Goal: Task Accomplishment & Management: Manage account settings

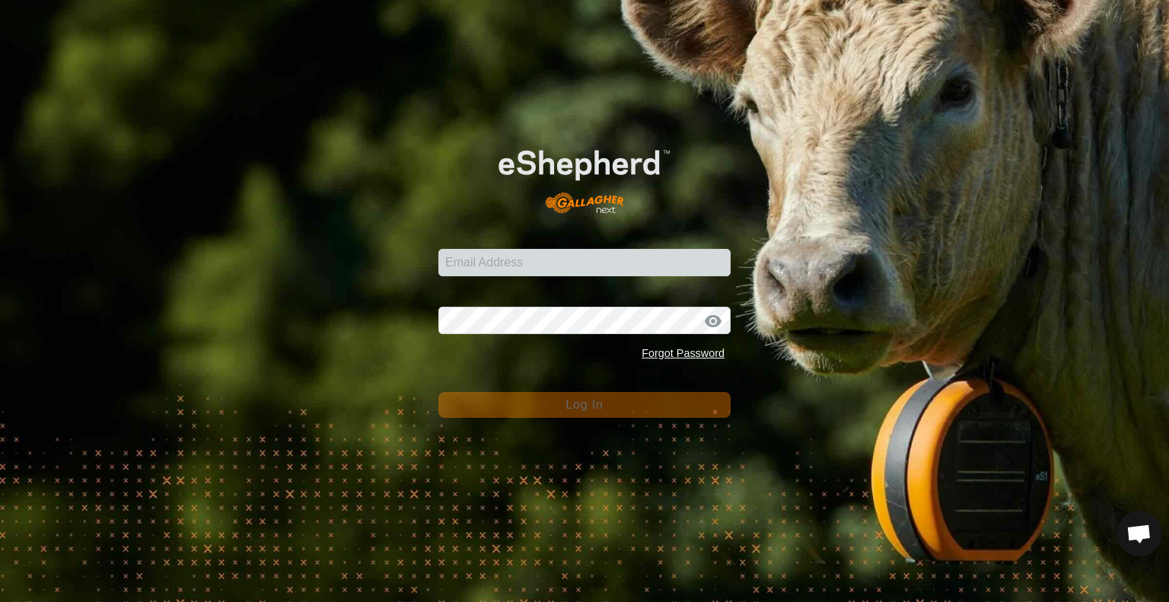
click at [538, 261] on input "Email Address" at bounding box center [584, 262] width 292 height 27
type input "[EMAIL_ADDRESS][DOMAIN_NAME]"
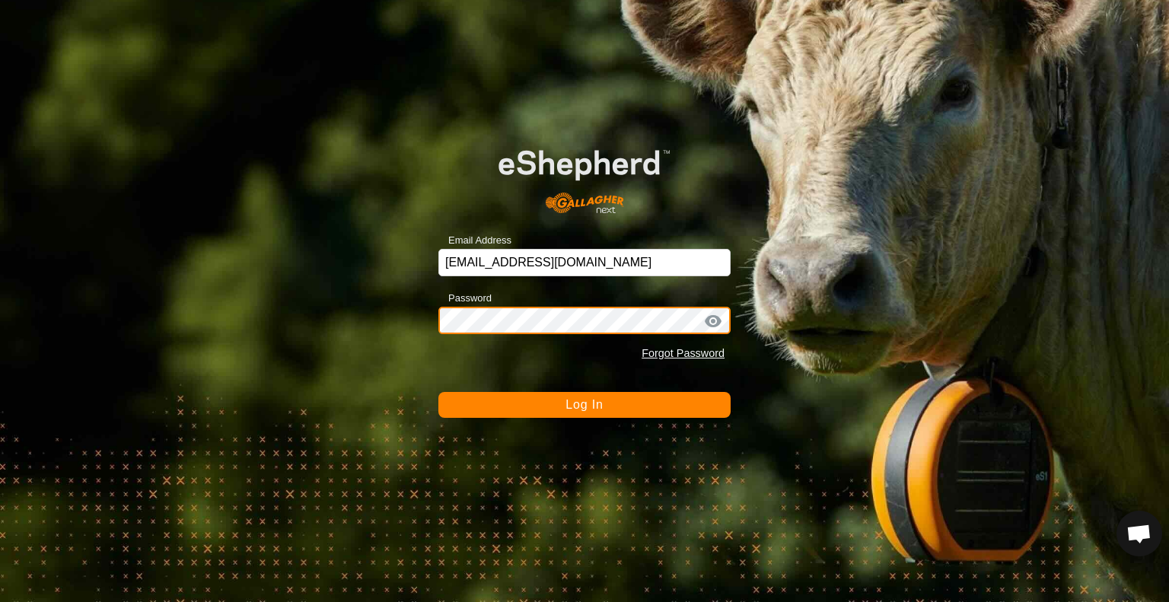
click at [438, 392] on button "Log In" at bounding box center [584, 405] width 292 height 26
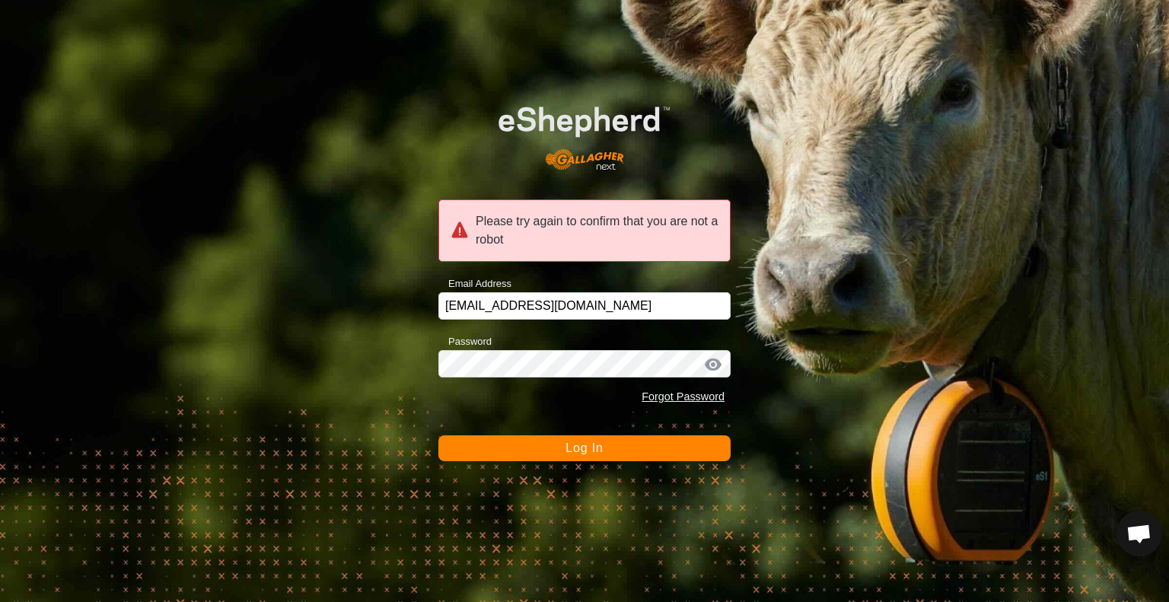
click at [487, 450] on button "Log In" at bounding box center [584, 448] width 292 height 26
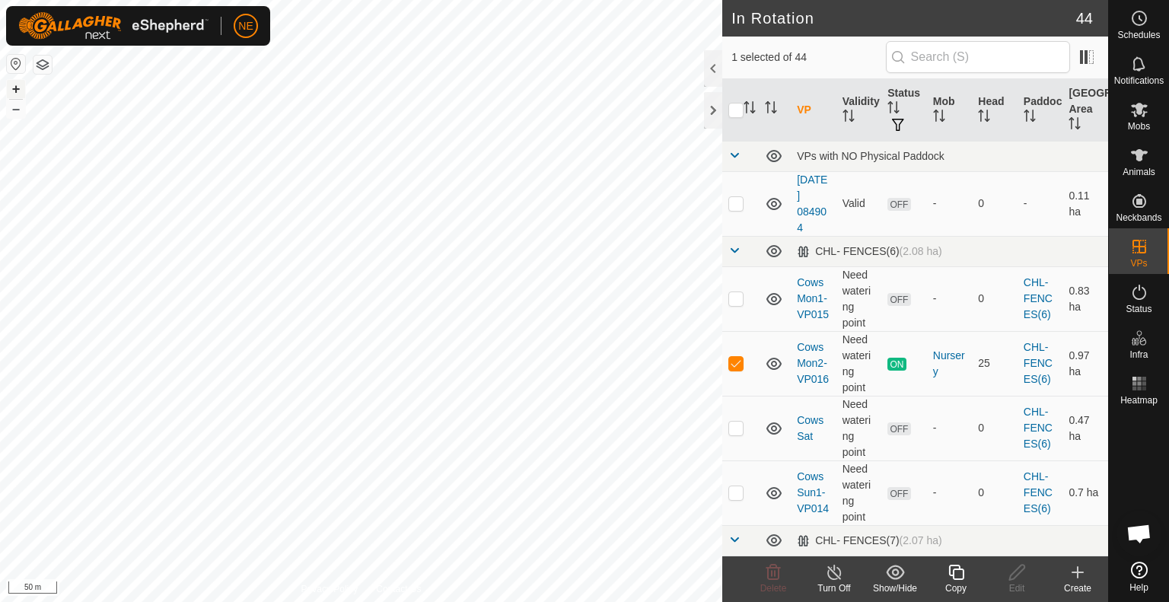
click at [15, 84] on button "+" at bounding box center [16, 89] width 18 height 18
click at [968, 579] on copy-svg-icon at bounding box center [956, 572] width 61 height 18
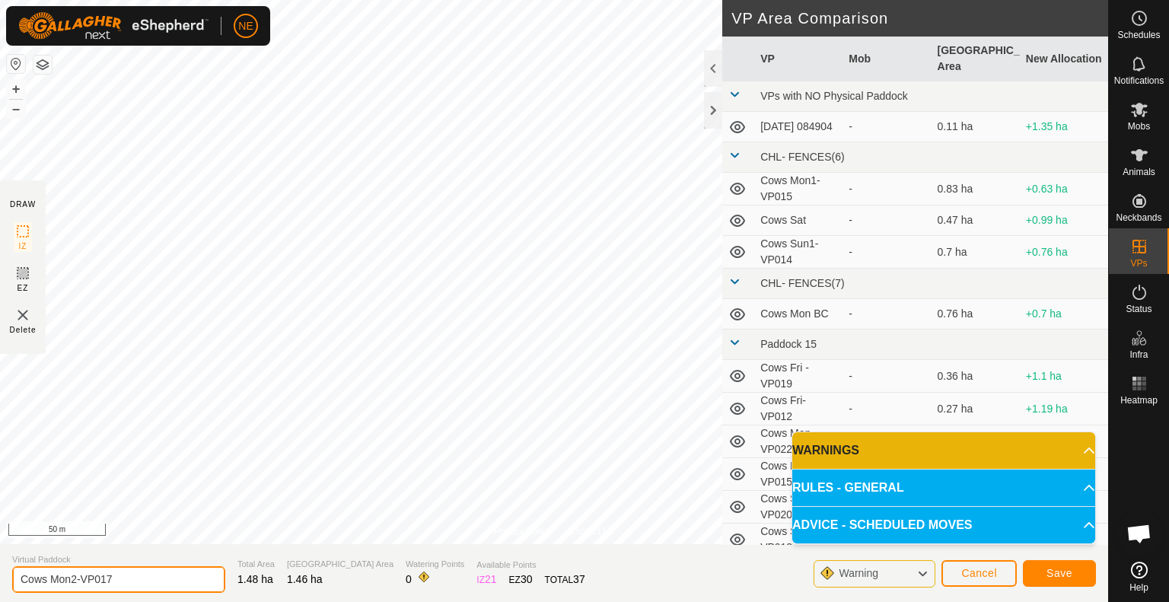
click at [75, 579] on input "Cows Mon2-VP017" at bounding box center [118, 579] width 213 height 27
type input "Cows Tues -VP017"
click at [1053, 578] on span "Save" at bounding box center [1060, 573] width 26 height 12
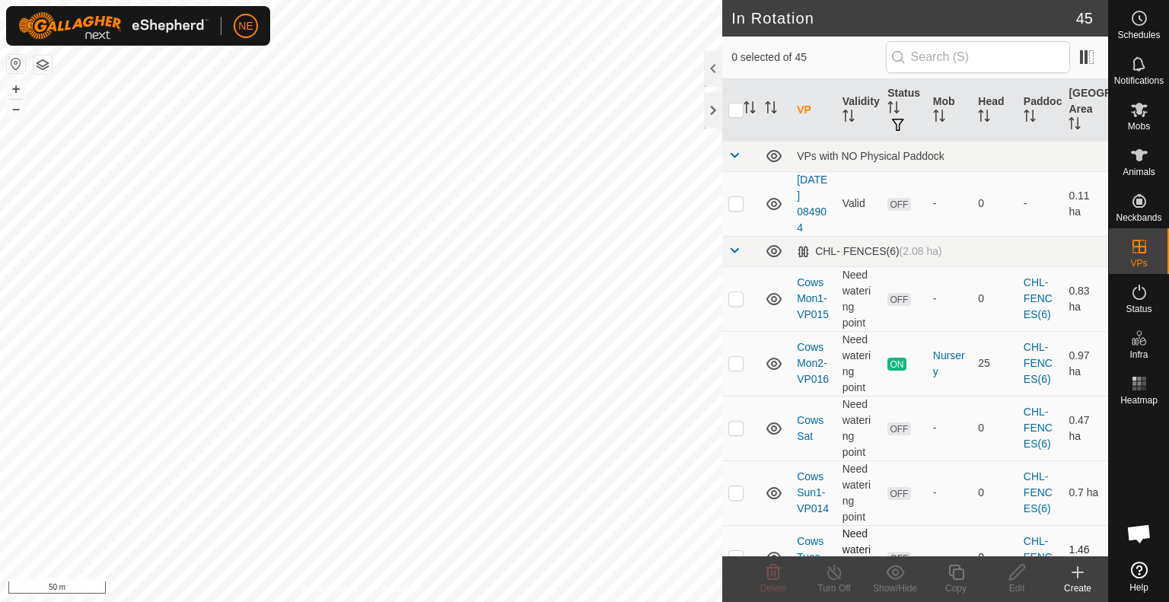
checkbox input "true"
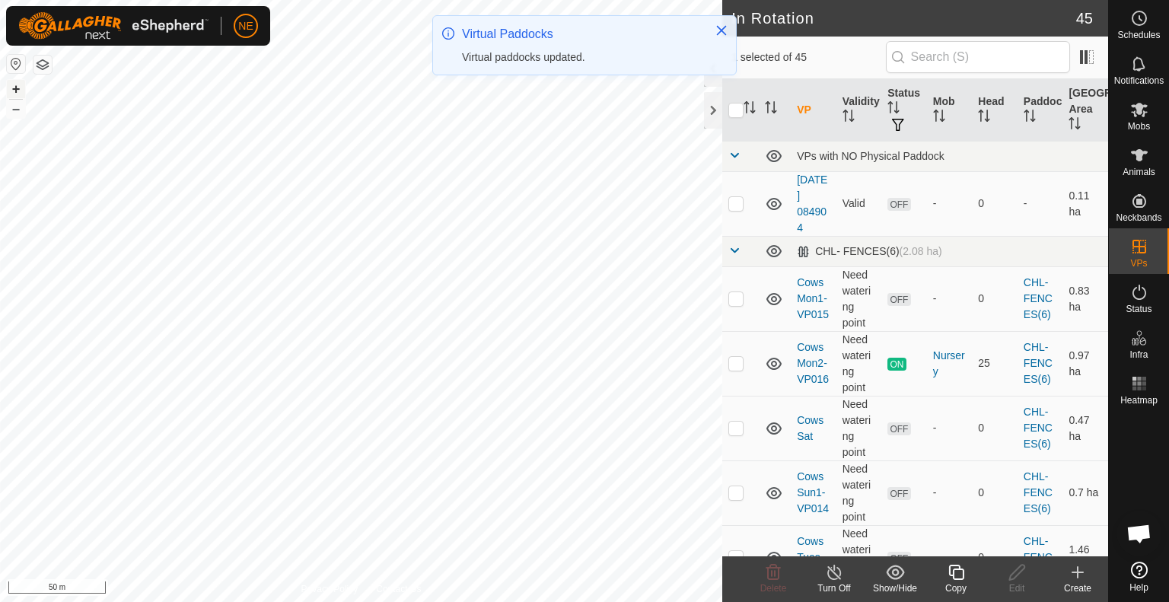
click at [15, 80] on button "+" at bounding box center [16, 89] width 18 height 18
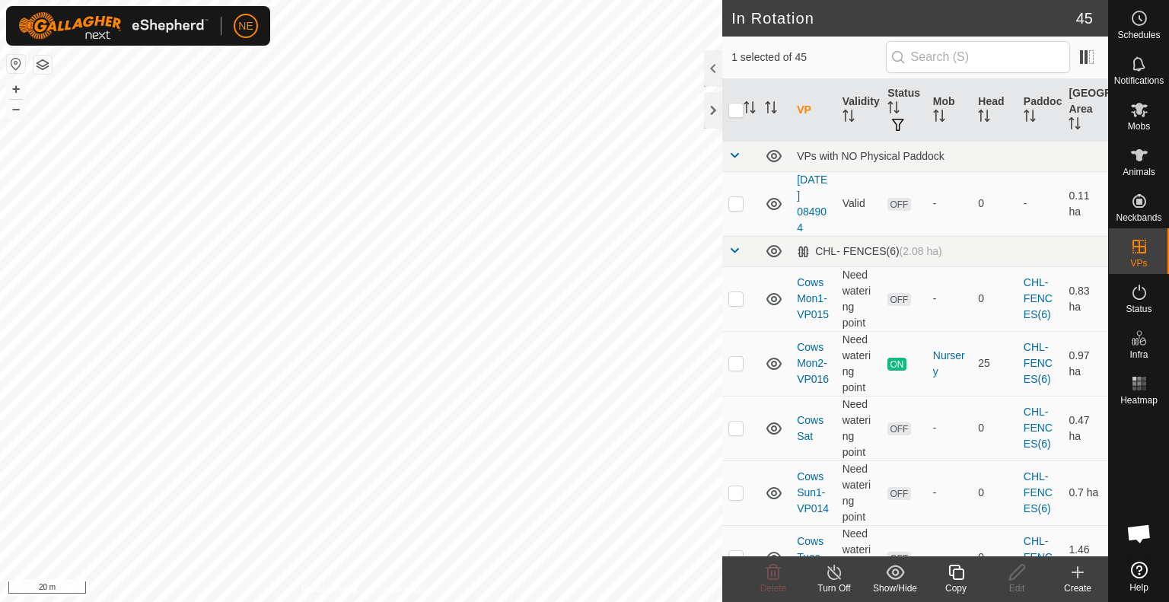
click at [962, 576] on icon at bounding box center [955, 572] width 15 height 15
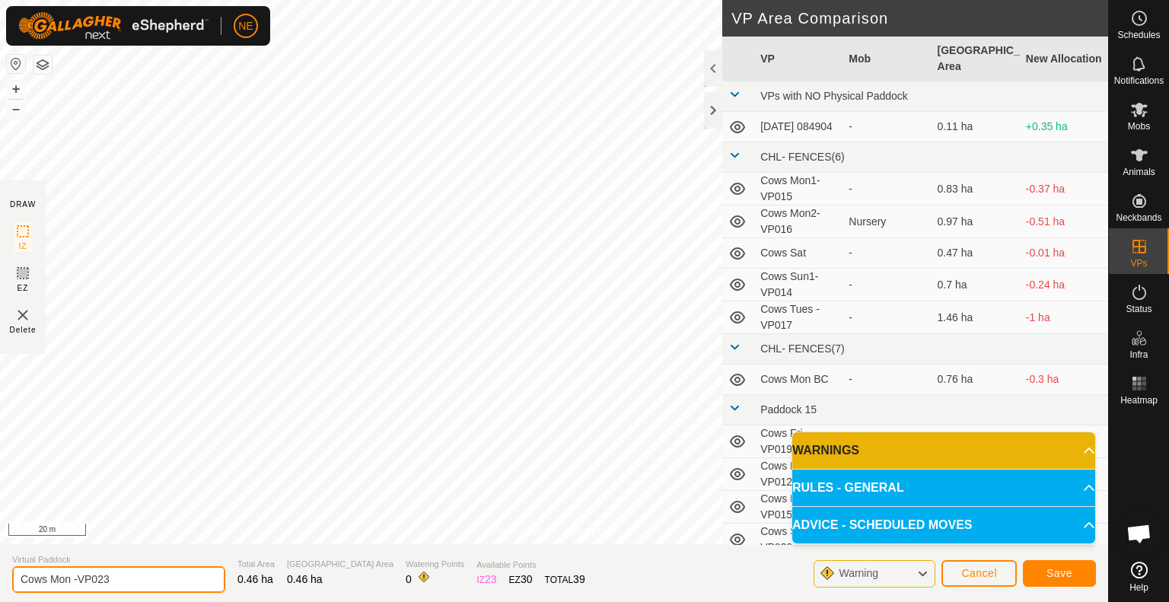
click at [70, 579] on input "Cows Mon -VP023" at bounding box center [118, 579] width 213 height 27
type input "Cows tues -VP023"
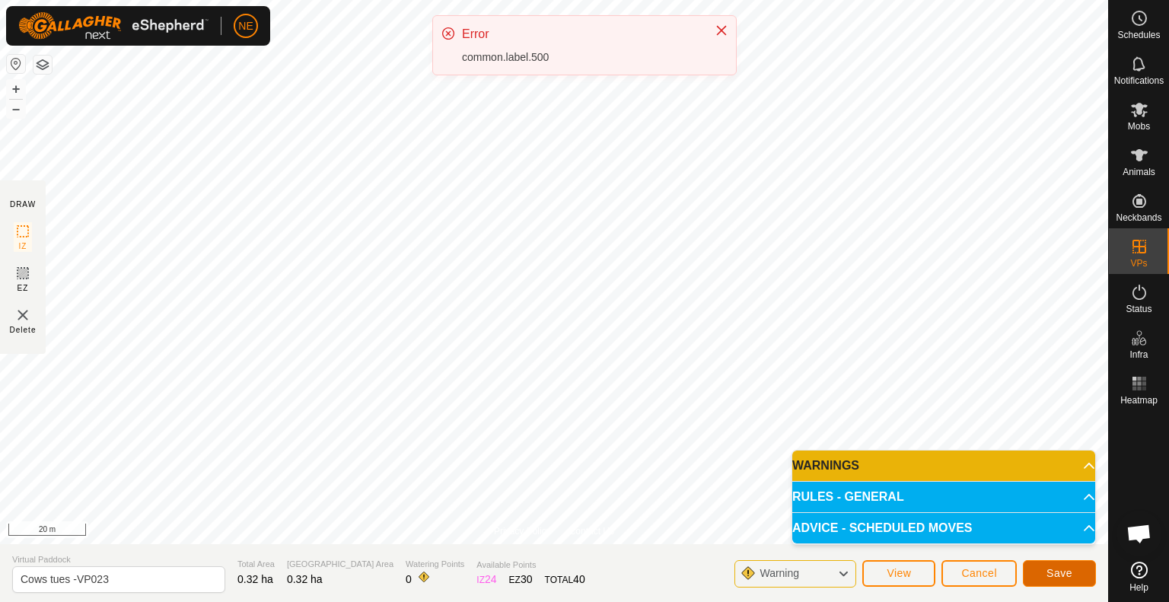
click at [1038, 575] on button "Save" at bounding box center [1059, 573] width 73 height 27
click at [719, 28] on icon "Close" at bounding box center [722, 31] width 10 height 10
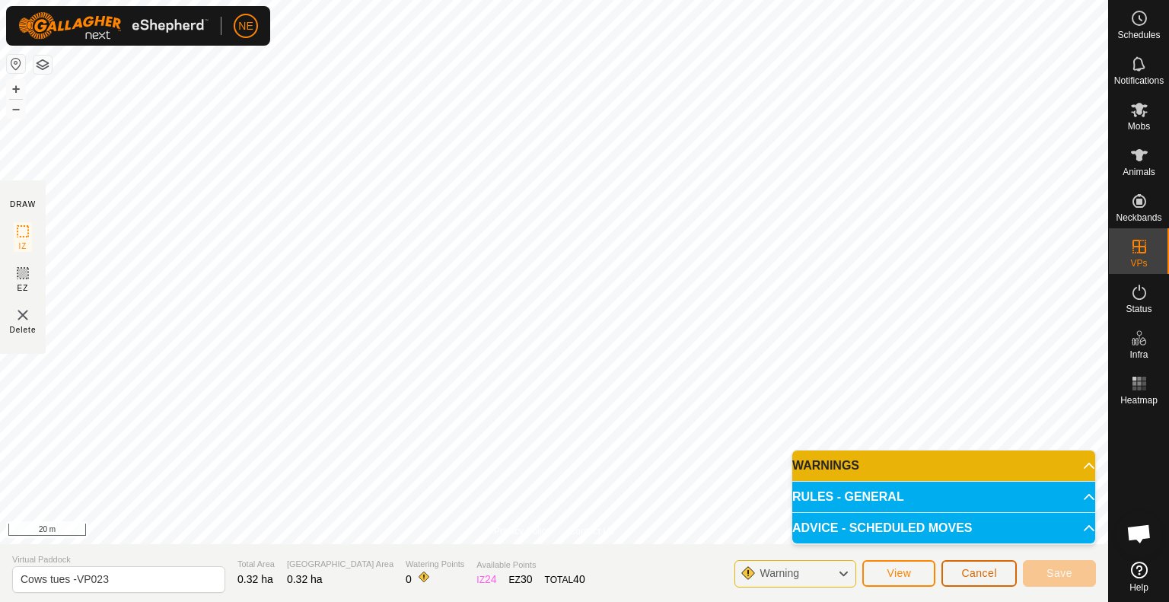
click at [980, 572] on span "Cancel" at bounding box center [979, 573] width 36 height 12
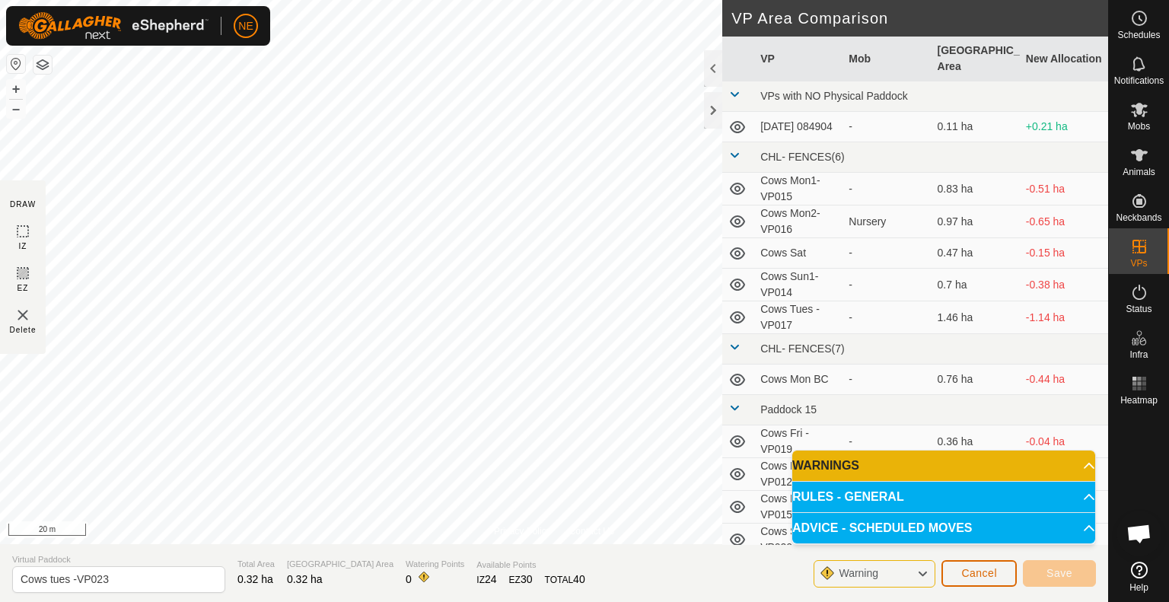
click at [980, 572] on span "Cancel" at bounding box center [979, 573] width 36 height 12
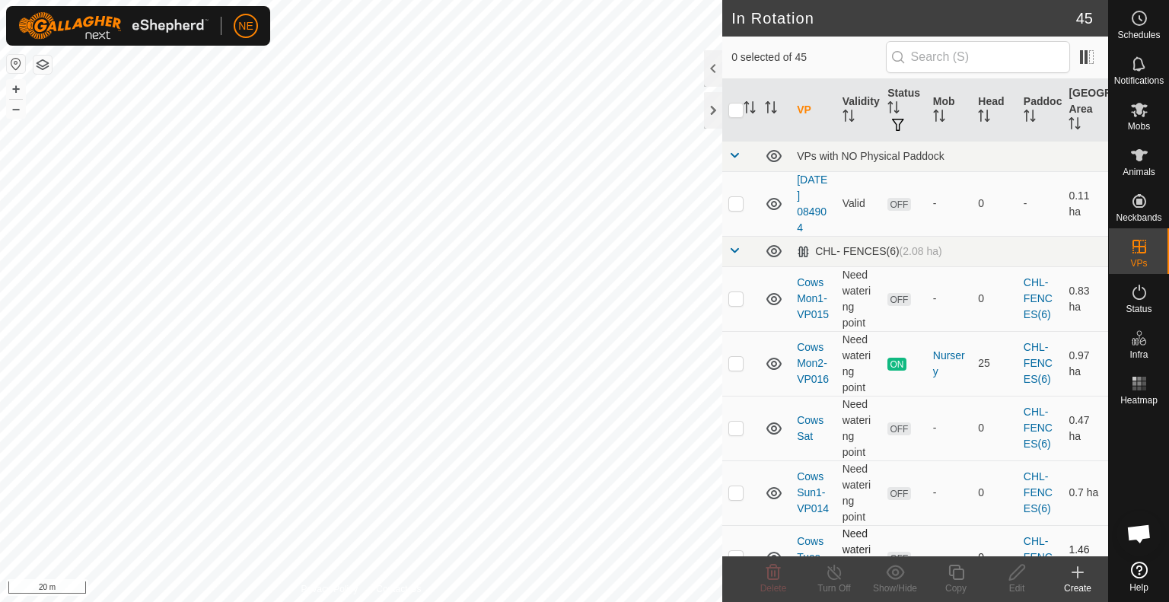
checkbox input "true"
click at [945, 575] on copy-svg-icon at bounding box center [956, 572] width 61 height 18
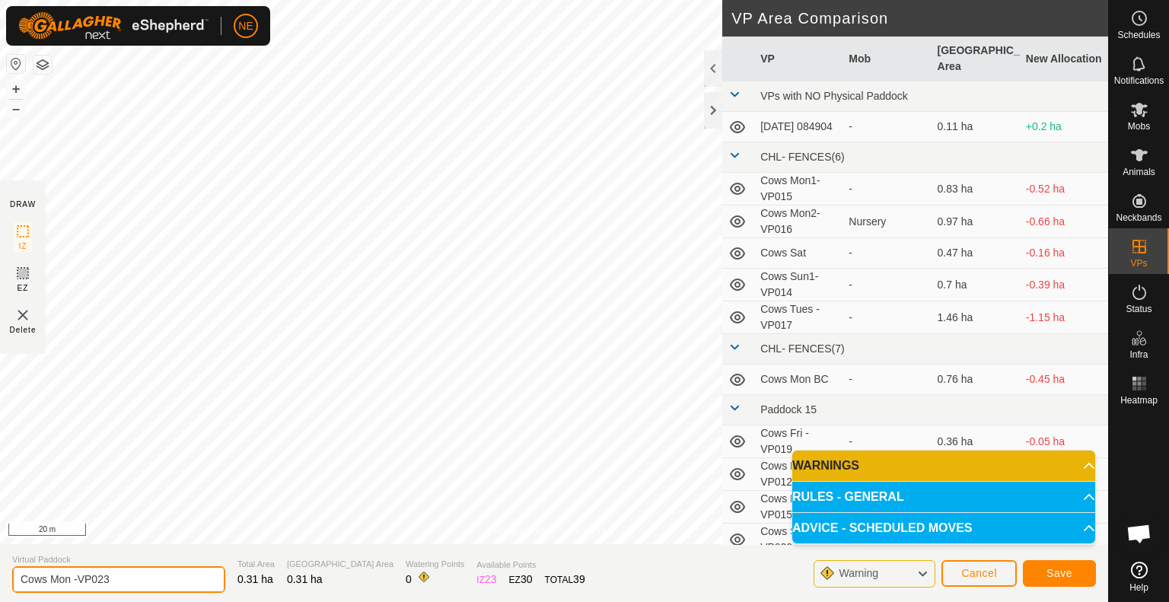
click at [69, 577] on input "Cows Mon -VP023" at bounding box center [118, 579] width 213 height 27
type input "Cows Tues -VP023"
click at [1041, 572] on button "Save" at bounding box center [1059, 573] width 73 height 27
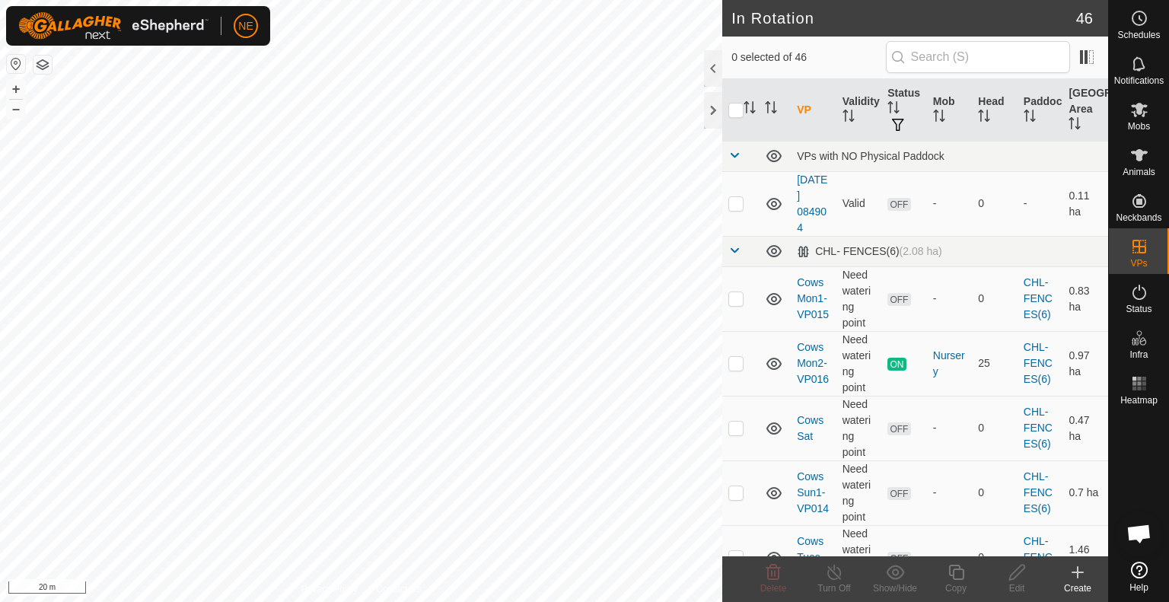
click at [317, 601] on html "NE Schedules Notifications Mobs Animals Neckbands VPs Status Infra Heatmap Help…" at bounding box center [584, 301] width 1169 height 602
click at [394, 594] on div "Privacy Policy Contact Us Type: Inclusion Zone undefined Animal + – ⇧ i 20 m" at bounding box center [361, 301] width 722 height 602
checkbox input "true"
checkbox input "false"
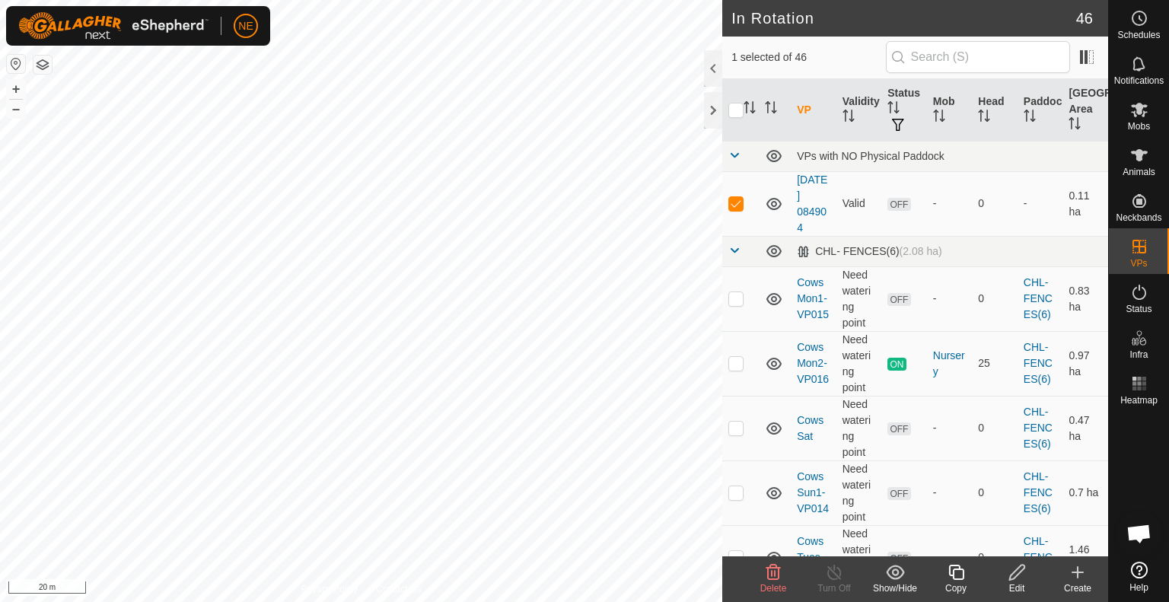
click at [956, 579] on icon at bounding box center [955, 572] width 15 height 15
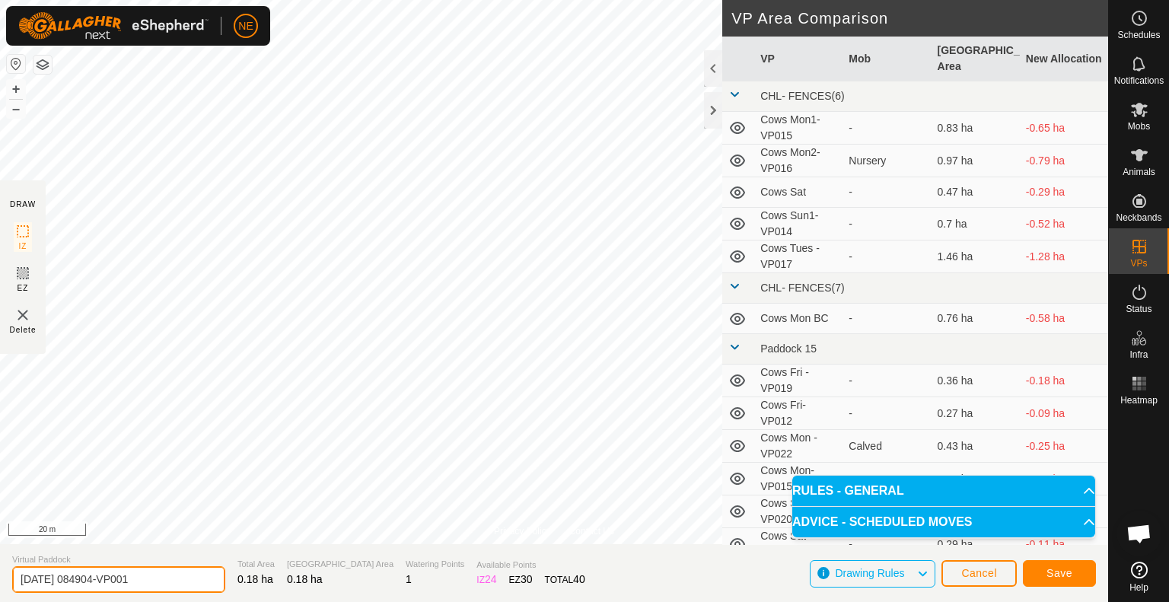
click at [164, 584] on input "[DATE] 084904-VP001" at bounding box center [118, 579] width 213 height 27
type input "Heifers Pine Tree Tues"
click at [1050, 574] on span "Save" at bounding box center [1060, 573] width 26 height 12
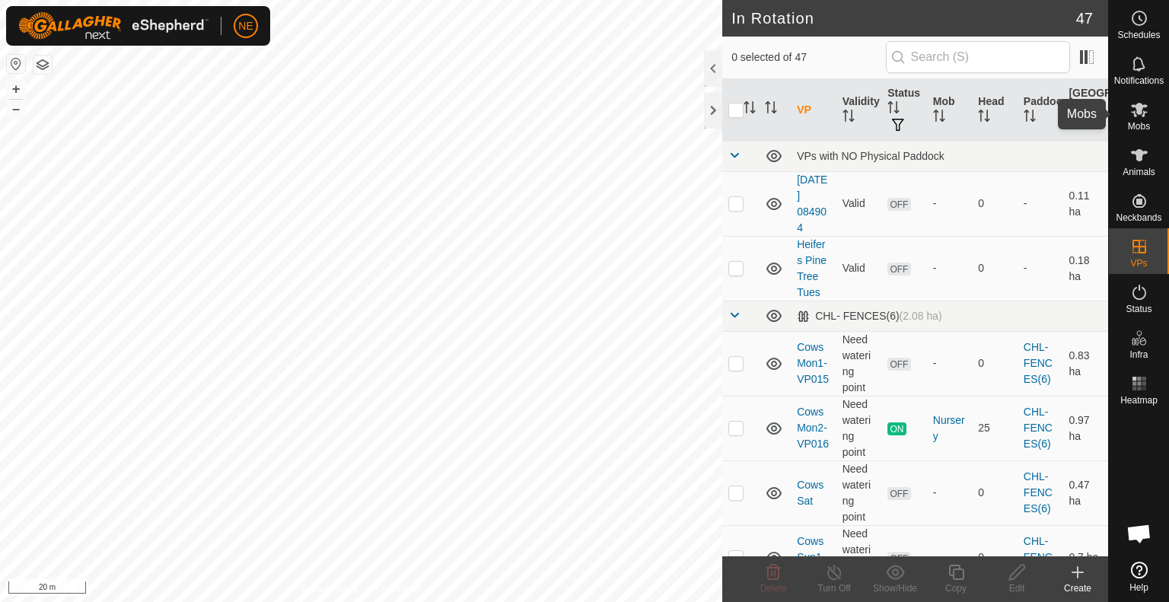
click at [1141, 110] on icon at bounding box center [1139, 110] width 17 height 14
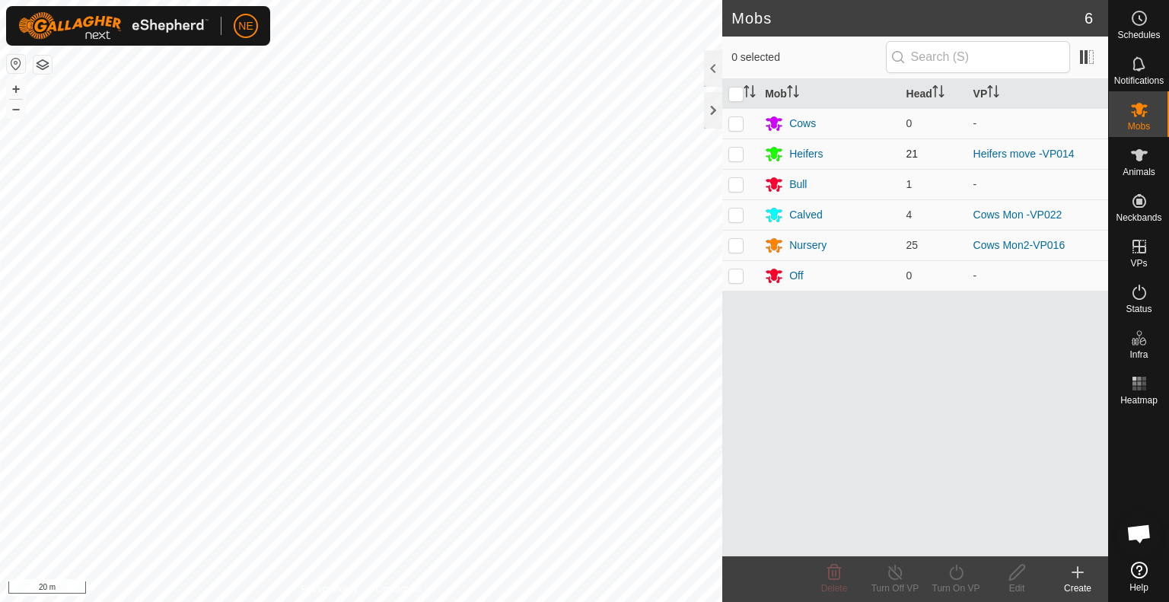
click at [738, 154] on p-checkbox at bounding box center [736, 154] width 15 height 12
checkbox input "true"
click at [957, 573] on icon at bounding box center [956, 572] width 19 height 18
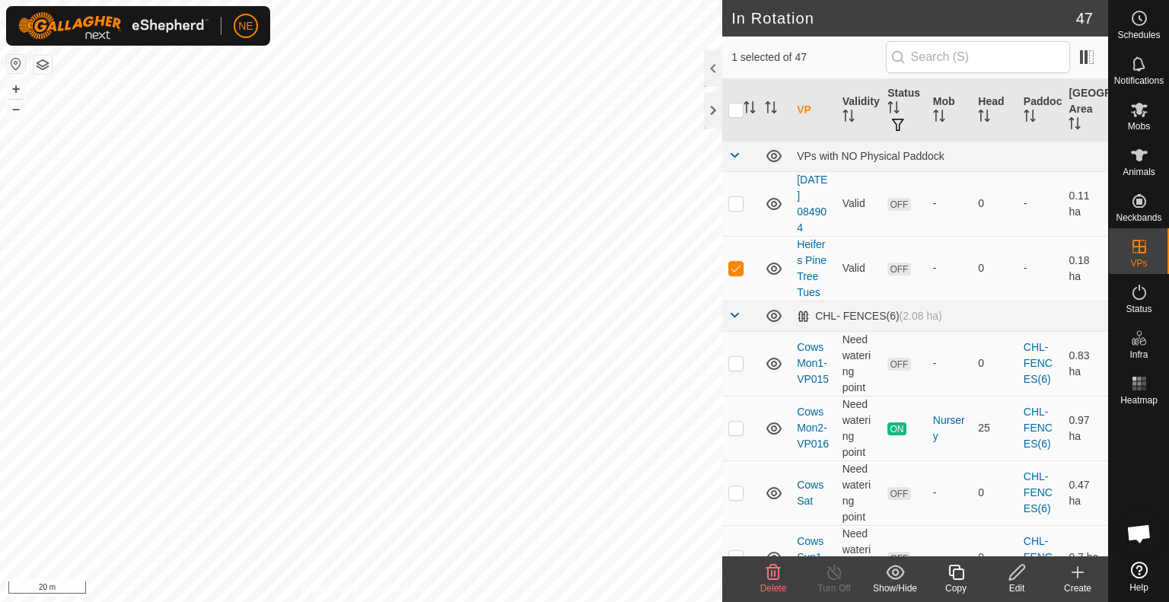
click at [1015, 582] on div "Edit" at bounding box center [1017, 589] width 61 height 14
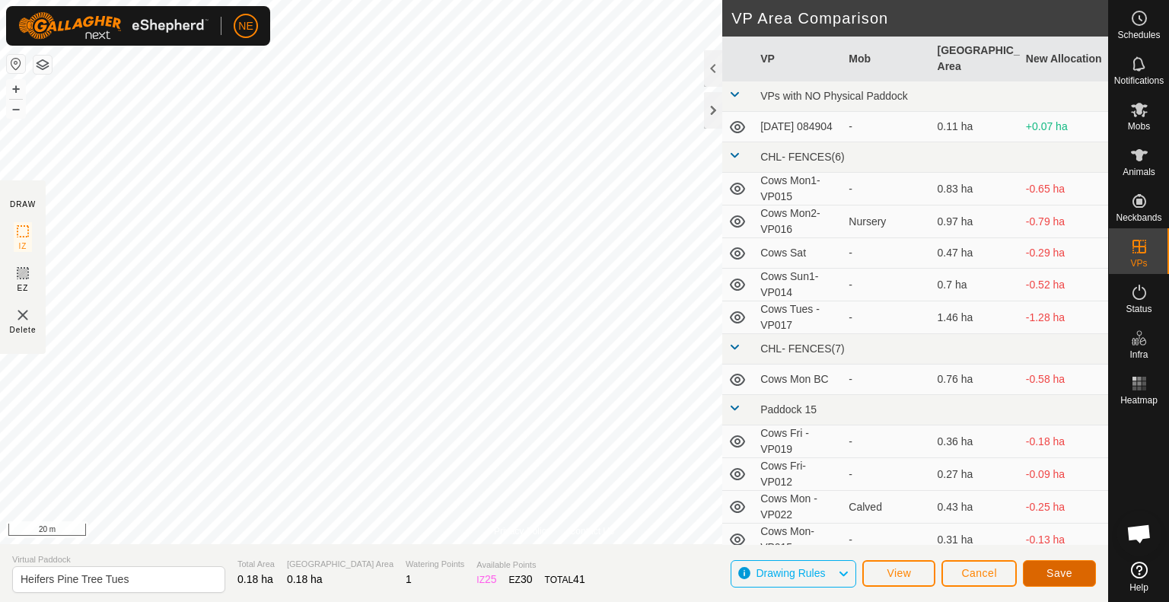
click at [1033, 582] on button "Save" at bounding box center [1059, 573] width 73 height 27
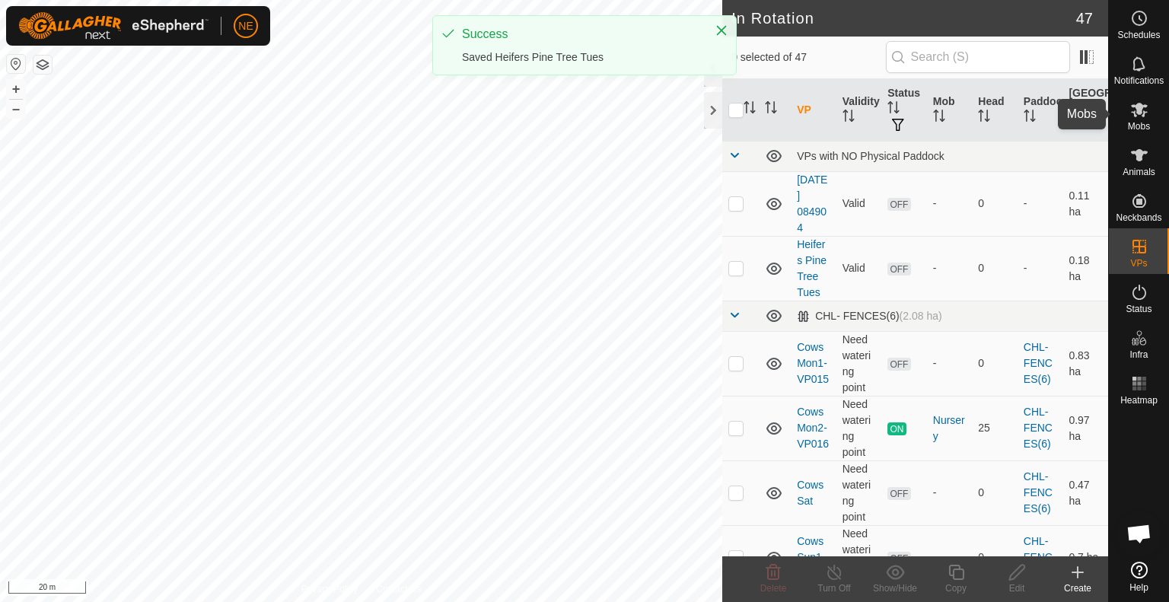
click at [1136, 117] on icon at bounding box center [1139, 109] width 18 height 18
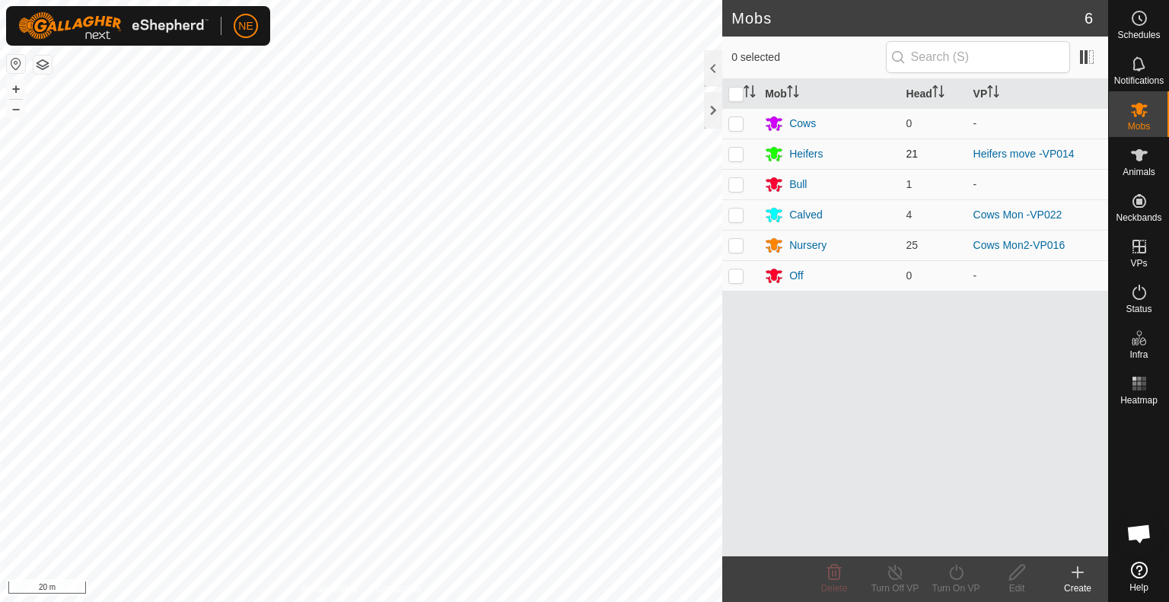
click at [733, 158] on p-checkbox at bounding box center [736, 154] width 15 height 12
checkbox input "true"
click at [955, 569] on icon at bounding box center [956, 572] width 19 height 18
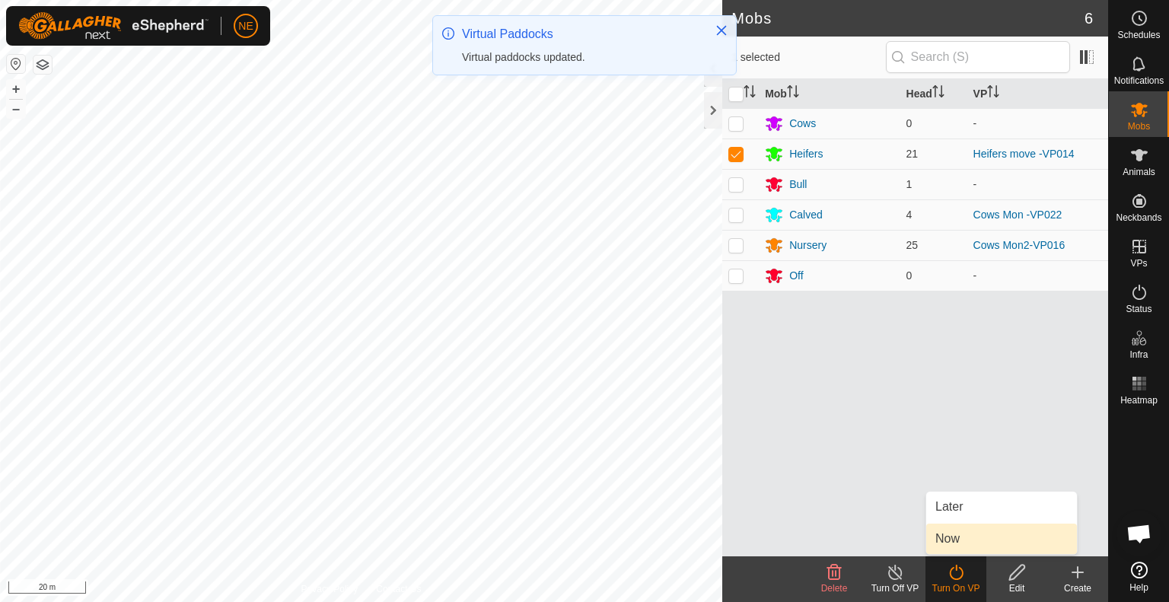
click at [943, 544] on link "Now" at bounding box center [1001, 539] width 151 height 30
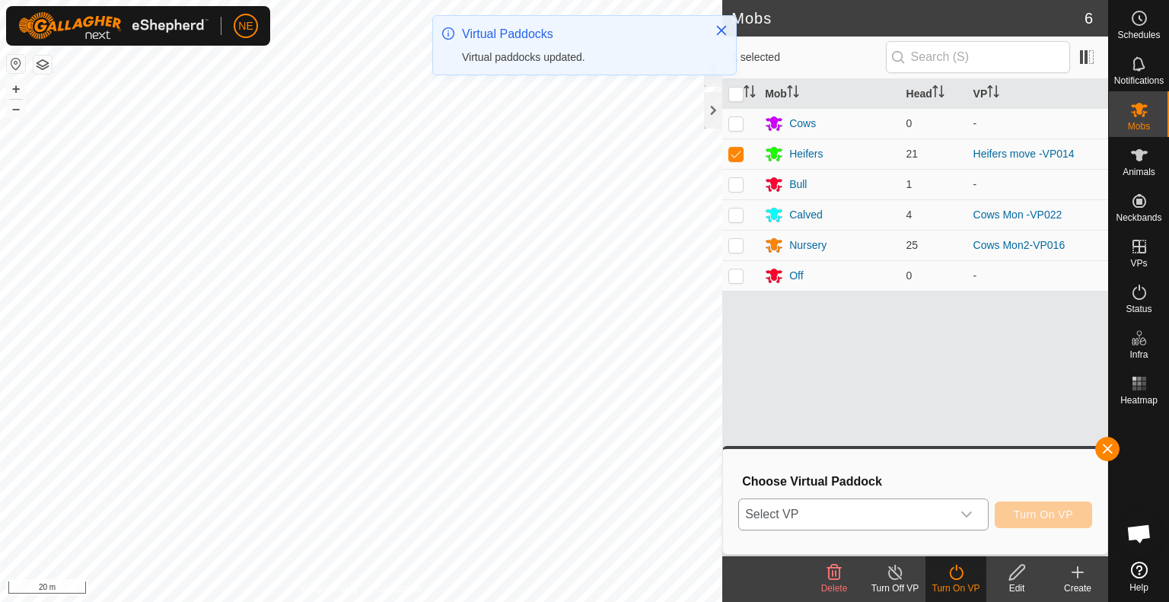
click at [969, 520] on icon "dropdown trigger" at bounding box center [967, 515] width 12 height 12
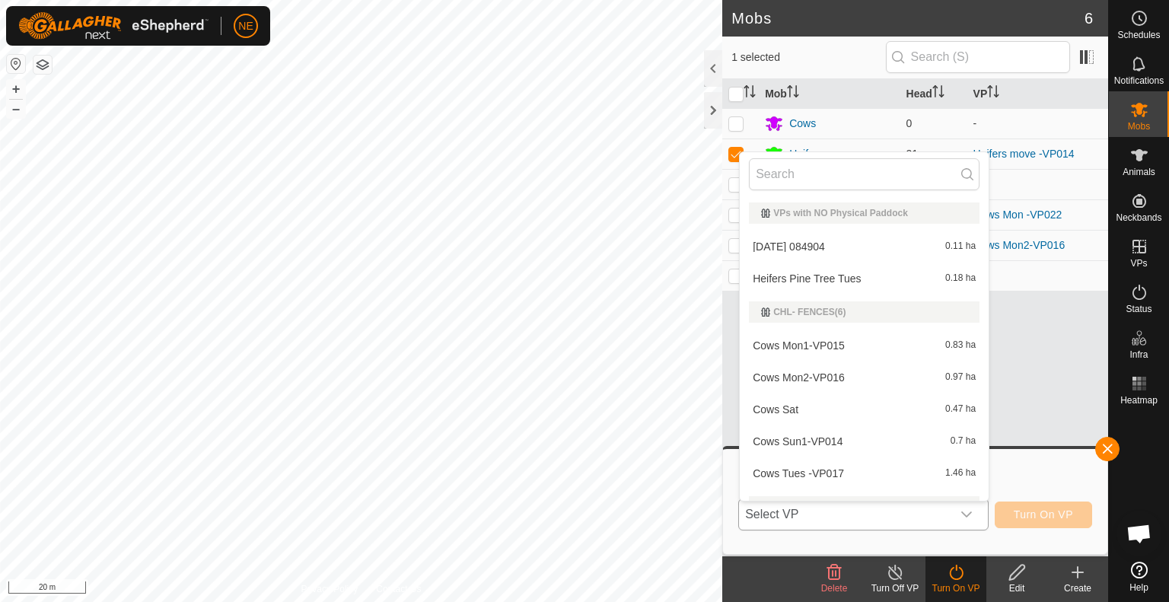
click at [896, 270] on li "Heifers Pine Tree Tues 0.18 ha" at bounding box center [864, 278] width 249 height 30
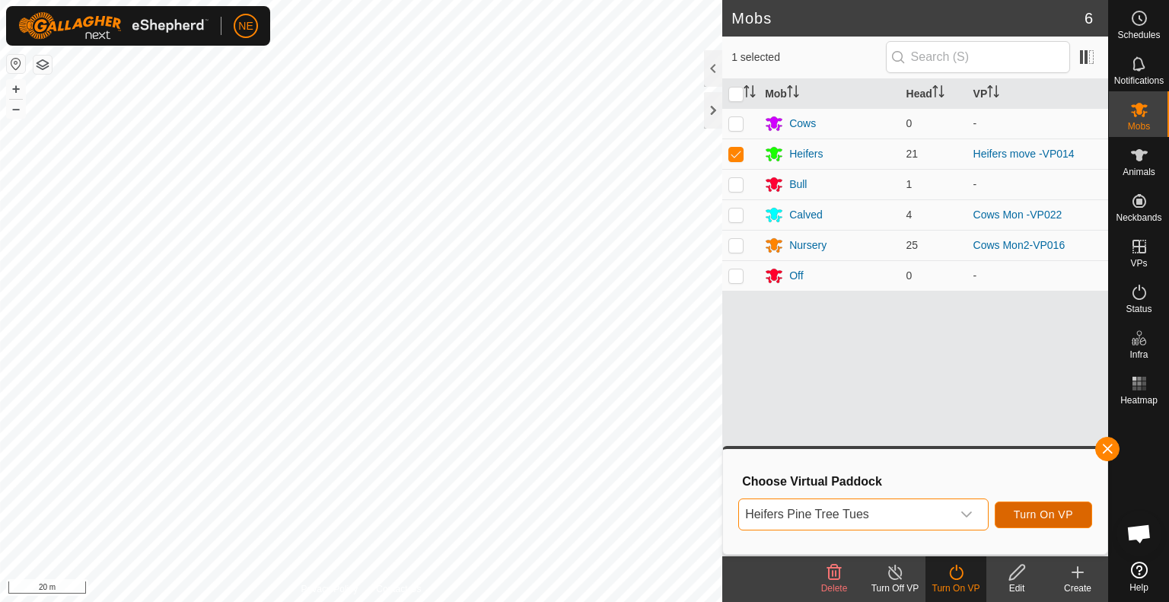
click at [1018, 517] on span "Turn On VP" at bounding box center [1043, 515] width 59 height 12
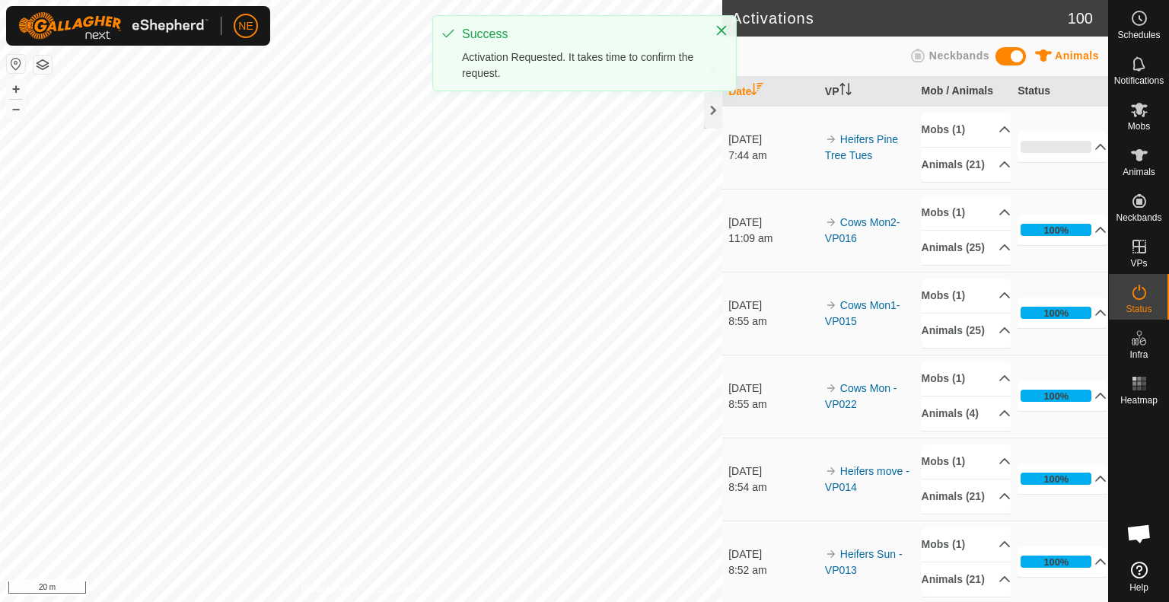
click at [813, 376] on div "Activations 100 Animals Neckbands Date VP Mob / Animals Status [DATE] 7:44 am H…" at bounding box center [554, 301] width 1108 height 602
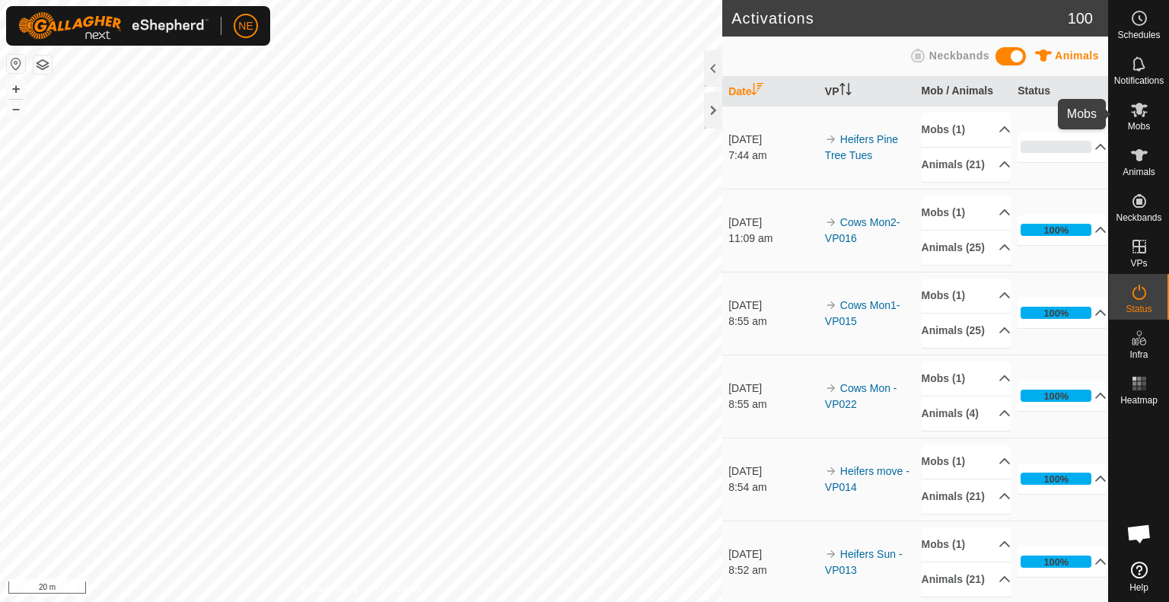
click at [1144, 112] on icon at bounding box center [1139, 110] width 17 height 14
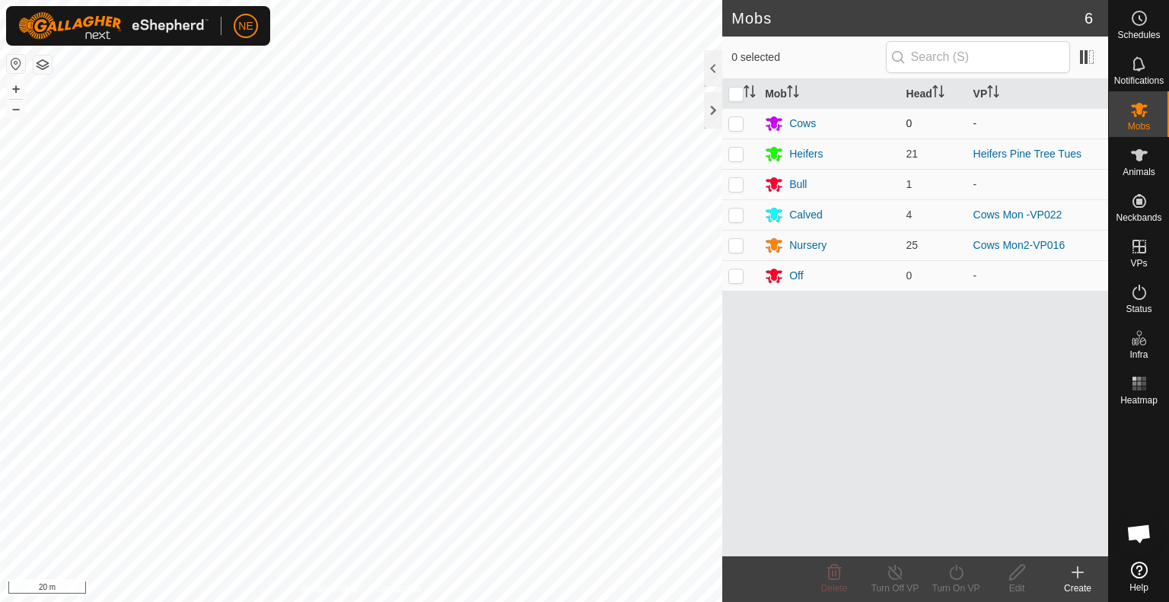
click at [729, 123] on p-checkbox at bounding box center [736, 123] width 15 height 12
checkbox input "true"
click at [736, 214] on p-checkbox at bounding box center [736, 215] width 15 height 12
checkbox input "true"
click at [942, 584] on div "Turn On VP" at bounding box center [956, 589] width 61 height 14
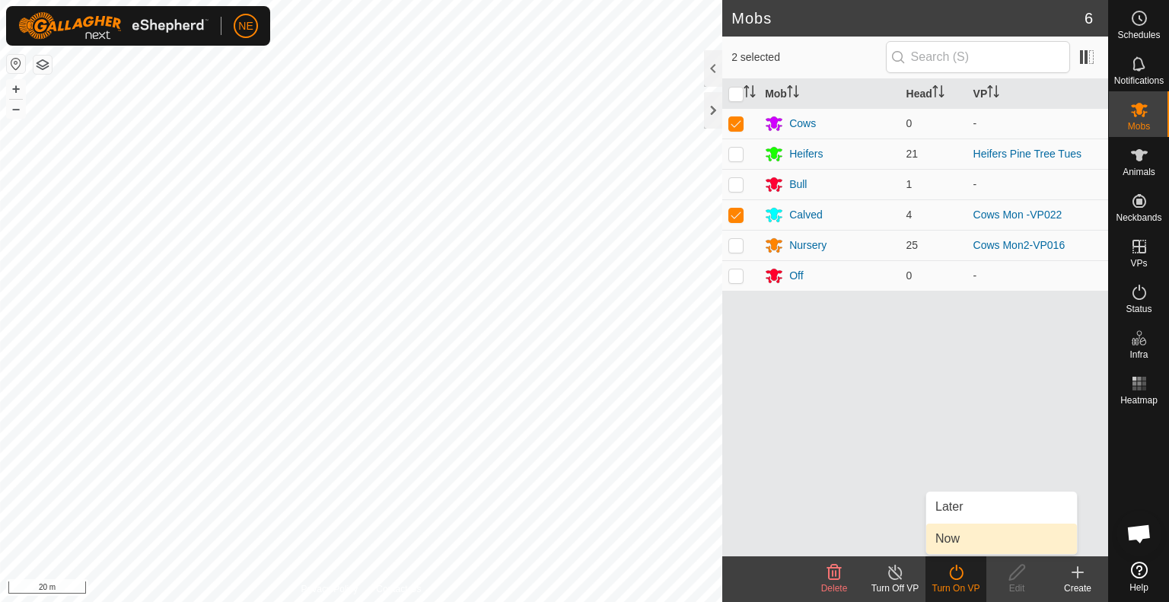
click at [941, 542] on link "Now" at bounding box center [1001, 539] width 151 height 30
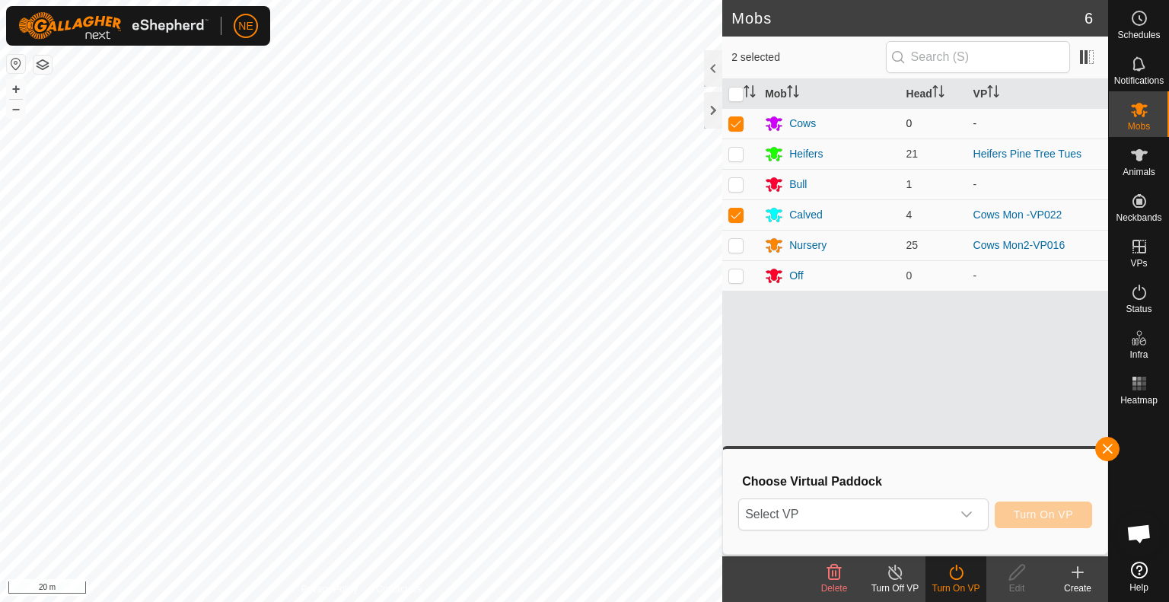
click at [738, 118] on p-checkbox at bounding box center [736, 123] width 15 height 12
checkbox input "false"
click at [965, 511] on icon "dropdown trigger" at bounding box center [967, 515] width 12 height 12
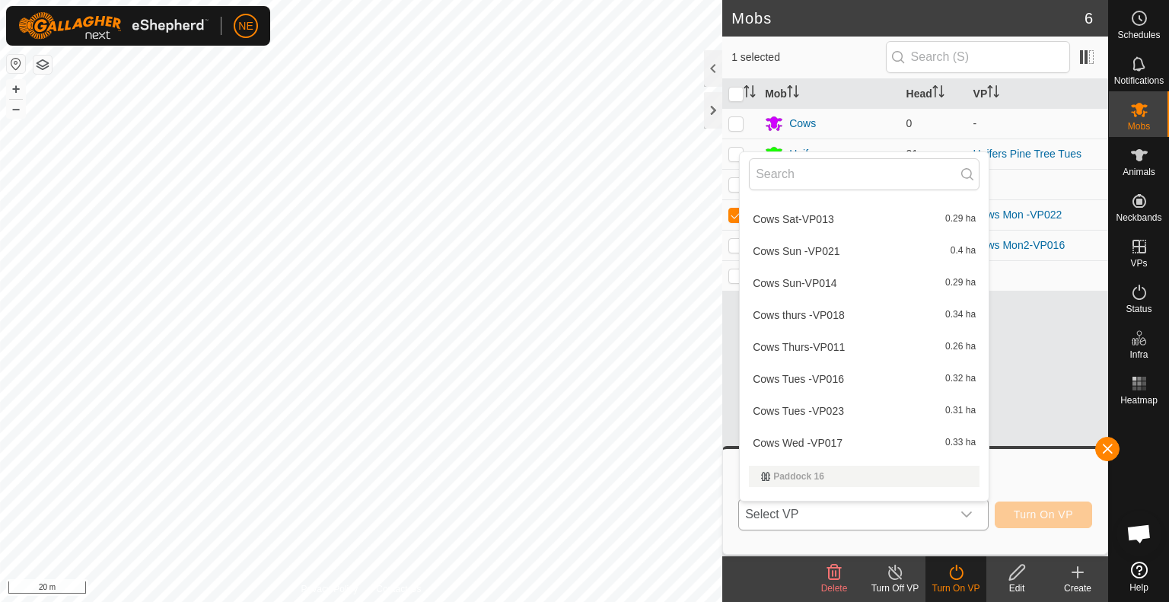
scroll to position [572, 0]
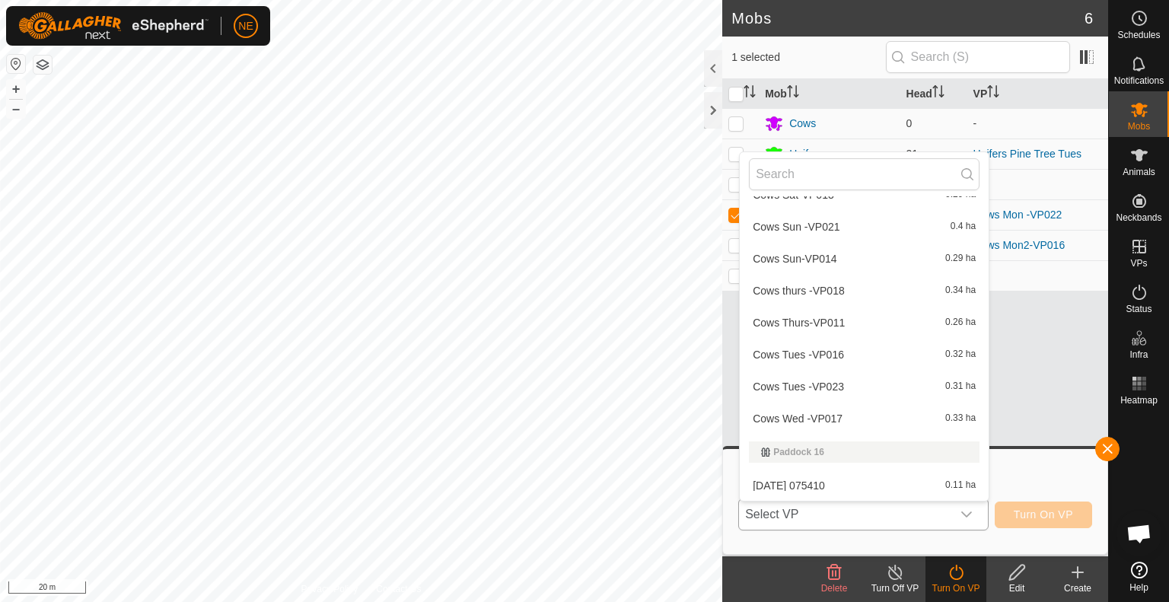
click at [803, 384] on li "Cows Tues -VP023 0.31 ha" at bounding box center [864, 386] width 249 height 30
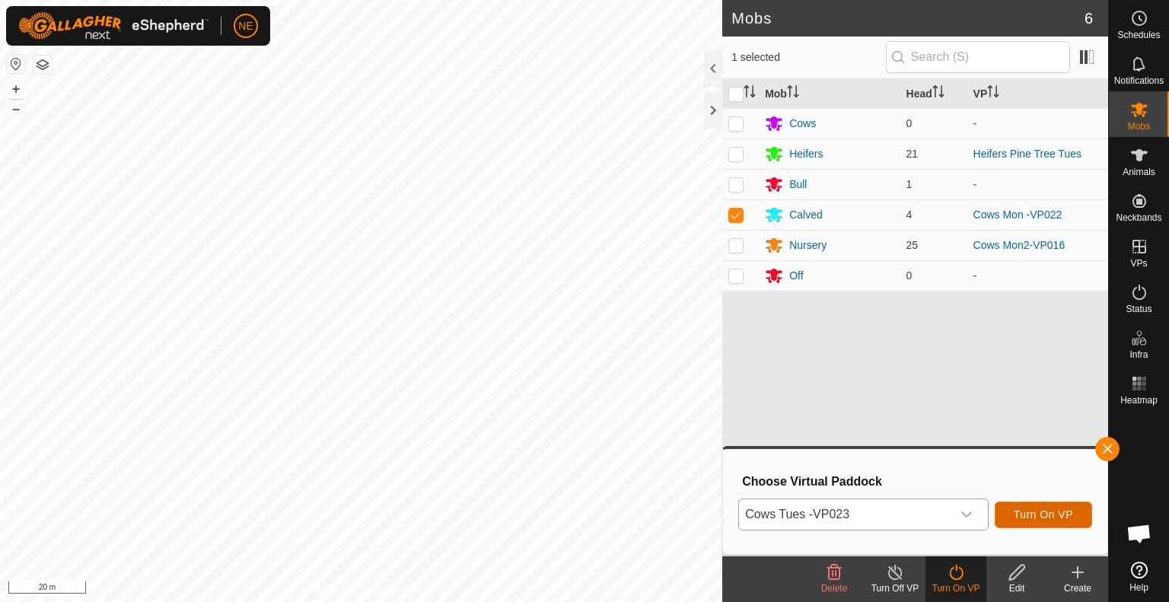
click at [1014, 514] on span "Turn On VP" at bounding box center [1043, 515] width 59 height 12
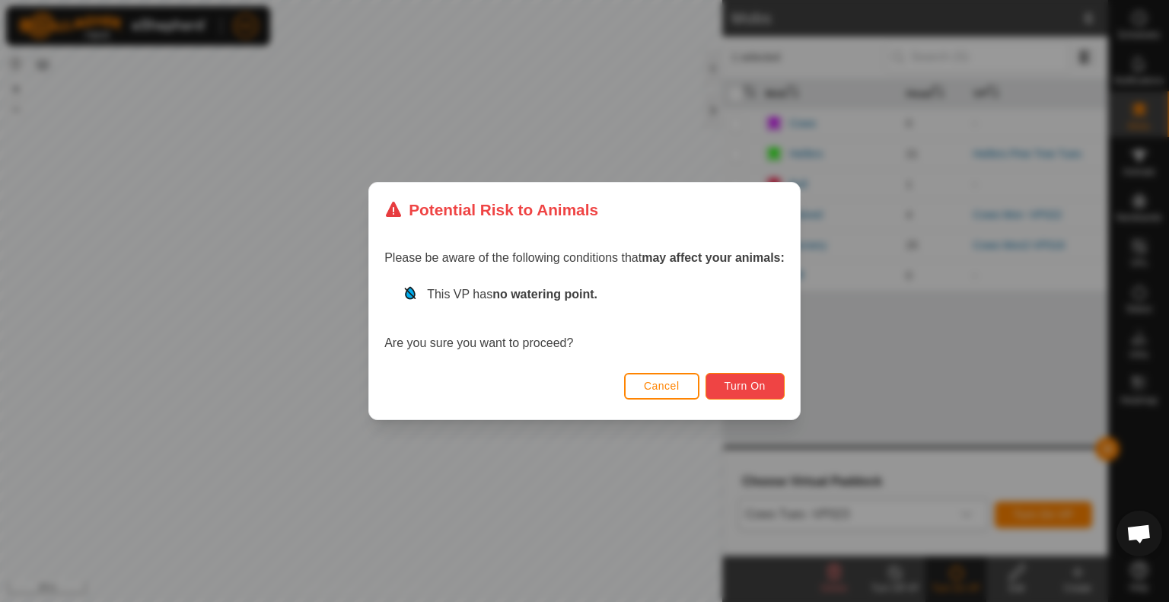
click at [748, 384] on span "Turn On" at bounding box center [745, 386] width 41 height 12
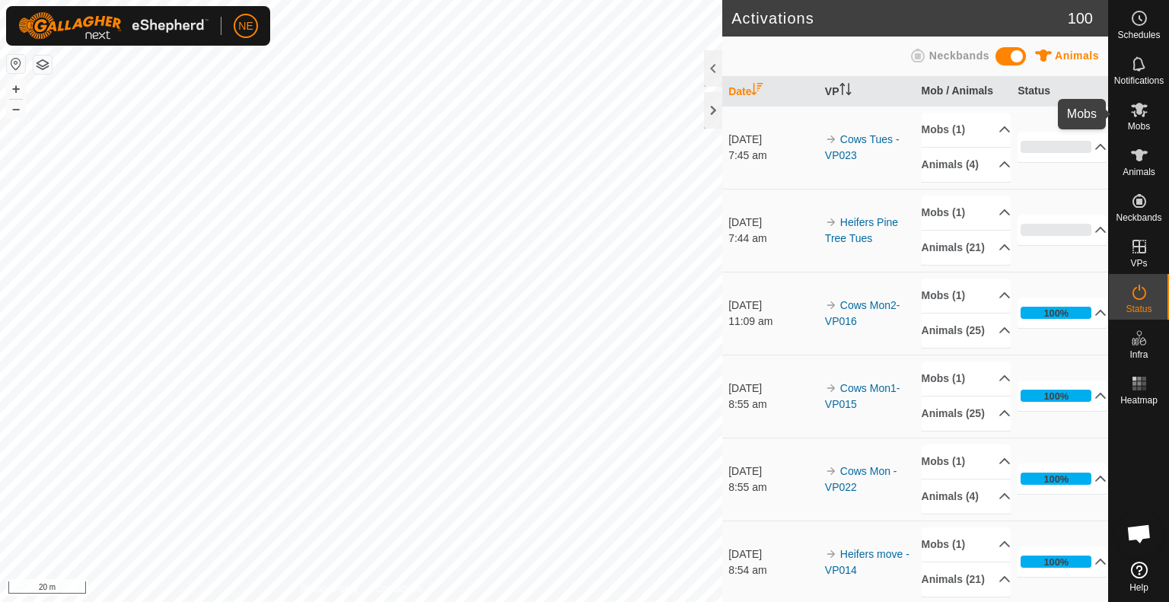
click at [1135, 114] on icon at bounding box center [1139, 110] width 17 height 14
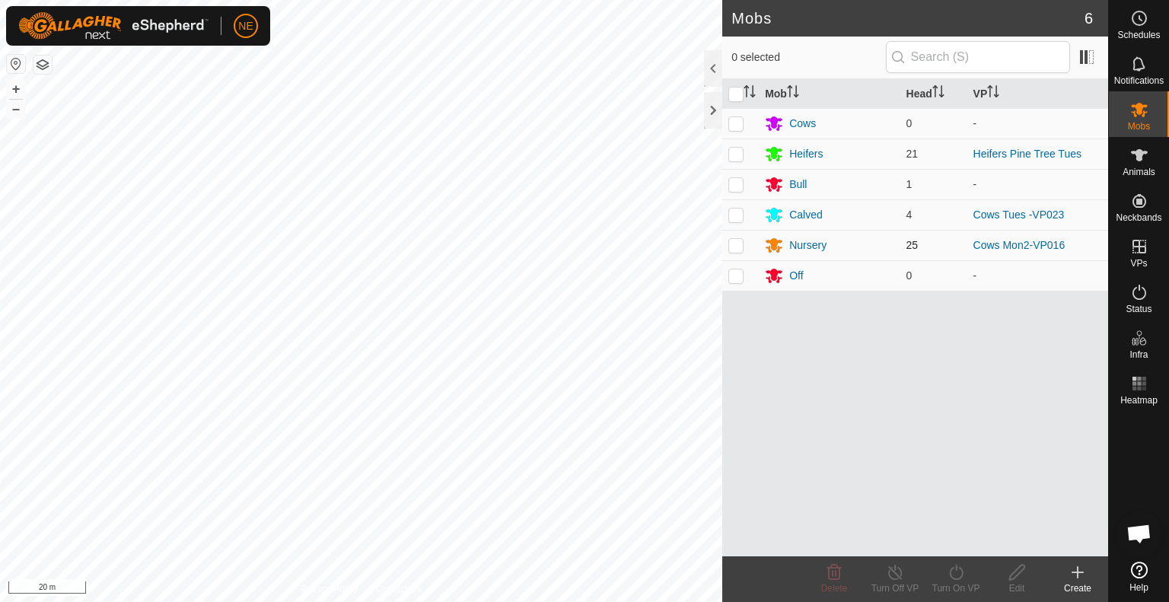
click at [736, 245] on p-checkbox at bounding box center [736, 245] width 15 height 12
checkbox input "true"
click at [960, 579] on icon at bounding box center [956, 572] width 19 height 18
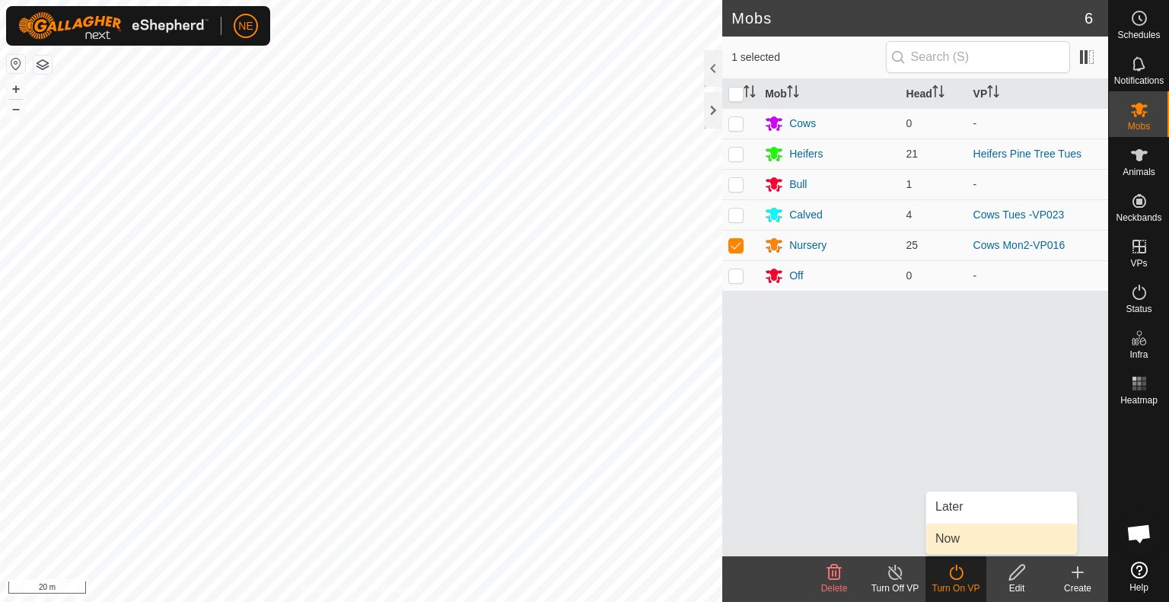
click at [966, 549] on link "Now" at bounding box center [1001, 539] width 151 height 30
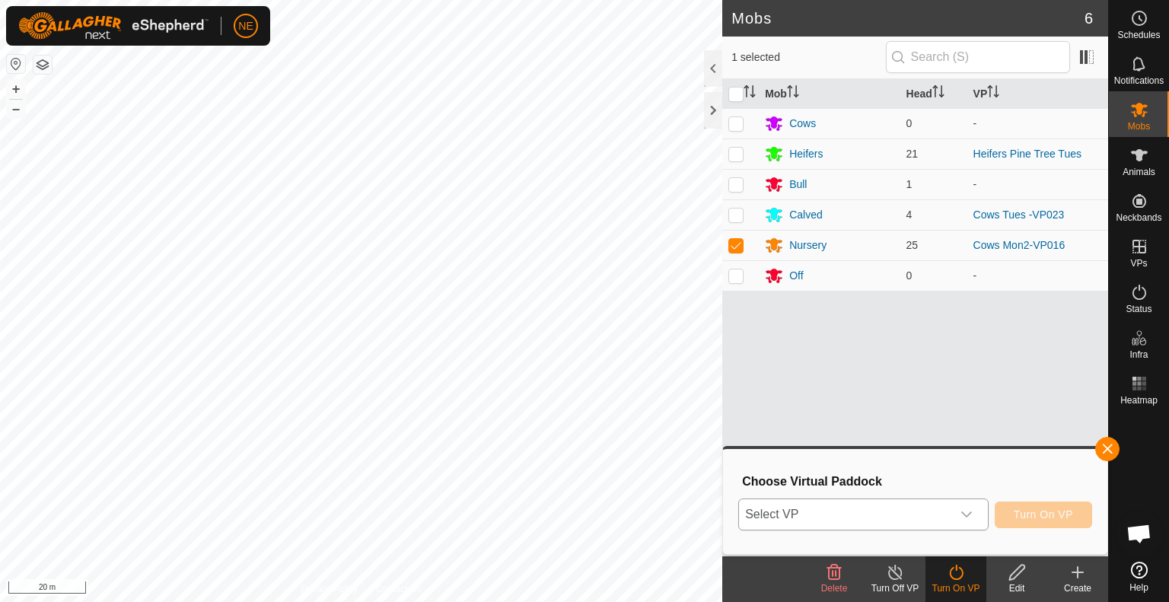
click at [974, 512] on div "dropdown trigger" at bounding box center [967, 514] width 30 height 30
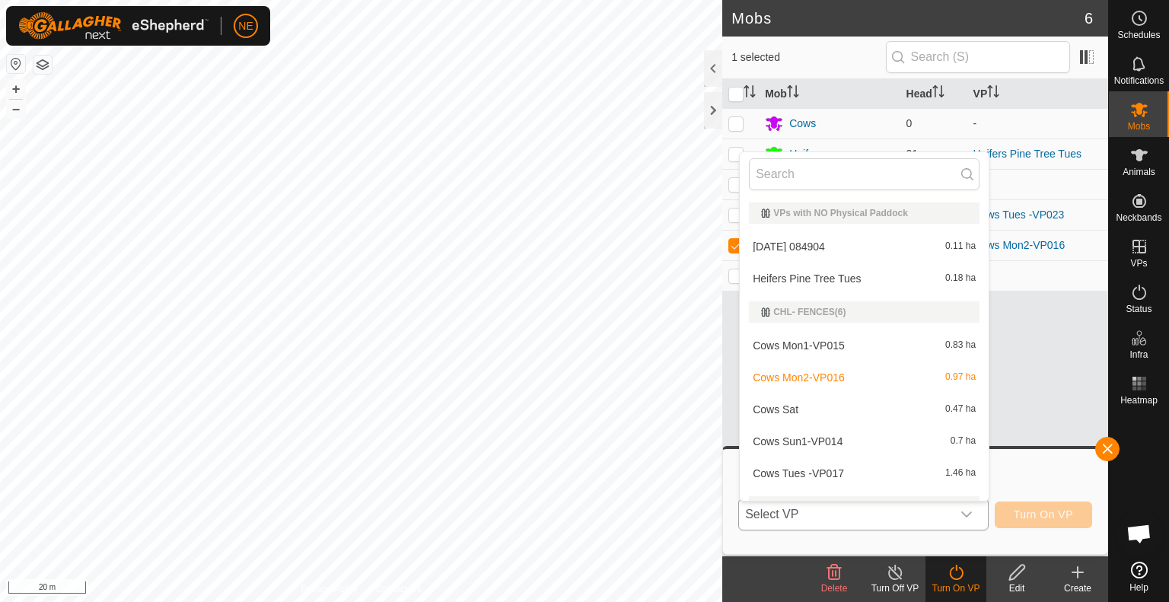
click at [815, 477] on li "Cows Tues -VP017 1.46 ha" at bounding box center [864, 473] width 249 height 30
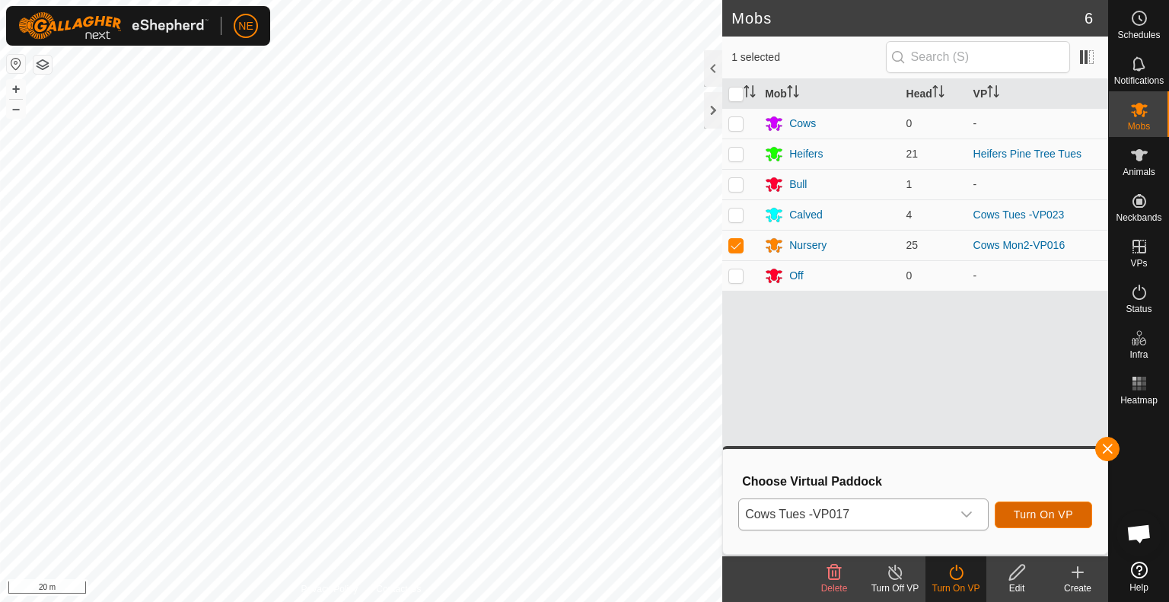
click at [1041, 509] on span "Turn On VP" at bounding box center [1043, 515] width 59 height 12
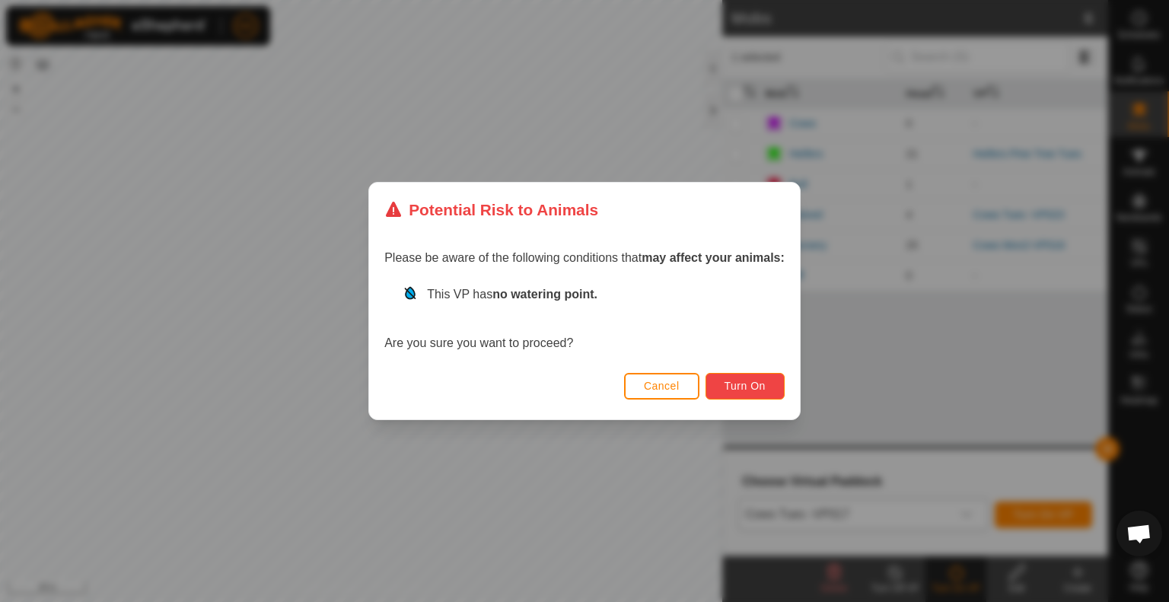
click at [764, 389] on span "Turn On" at bounding box center [745, 386] width 41 height 12
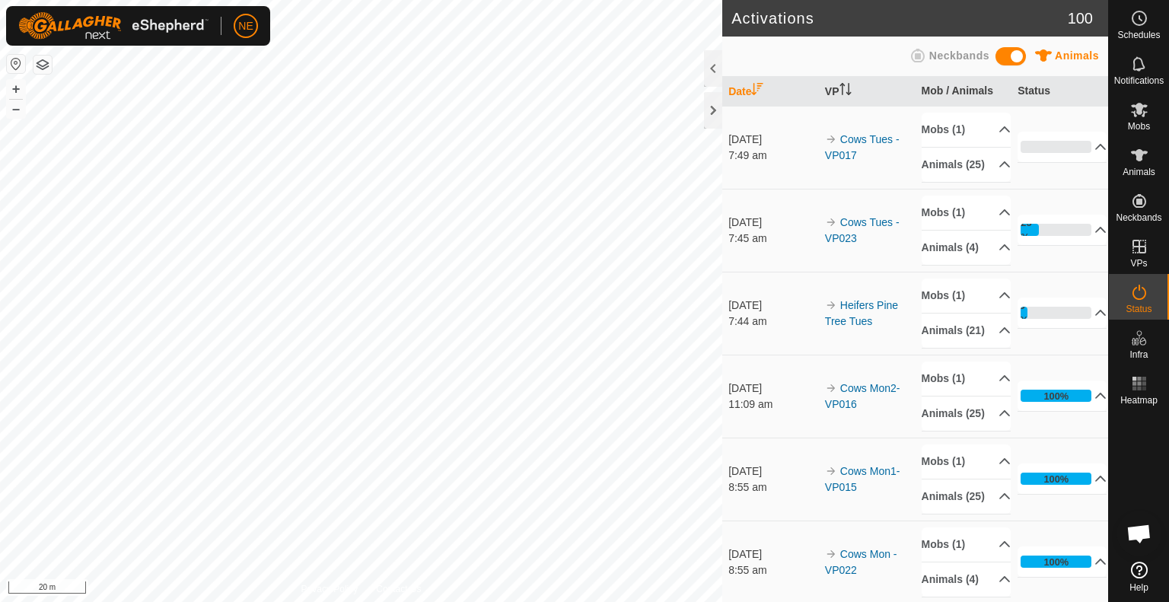
click at [737, 282] on div "Activations 100 Animals Neckbands Date VP Mob / Animals Status [DATE] 7:49 am C…" at bounding box center [554, 301] width 1108 height 602
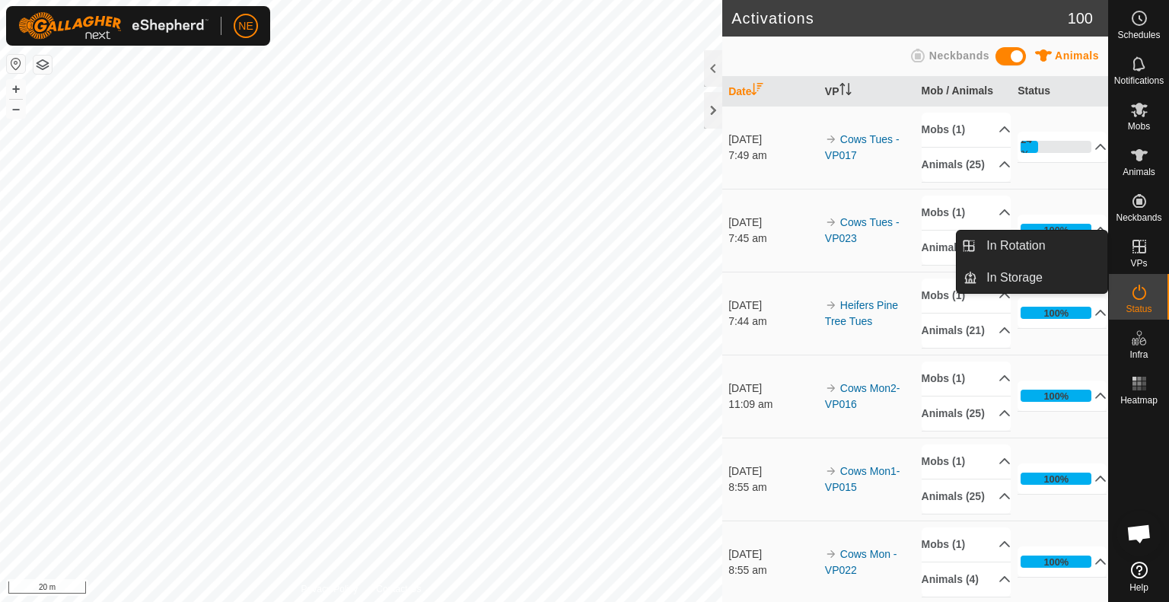
click at [1142, 259] on span "VPs" at bounding box center [1138, 263] width 17 height 9
click at [1027, 279] on link "In Storage" at bounding box center [1042, 278] width 130 height 30
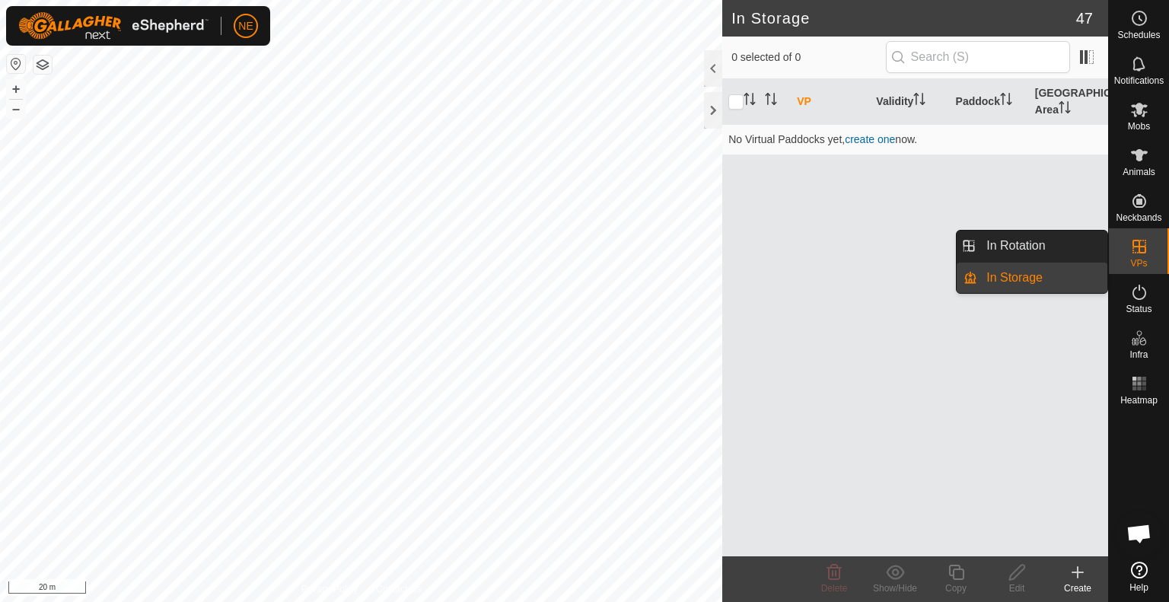
click at [1146, 261] on span "VPs" at bounding box center [1138, 263] width 17 height 9
click at [1037, 248] on link "In Rotation" at bounding box center [1042, 246] width 130 height 30
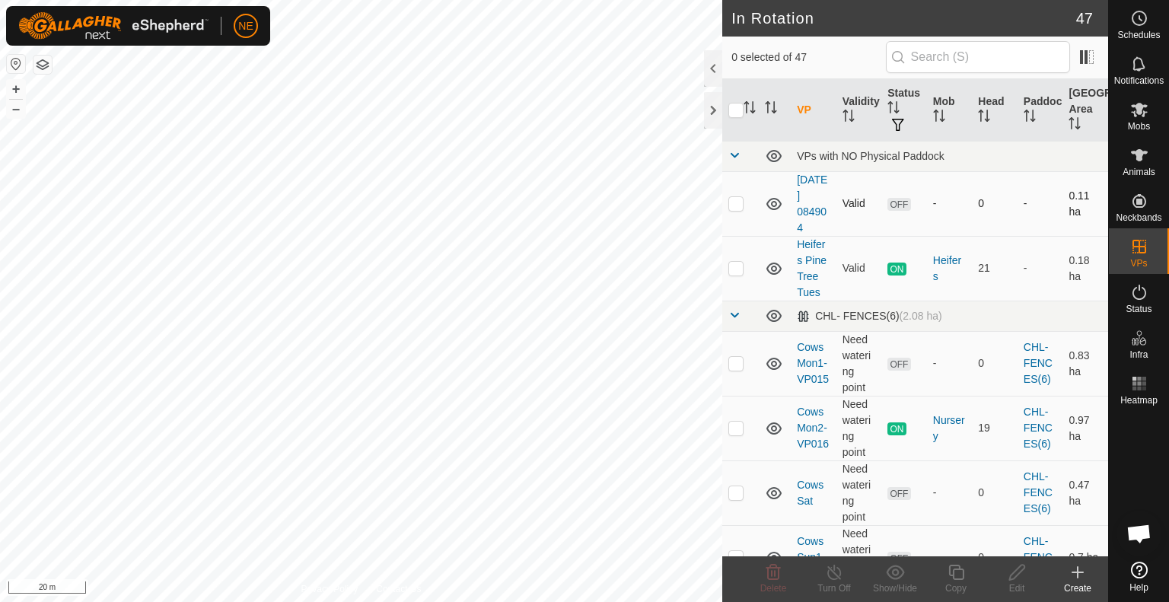
click at [737, 206] on p-checkbox at bounding box center [736, 203] width 15 height 12
checkbox input "true"
click at [735, 363] on p-checkbox at bounding box center [736, 363] width 15 height 12
checkbox input "true"
click at [742, 486] on p-checkbox at bounding box center [736, 492] width 15 height 12
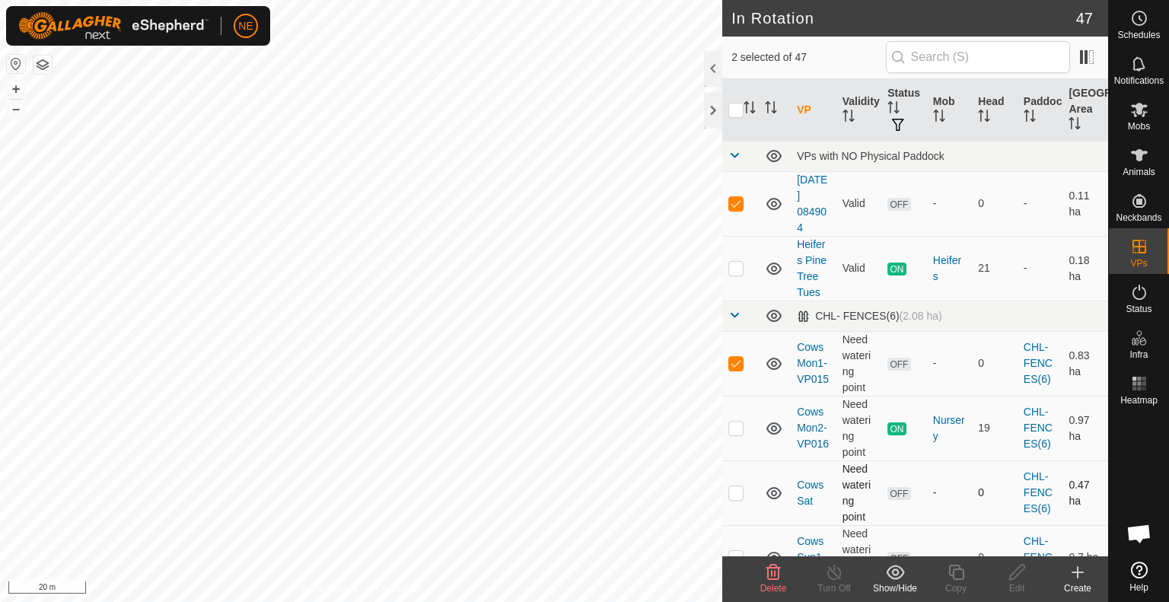
checkbox input "true"
click at [780, 575] on icon at bounding box center [773, 572] width 18 height 18
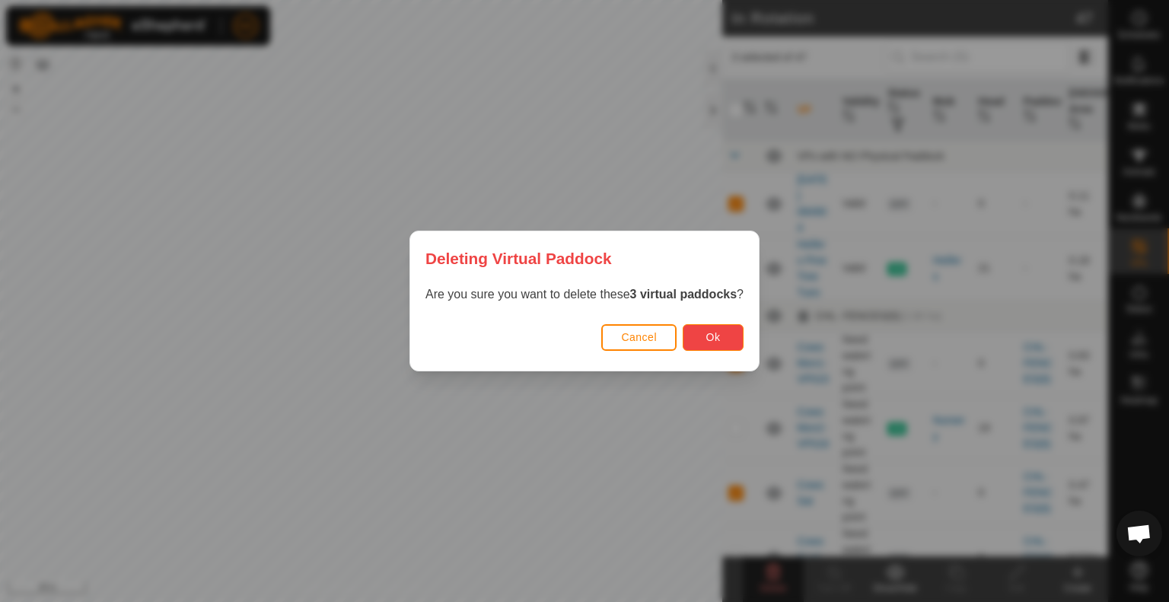
click at [705, 328] on button "Ok" at bounding box center [713, 337] width 61 height 27
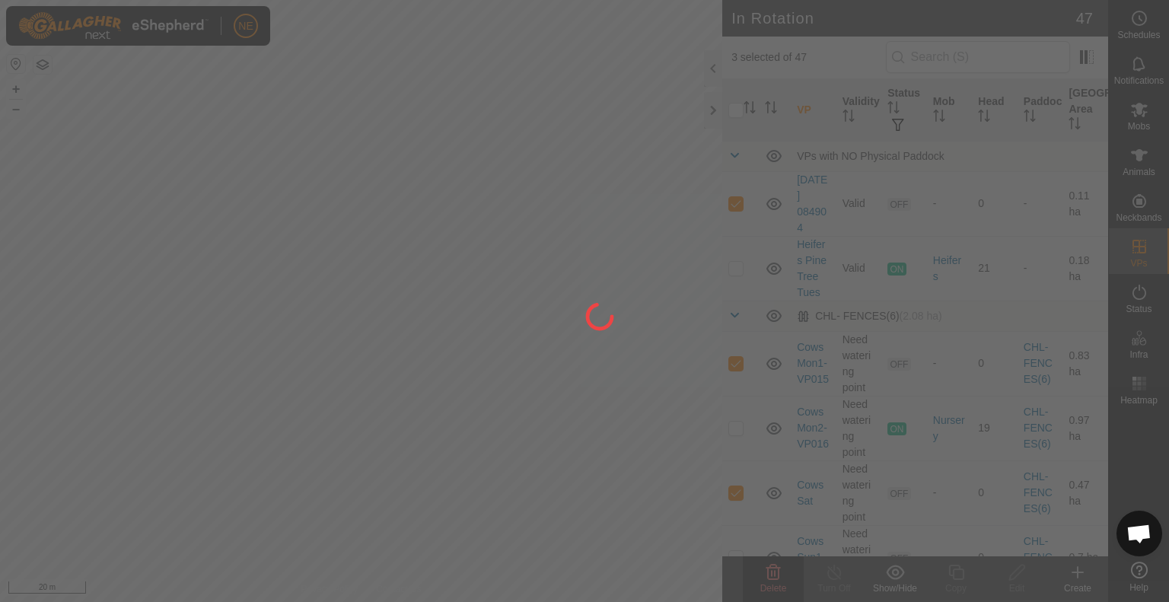
checkbox input "false"
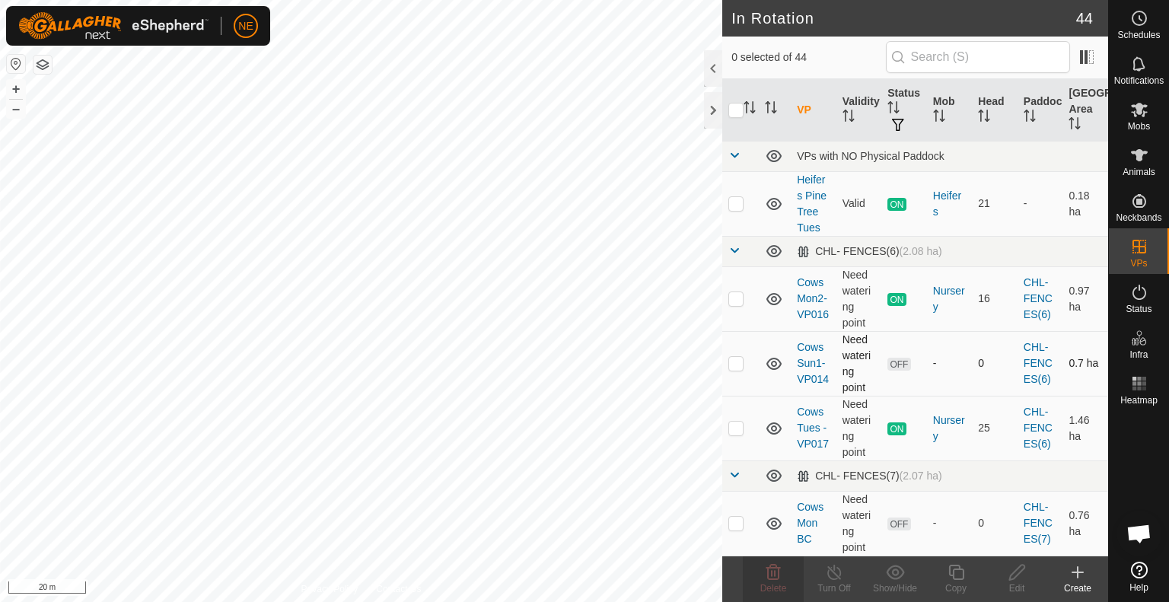
click at [736, 359] on p-checkbox at bounding box center [736, 363] width 15 height 12
checkbox input "true"
click at [767, 572] on icon at bounding box center [773, 572] width 18 height 18
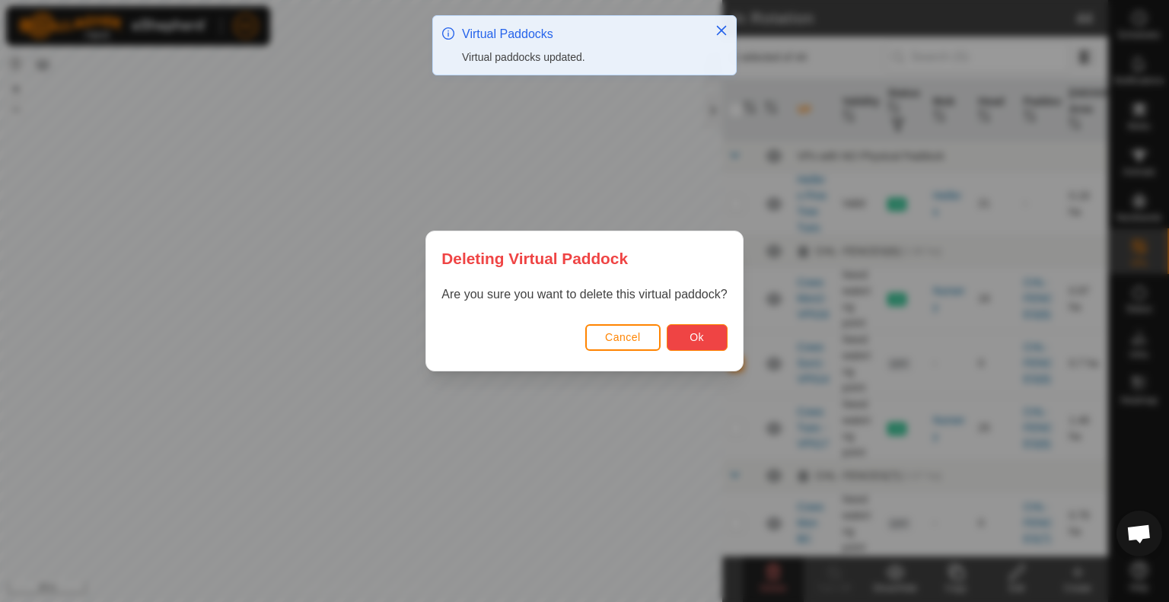
click at [694, 341] on span "Ok" at bounding box center [697, 337] width 14 height 12
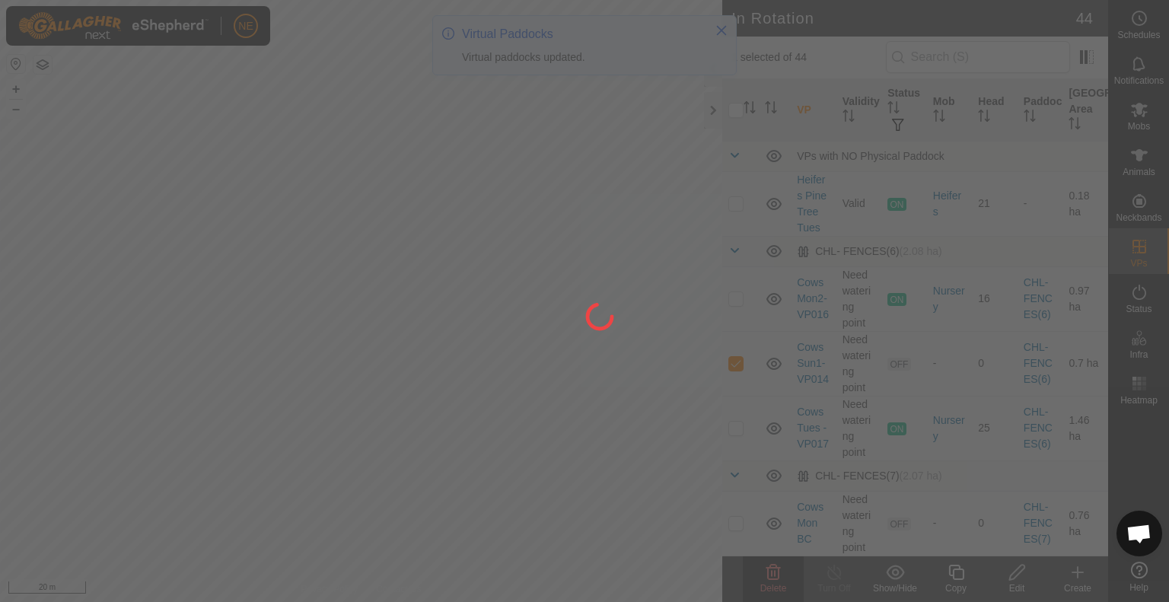
checkbox input "false"
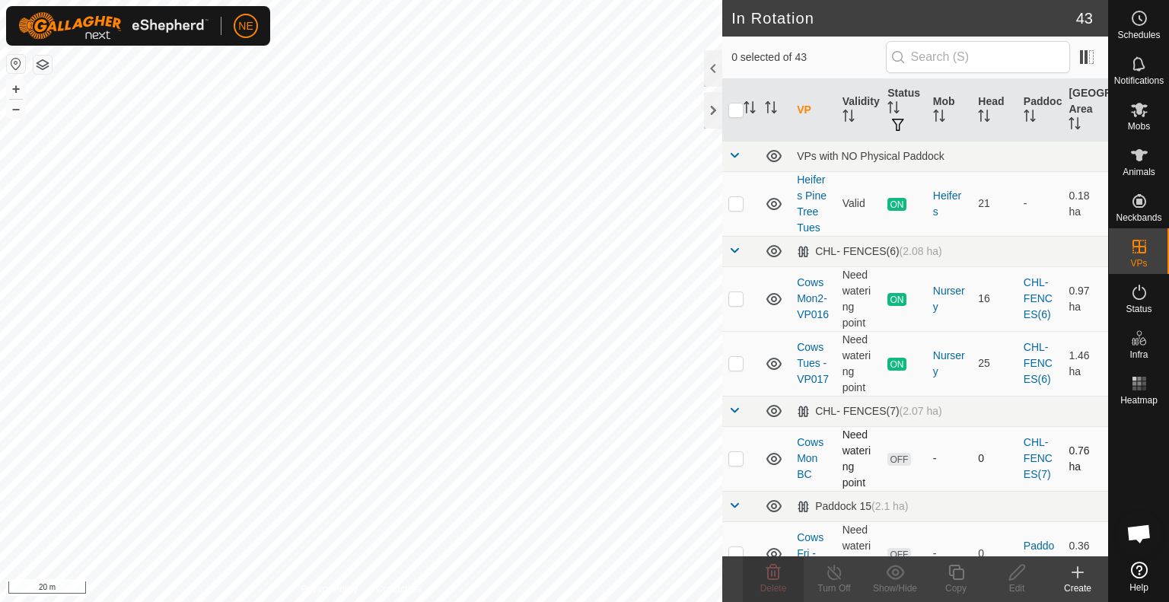
click at [732, 458] on p-checkbox at bounding box center [736, 458] width 15 height 12
click at [766, 575] on icon at bounding box center [773, 572] width 18 height 18
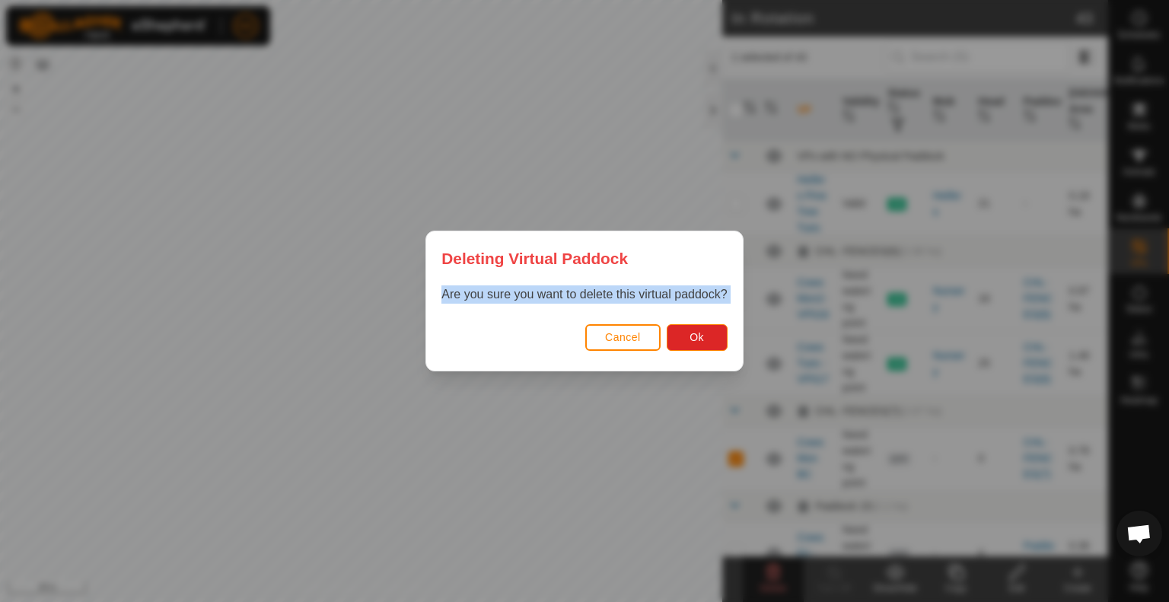
drag, startPoint x: 766, startPoint y: 575, endPoint x: 711, endPoint y: 261, distance: 319.1
click at [711, 261] on div "Deleting Virtual Paddock Are you sure you want to delete this virtual paddock? …" at bounding box center [584, 301] width 1169 height 602
click at [682, 338] on button "Ok" at bounding box center [697, 337] width 61 height 27
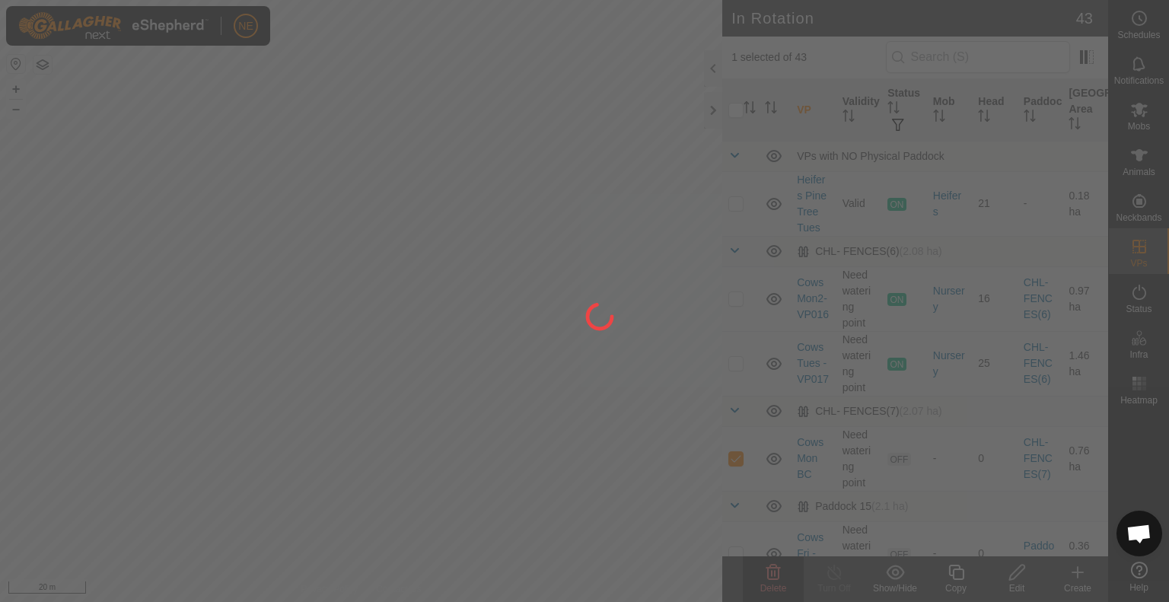
checkbox input "false"
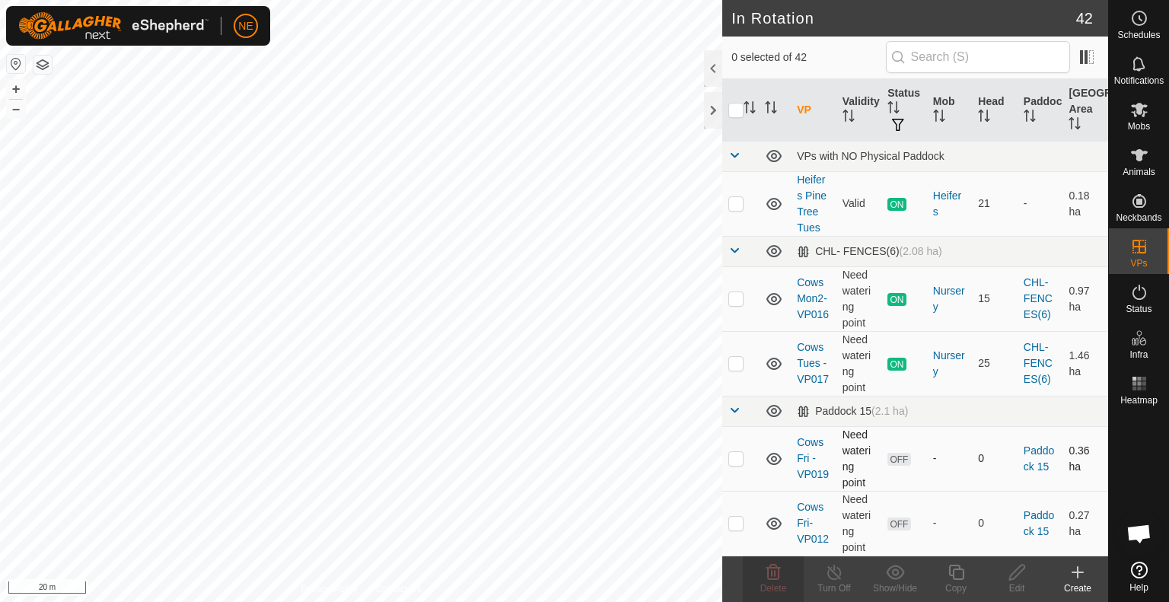
click at [738, 456] on p-checkbox at bounding box center [736, 458] width 15 height 12
checkbox input "true"
click at [736, 530] on td at bounding box center [740, 523] width 37 height 65
checkbox input "true"
click at [760, 571] on delete-svg-icon at bounding box center [773, 572] width 61 height 18
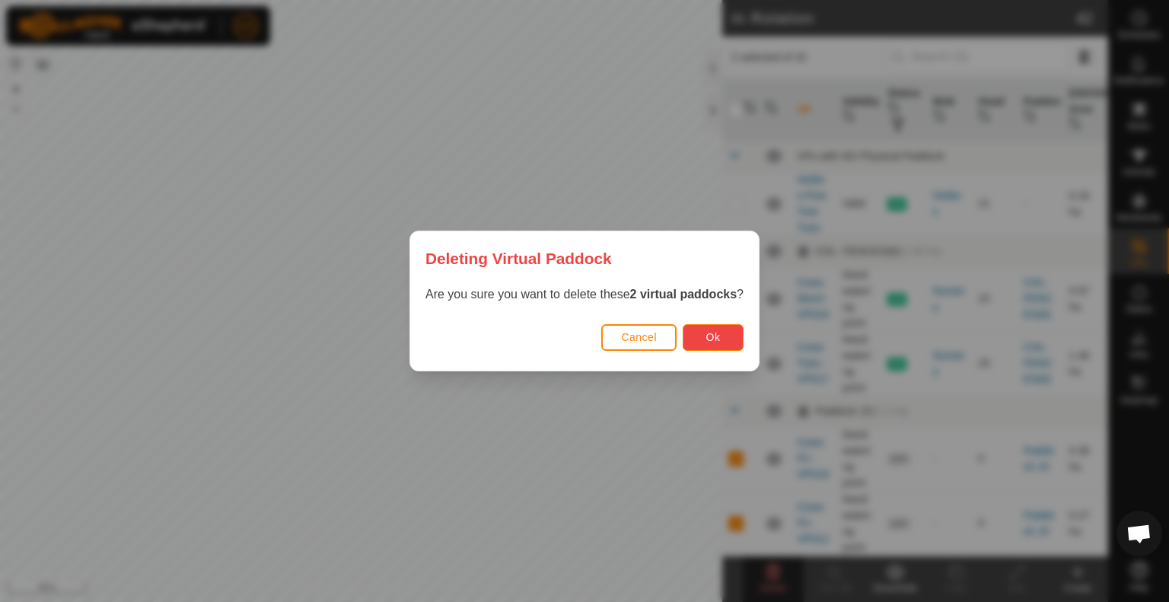
click at [726, 340] on button "Ok" at bounding box center [713, 337] width 61 height 27
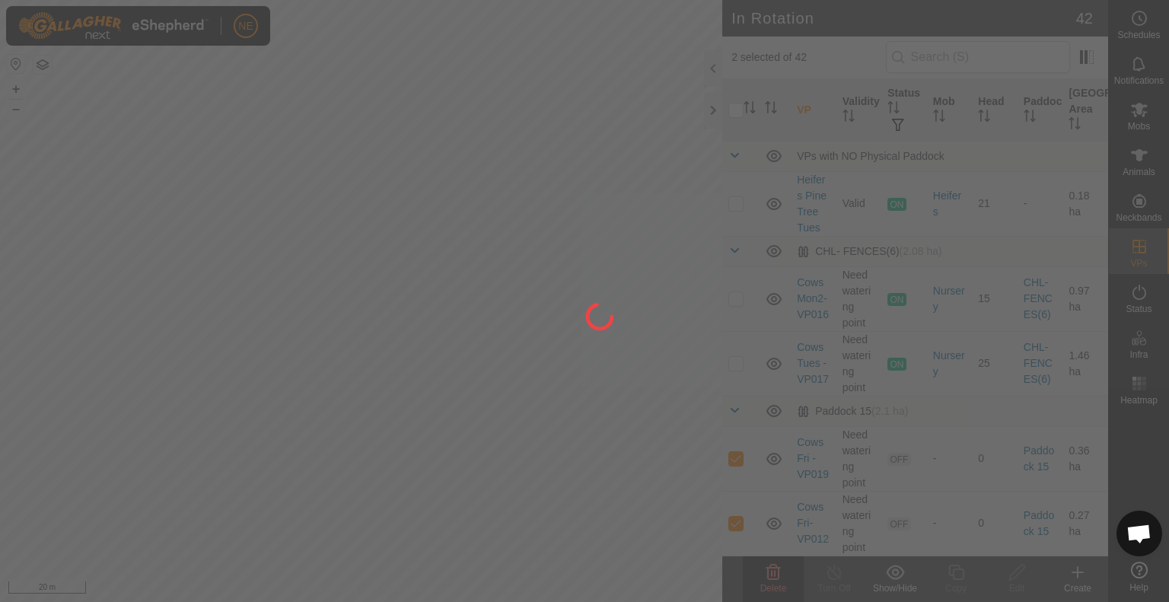
checkbox input "false"
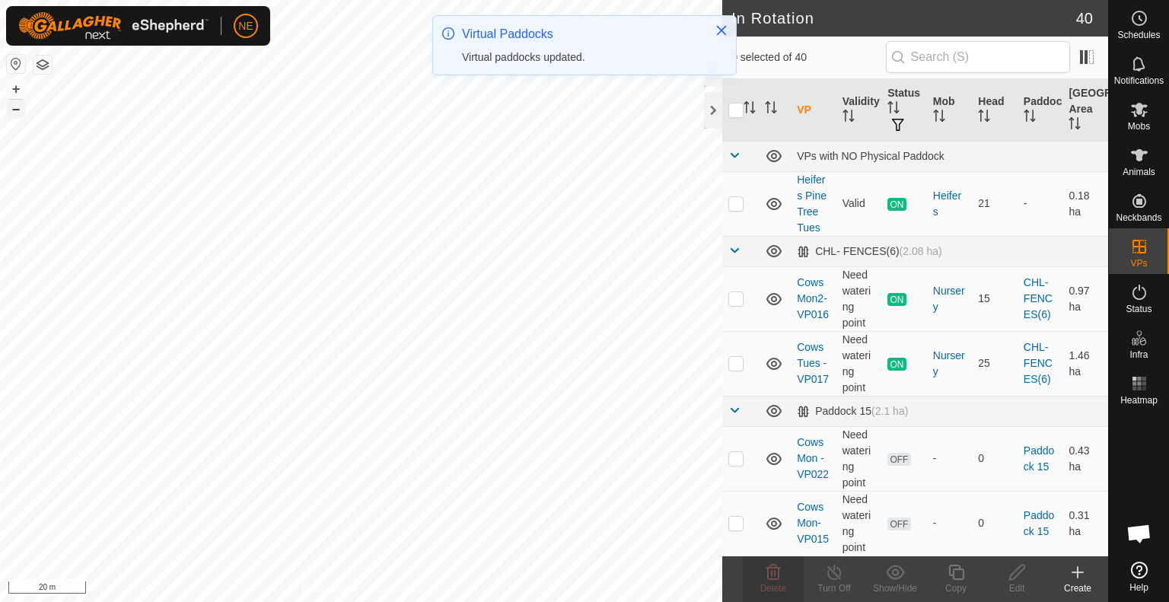
click at [21, 109] on button "–" at bounding box center [16, 109] width 18 height 18
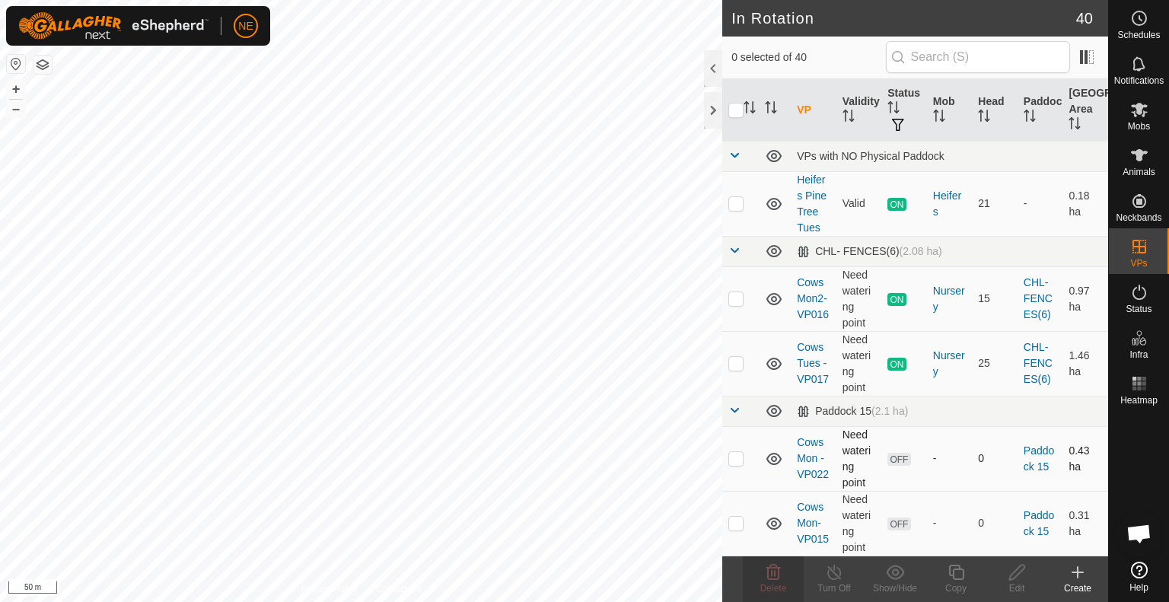
click at [742, 456] on p-checkbox at bounding box center [736, 458] width 15 height 12
checkbox input "true"
click at [732, 524] on p-checkbox at bounding box center [736, 523] width 15 height 12
checkbox input "true"
click at [775, 579] on icon at bounding box center [774, 572] width 14 height 15
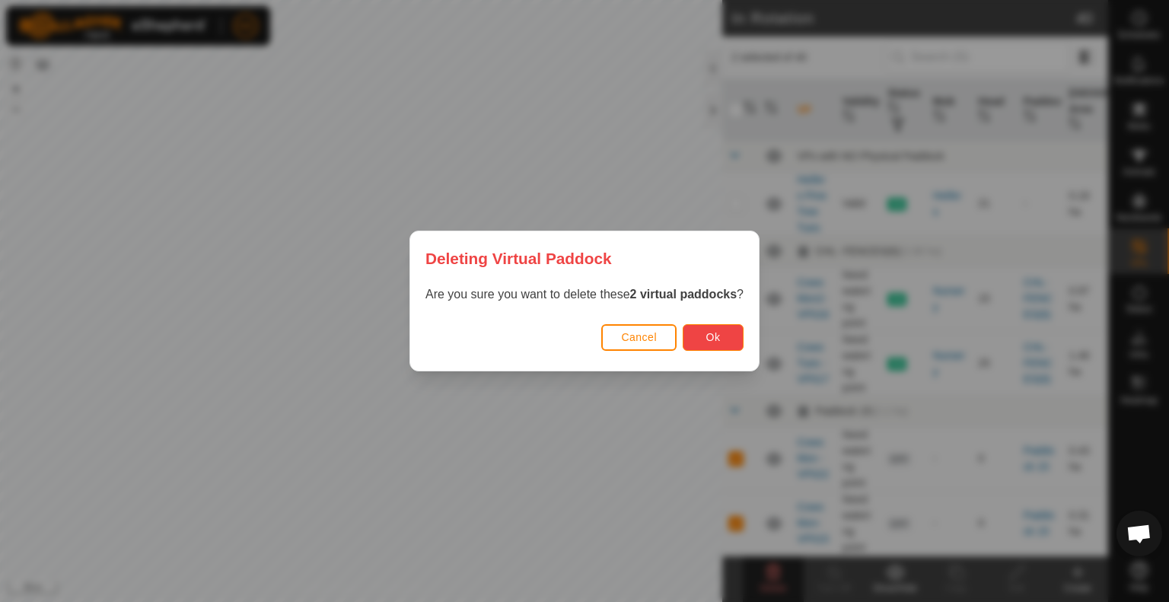
click at [704, 340] on button "Ok" at bounding box center [713, 337] width 61 height 27
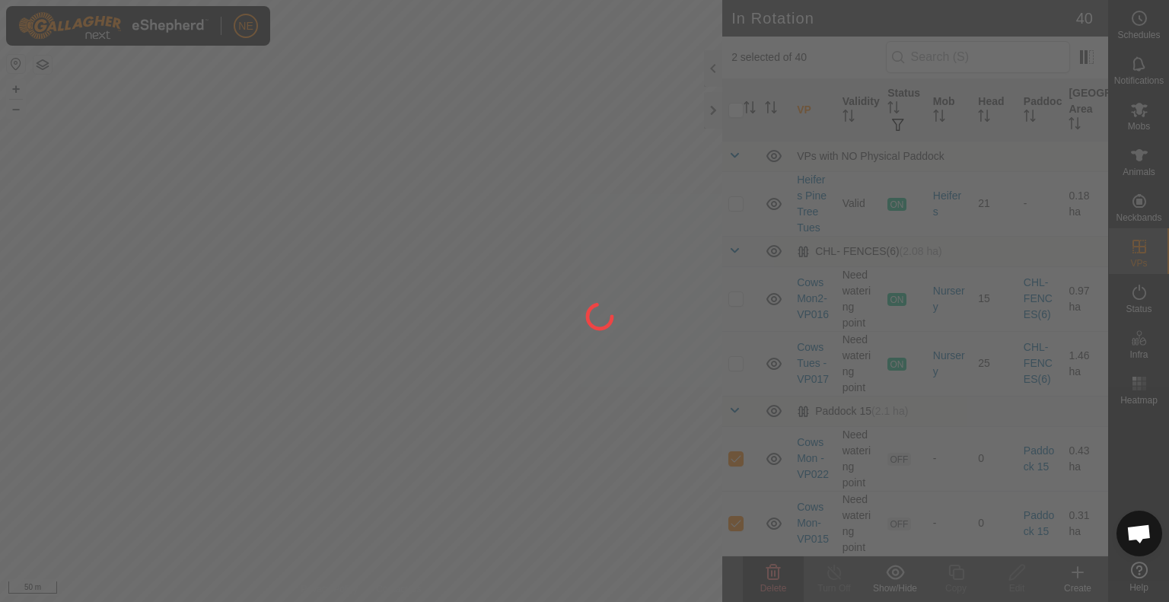
checkbox input "false"
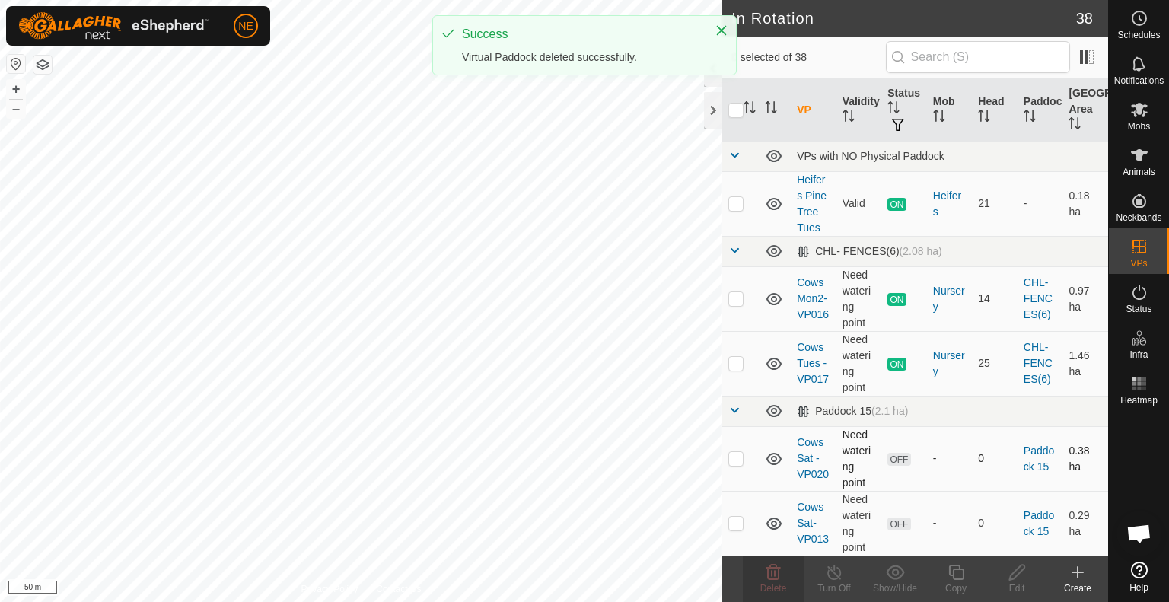
click at [737, 458] on p-checkbox at bounding box center [736, 458] width 15 height 12
checkbox input "true"
click at [735, 534] on td at bounding box center [740, 523] width 37 height 65
checkbox input "true"
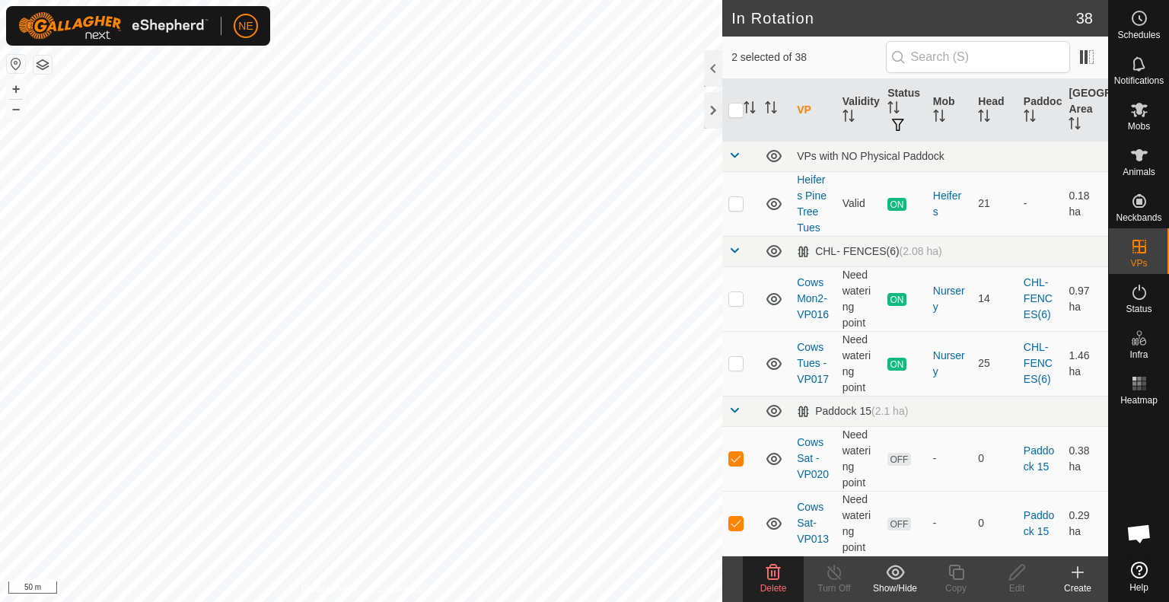
click at [774, 585] on span "Delete" at bounding box center [773, 588] width 27 height 11
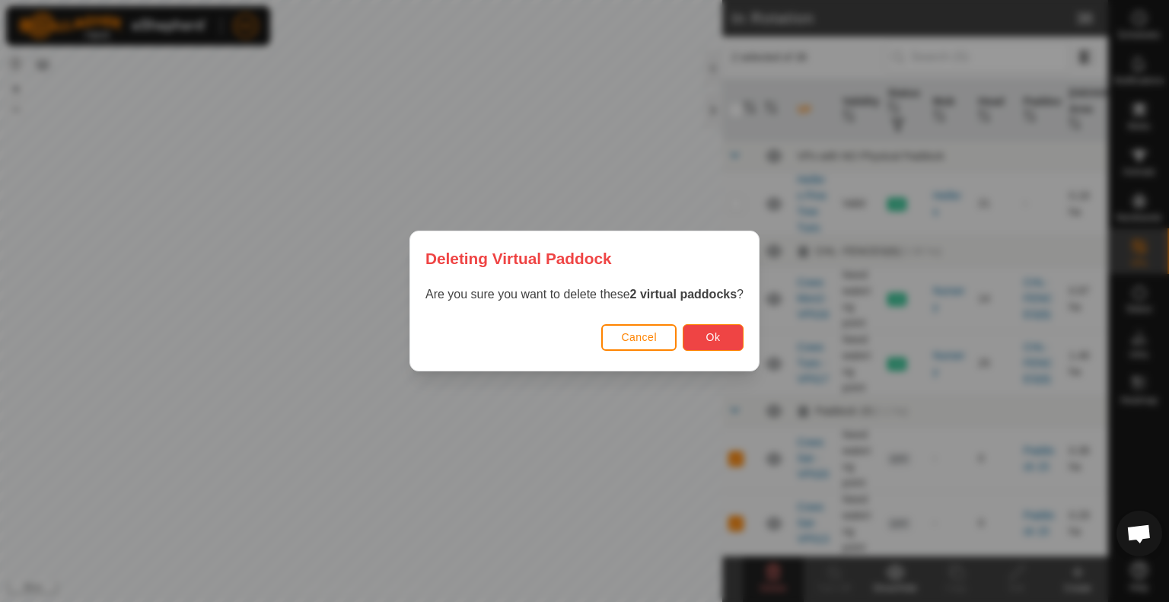
click at [716, 347] on button "Ok" at bounding box center [713, 337] width 61 height 27
checkbox input "false"
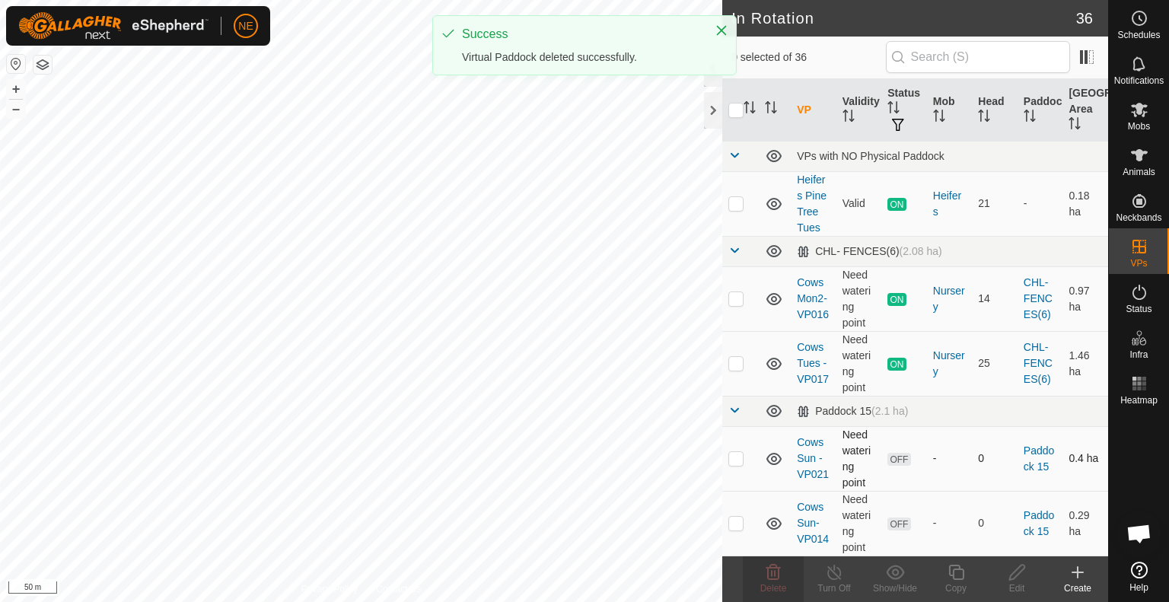
click at [734, 462] on p-checkbox at bounding box center [736, 458] width 15 height 12
checkbox input "true"
click at [735, 528] on p-checkbox at bounding box center [736, 523] width 15 height 12
checkbox input "true"
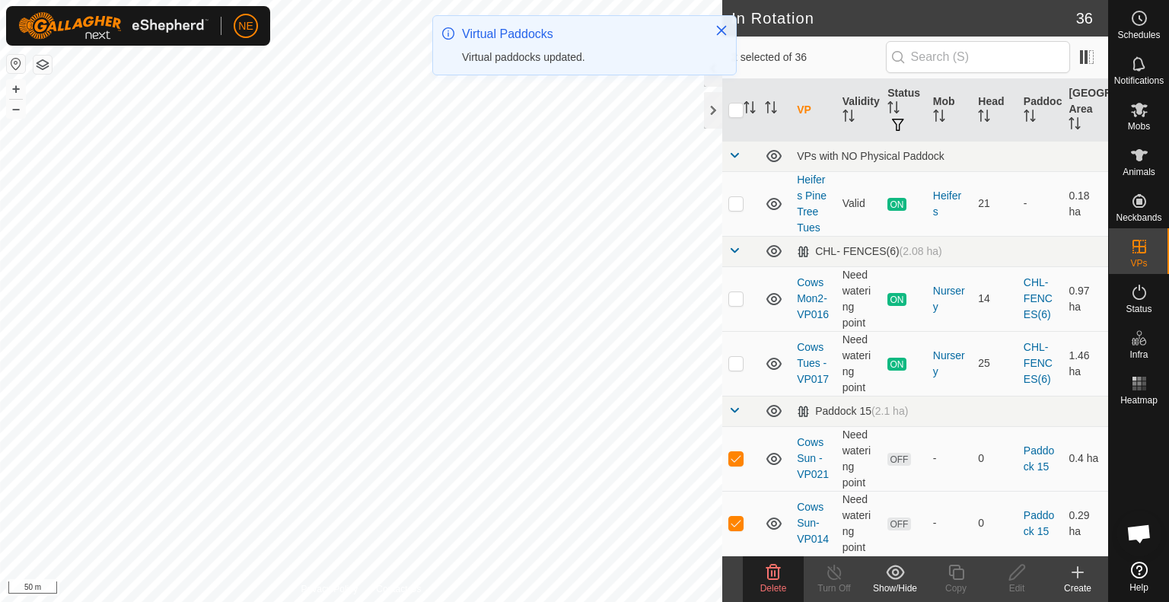
click at [767, 577] on icon at bounding box center [774, 572] width 14 height 15
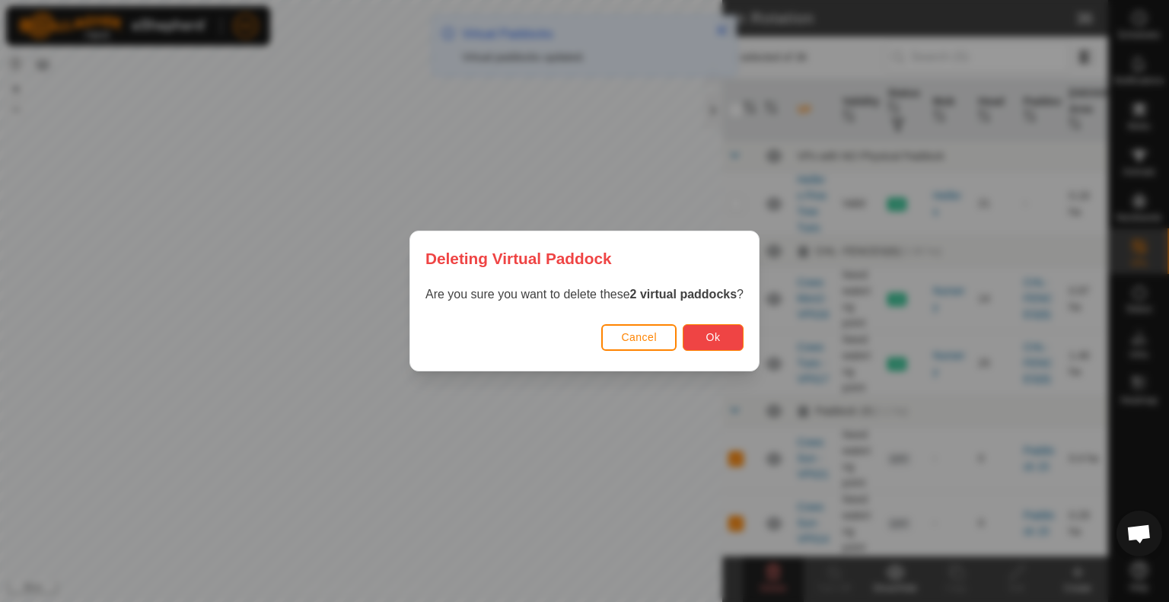
click at [714, 331] on span "Ok" at bounding box center [713, 337] width 14 height 12
checkbox input "false"
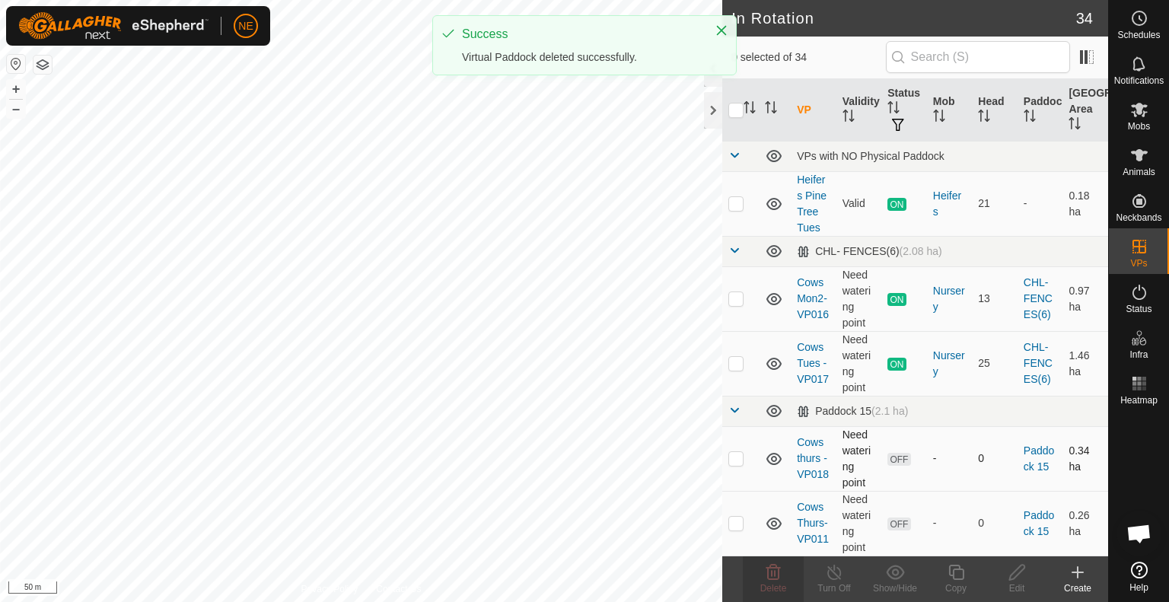
click at [734, 464] on td at bounding box center [740, 458] width 37 height 65
checkbox input "true"
click at [735, 523] on p-checkbox at bounding box center [736, 523] width 15 height 12
checkbox input "true"
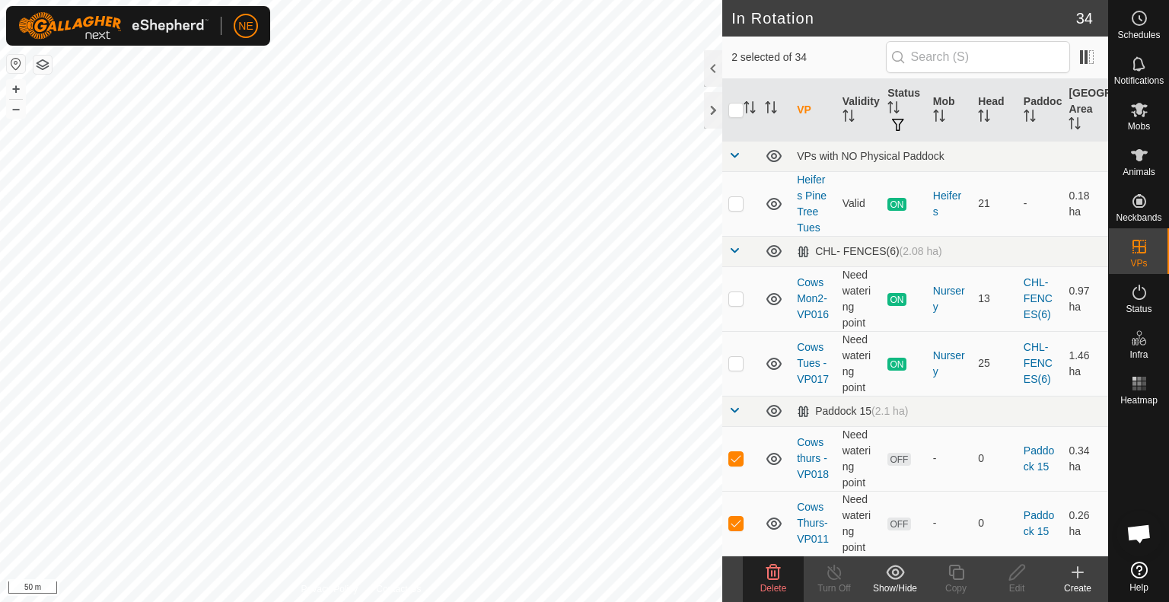
click at [774, 575] on icon at bounding box center [774, 572] width 14 height 15
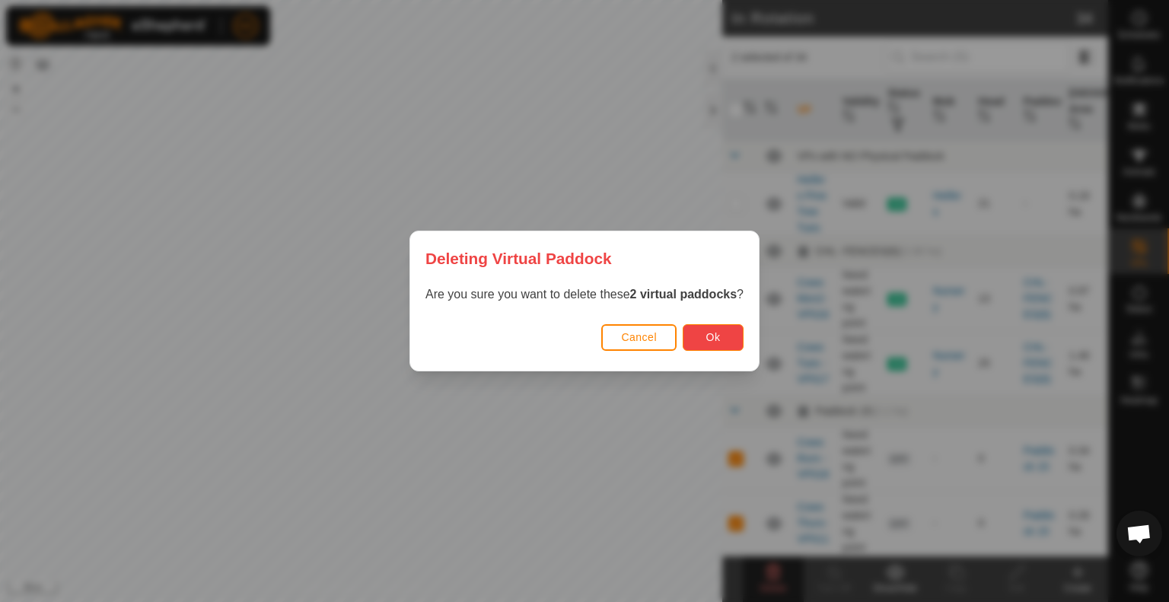
click at [703, 336] on button "Ok" at bounding box center [713, 337] width 61 height 27
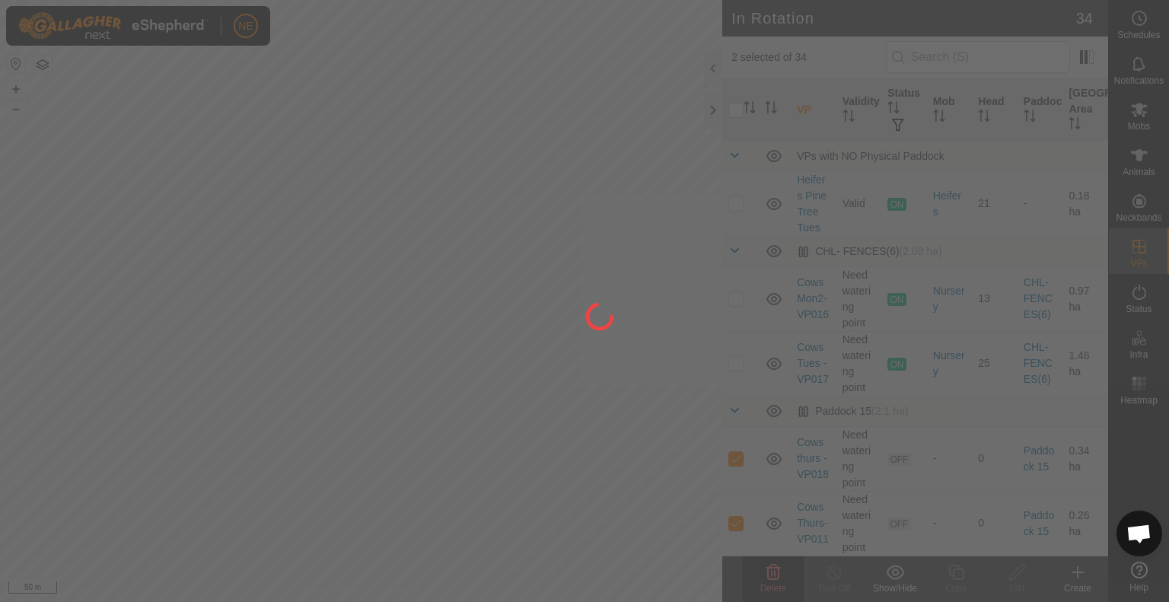
checkbox input "false"
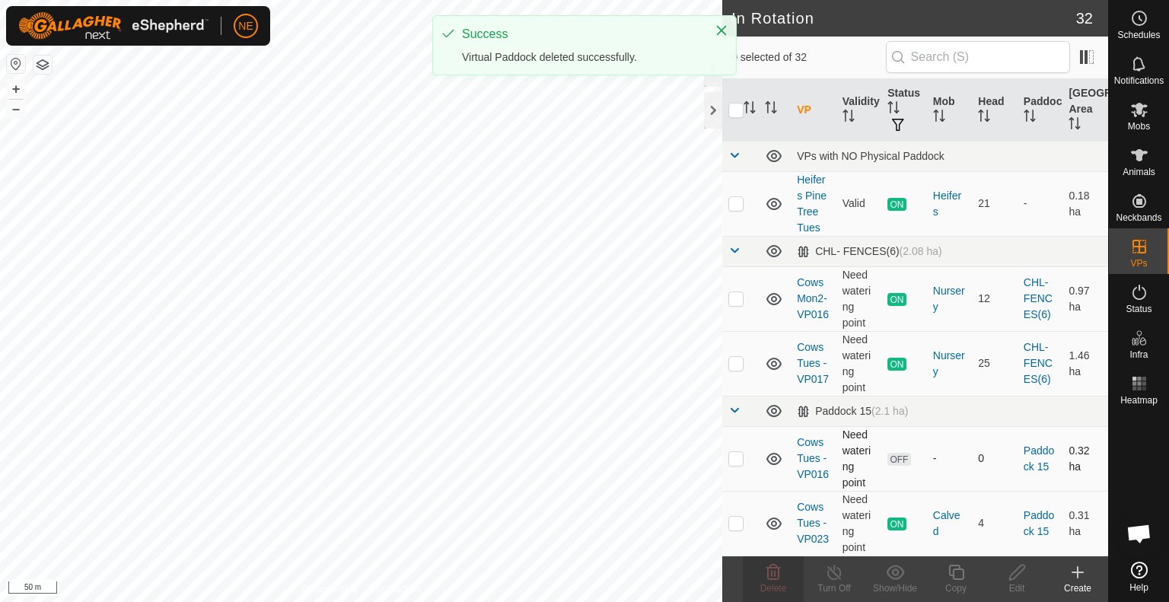
click at [735, 454] on p-checkbox at bounding box center [736, 458] width 15 height 12
checkbox input "true"
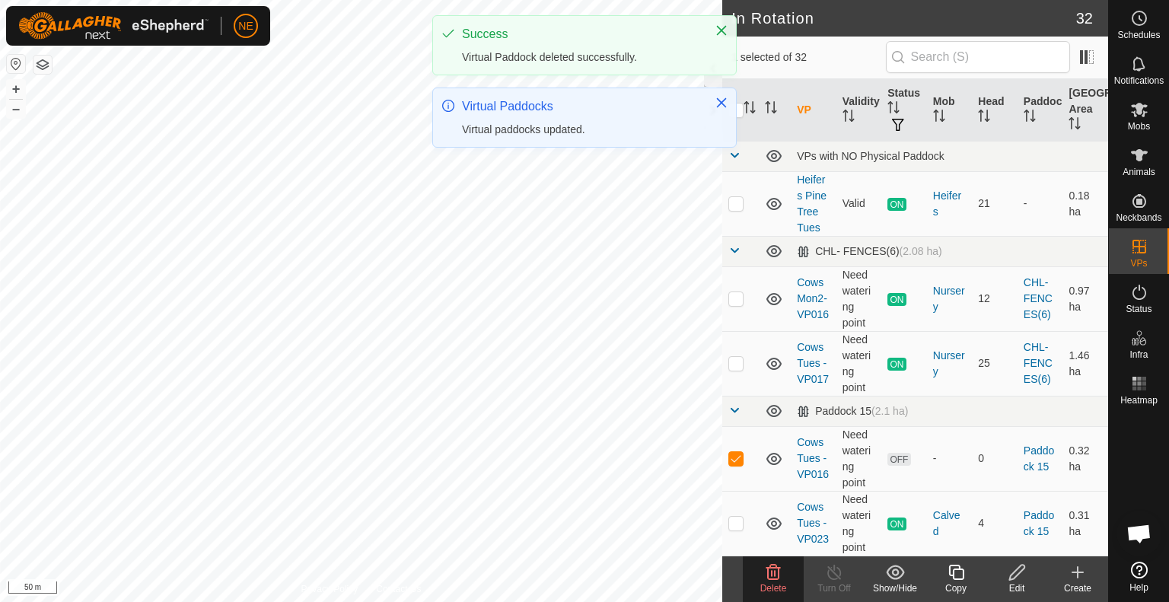
click at [767, 578] on icon at bounding box center [773, 572] width 18 height 18
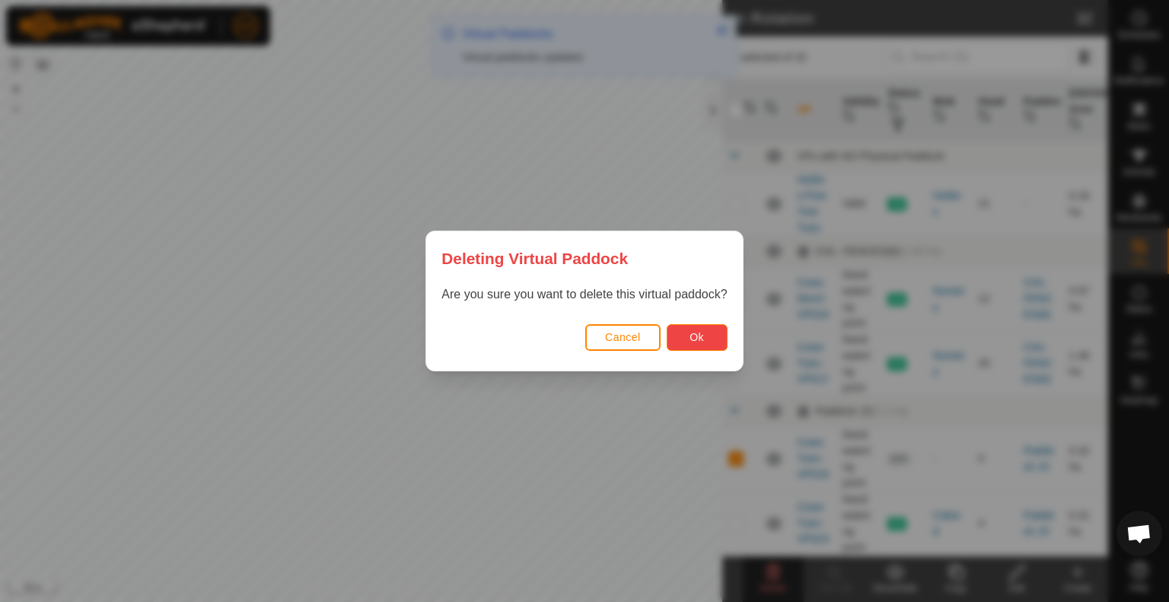
click at [709, 335] on button "Ok" at bounding box center [697, 337] width 61 height 27
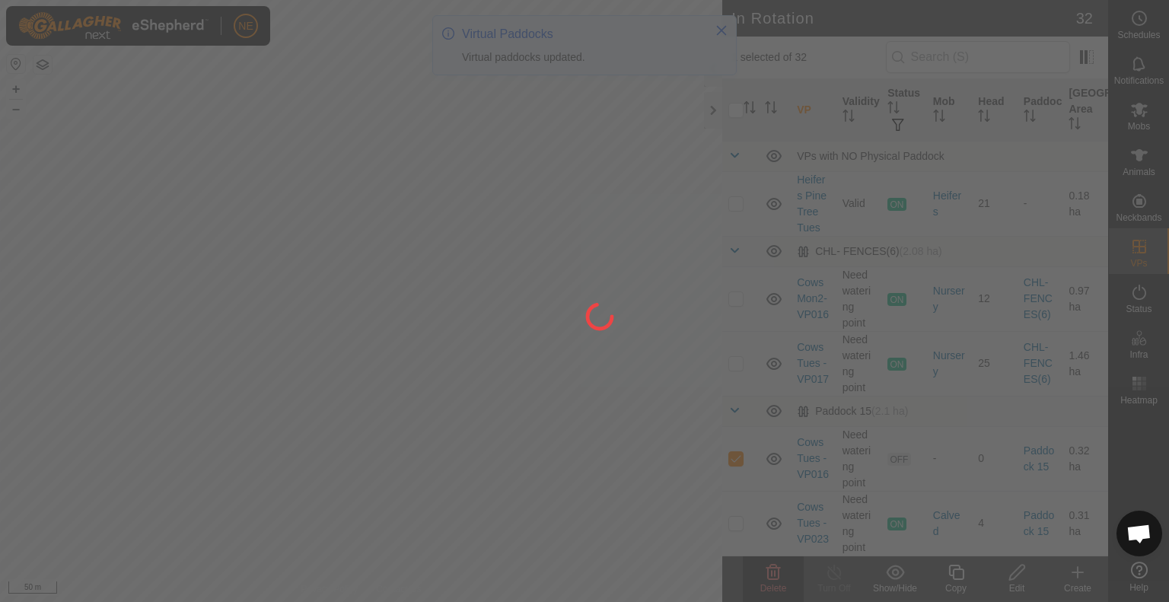
checkbox input "false"
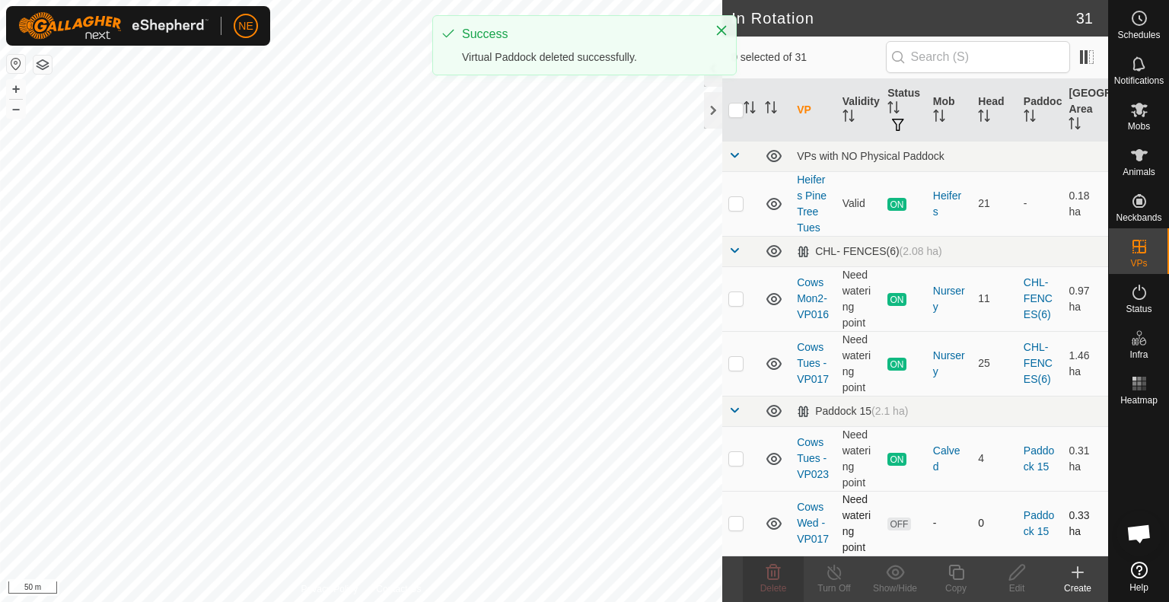
click at [735, 521] on p-checkbox at bounding box center [736, 523] width 15 height 12
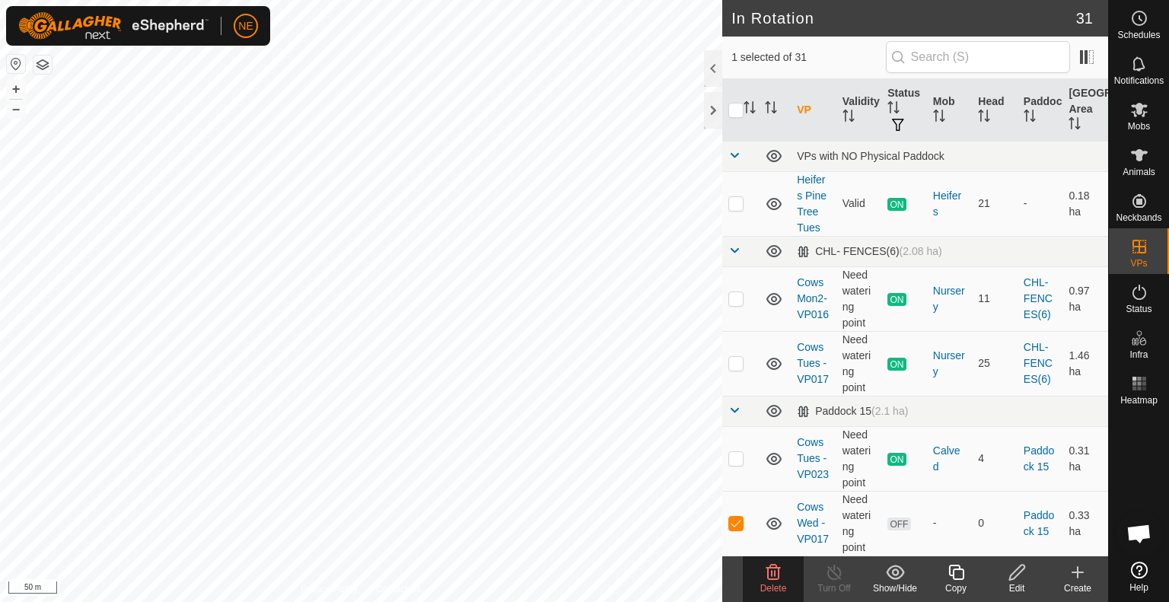
click at [776, 578] on icon at bounding box center [773, 572] width 18 height 18
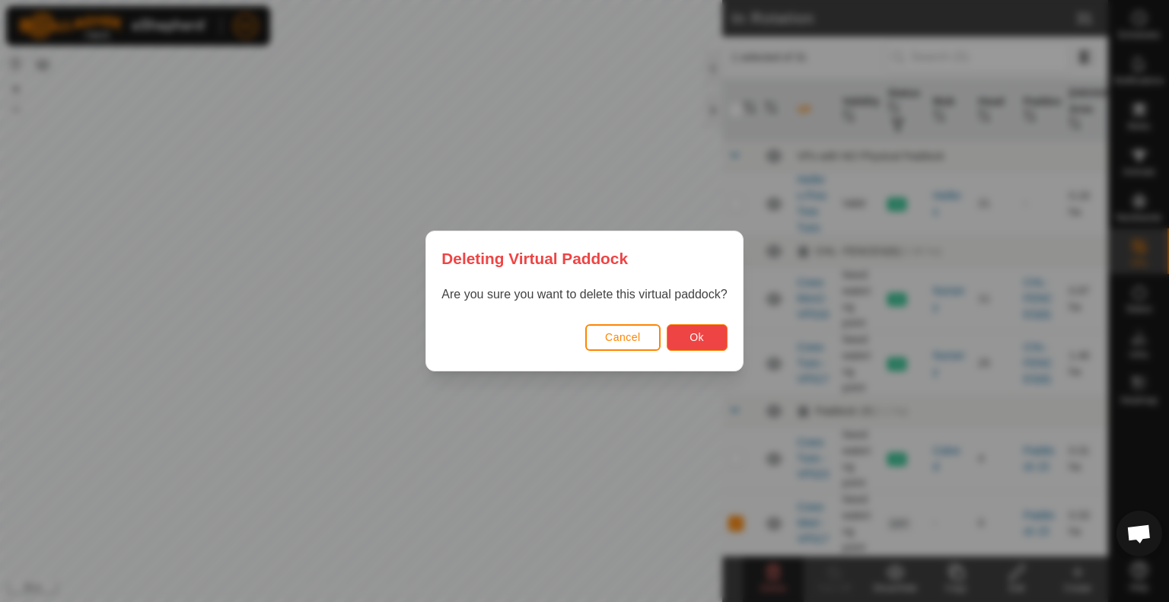
click at [700, 336] on span "Ok" at bounding box center [697, 337] width 14 height 12
checkbox input "false"
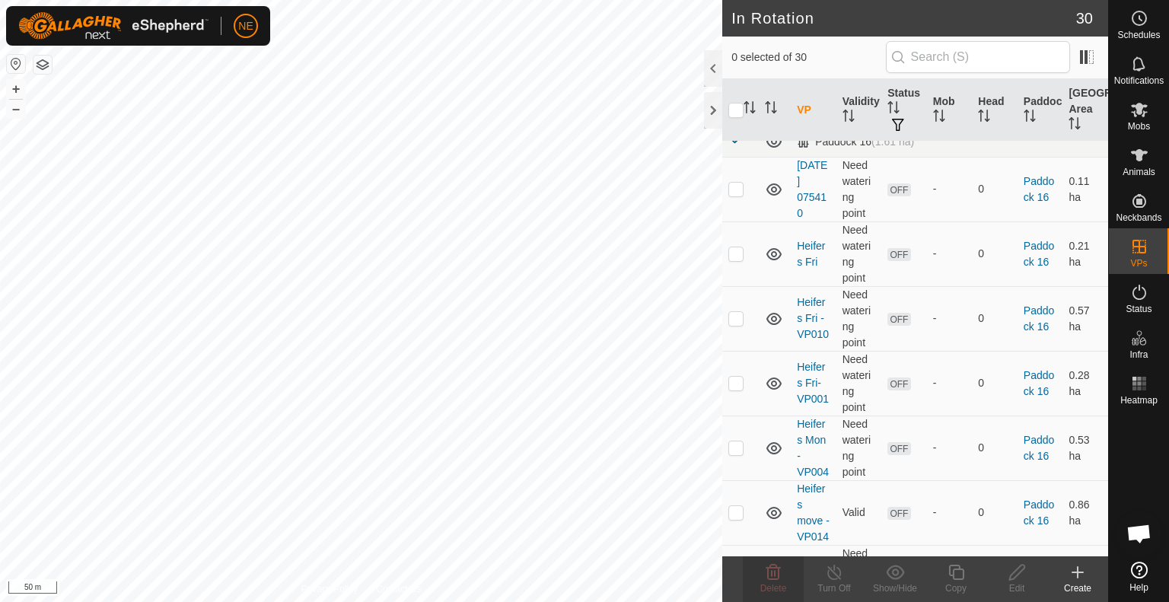
scroll to position [365, 0]
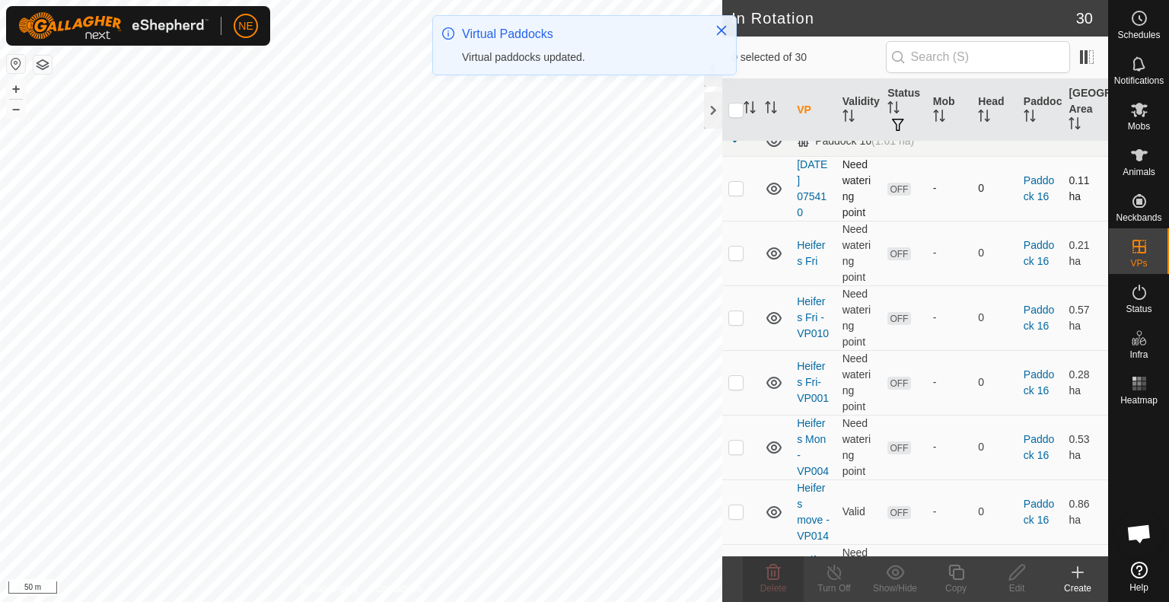
click at [735, 191] on p-checkbox at bounding box center [736, 188] width 15 height 12
checkbox input "true"
click at [729, 256] on p-checkbox at bounding box center [736, 253] width 15 height 12
checkbox input "true"
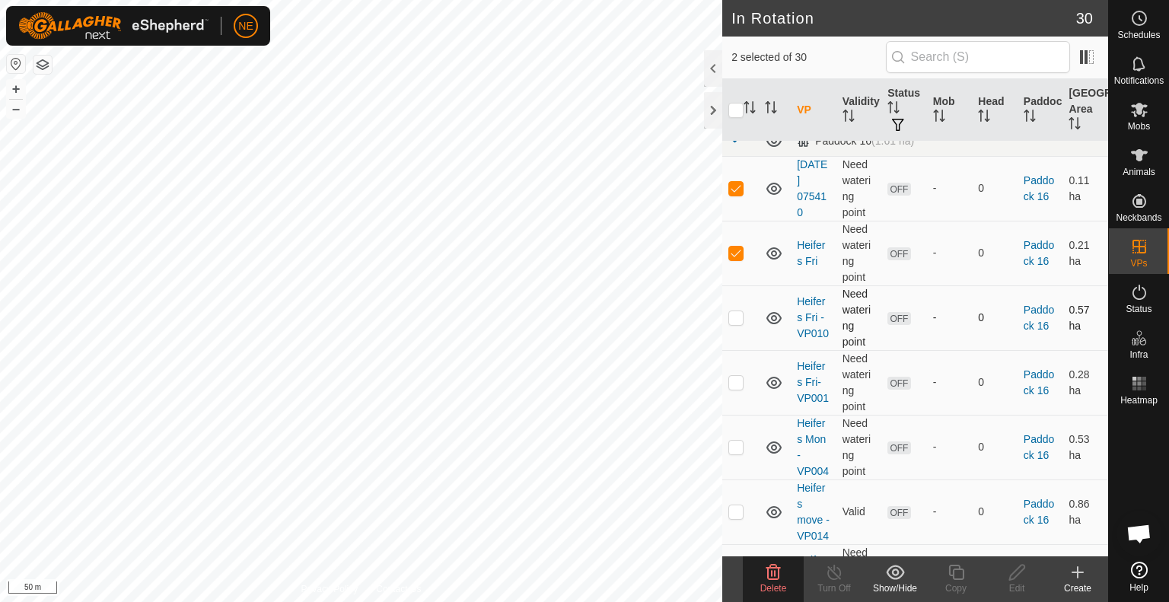
click at [728, 318] on td at bounding box center [740, 317] width 37 height 65
checkbox input "true"
click at [734, 377] on p-checkbox at bounding box center [736, 382] width 15 height 12
checkbox input "true"
click at [740, 453] on p-checkbox at bounding box center [736, 447] width 15 height 12
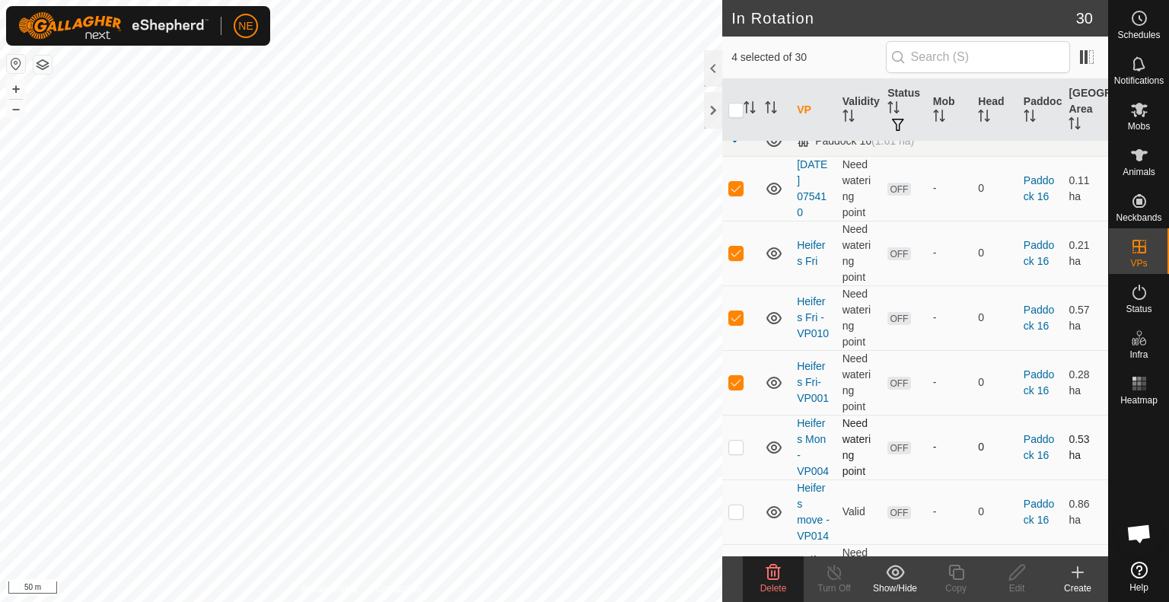
checkbox input "true"
click at [735, 518] on p-checkbox at bounding box center [736, 511] width 15 height 12
checkbox input "true"
click at [767, 579] on icon at bounding box center [773, 572] width 18 height 18
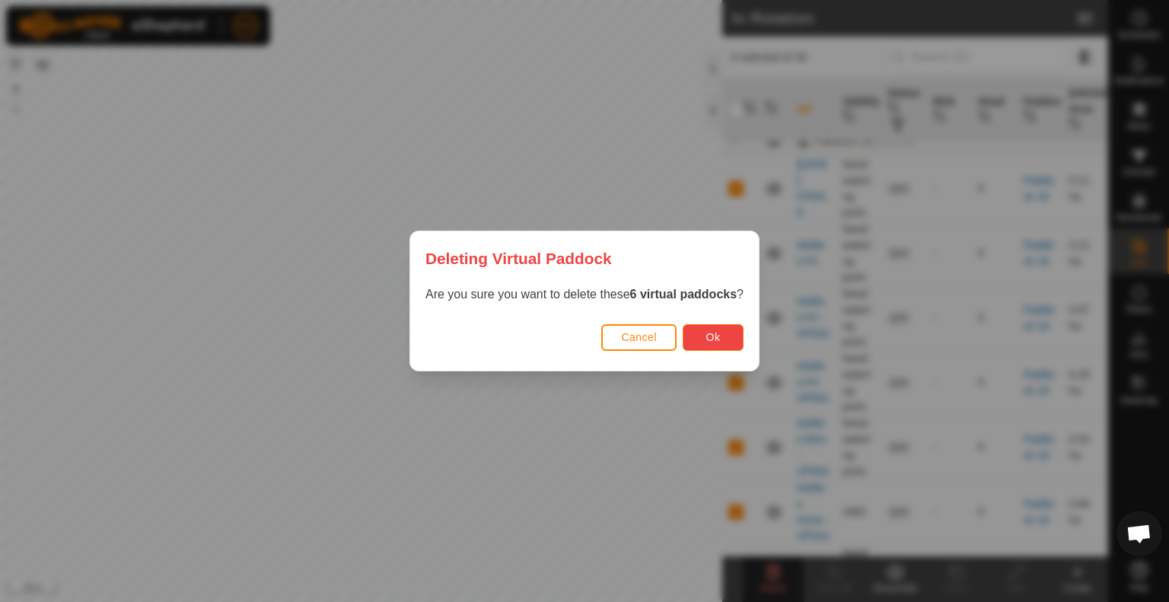
click at [725, 344] on button "Ok" at bounding box center [713, 337] width 61 height 27
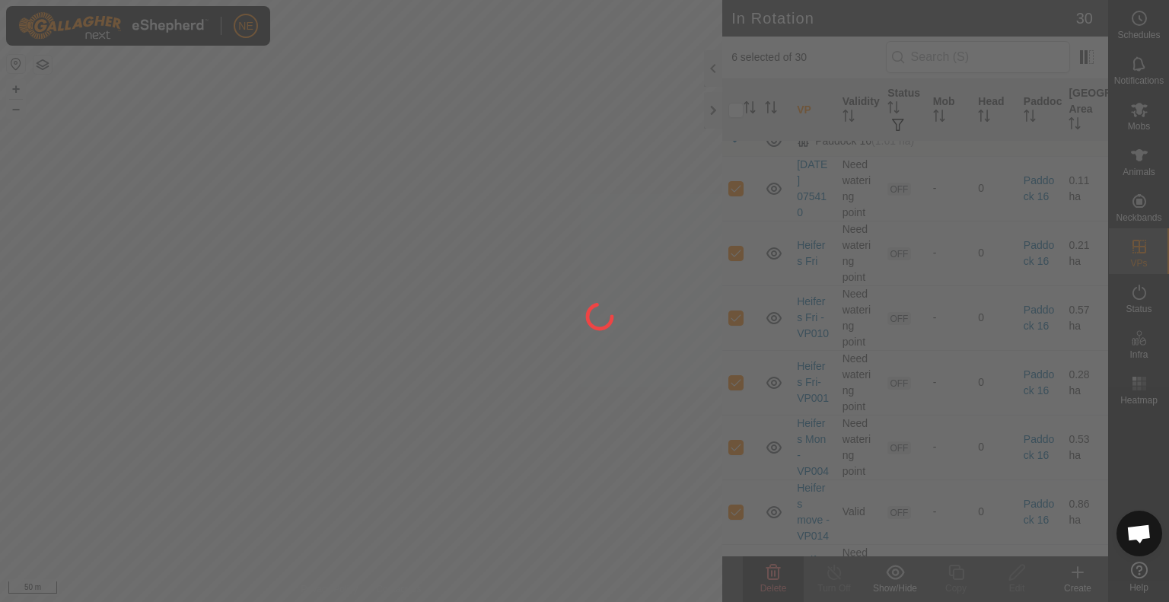
checkbox input "false"
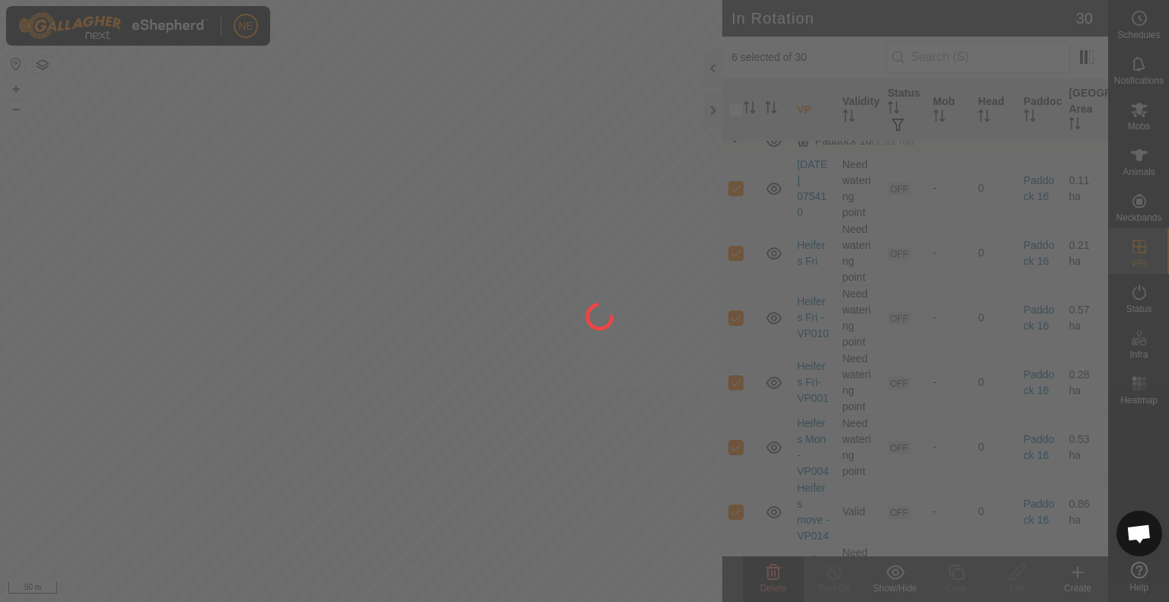
checkbox input "false"
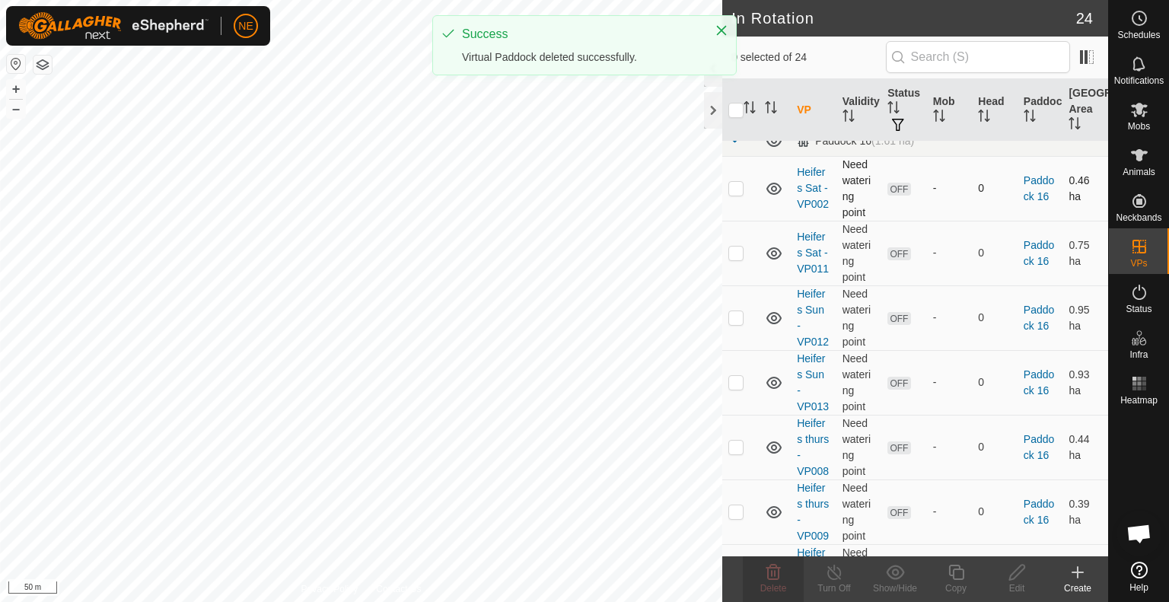
click at [740, 182] on p-checkbox at bounding box center [736, 188] width 15 height 12
checkbox input "true"
click at [734, 257] on p-checkbox at bounding box center [736, 253] width 15 height 12
checkbox input "true"
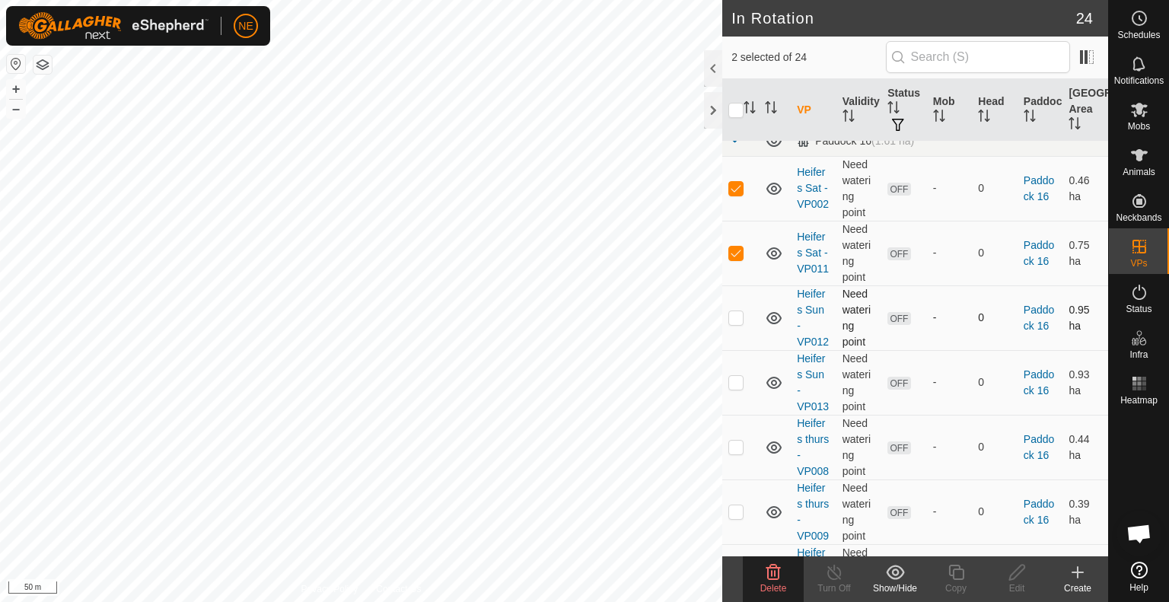
click at [729, 324] on p-checkbox at bounding box center [736, 317] width 15 height 12
checkbox input "true"
click at [740, 388] on p-checkbox at bounding box center [736, 382] width 15 height 12
checkbox input "true"
click at [735, 453] on p-checkbox at bounding box center [736, 447] width 15 height 12
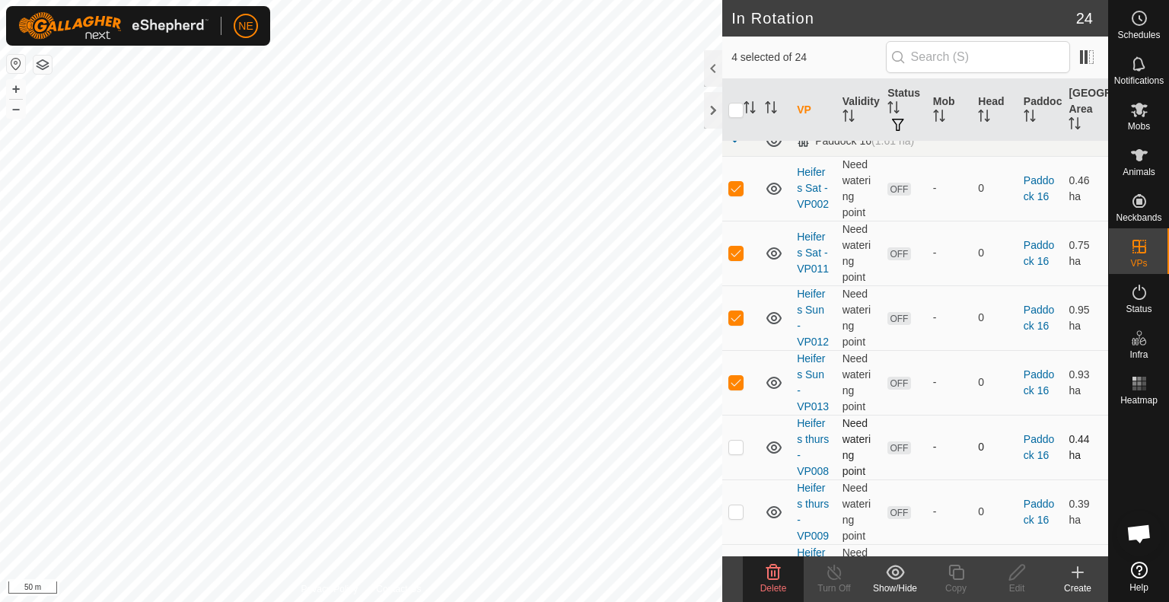
checkbox input "true"
click at [768, 575] on icon at bounding box center [774, 572] width 14 height 15
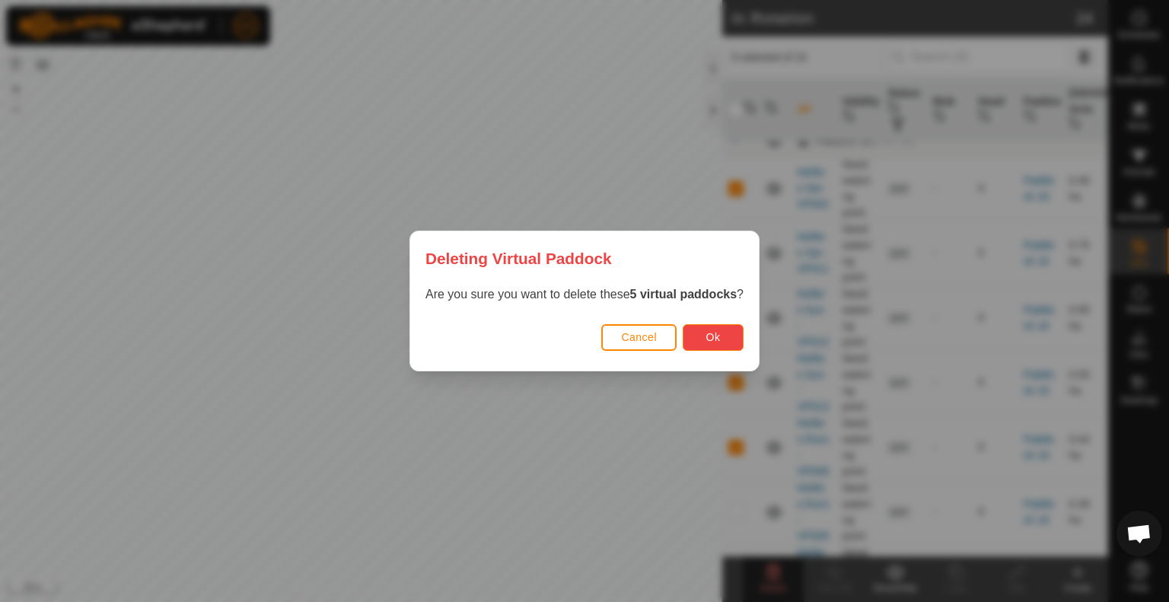
click at [736, 342] on button "Ok" at bounding box center [713, 337] width 61 height 27
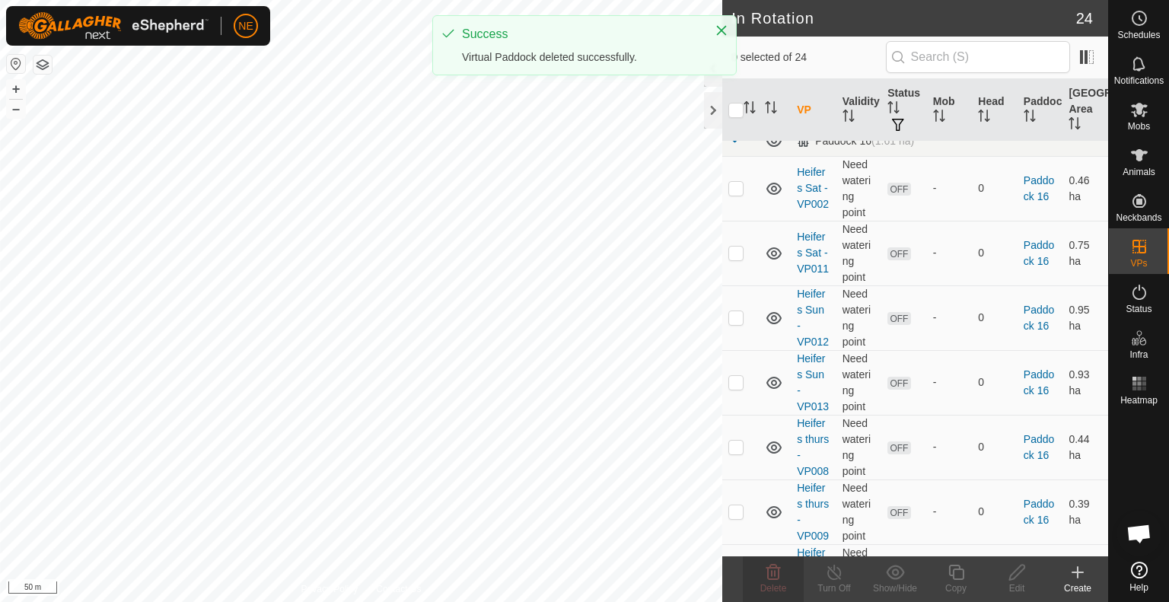
checkbox input "false"
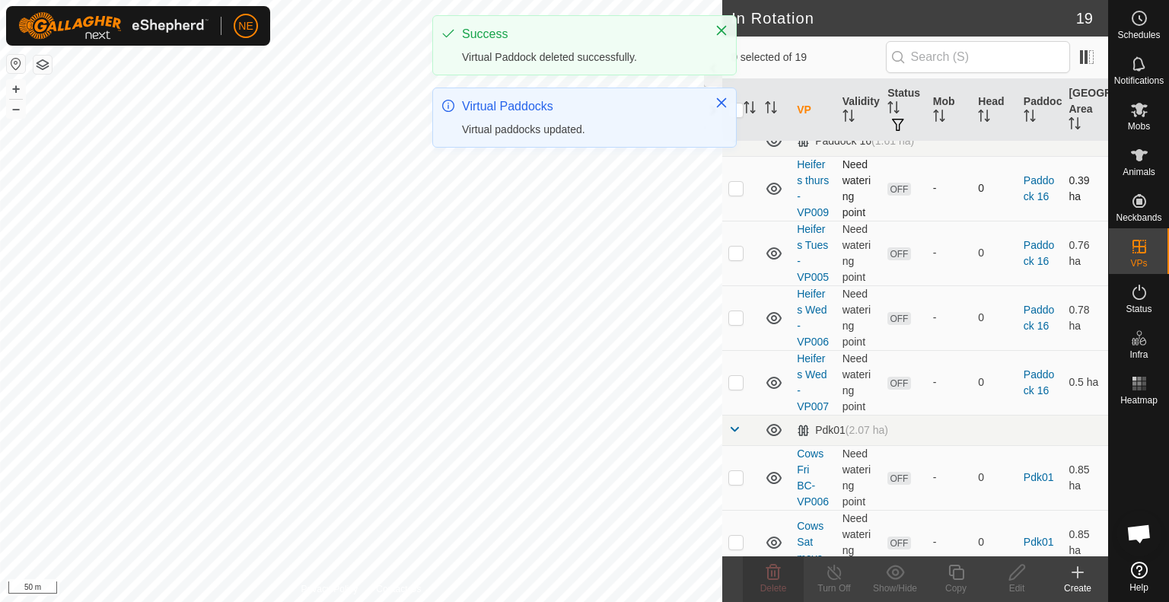
click at [740, 194] on p-checkbox at bounding box center [736, 188] width 15 height 12
checkbox input "true"
click at [729, 259] on p-checkbox at bounding box center [736, 253] width 15 height 12
checkbox input "true"
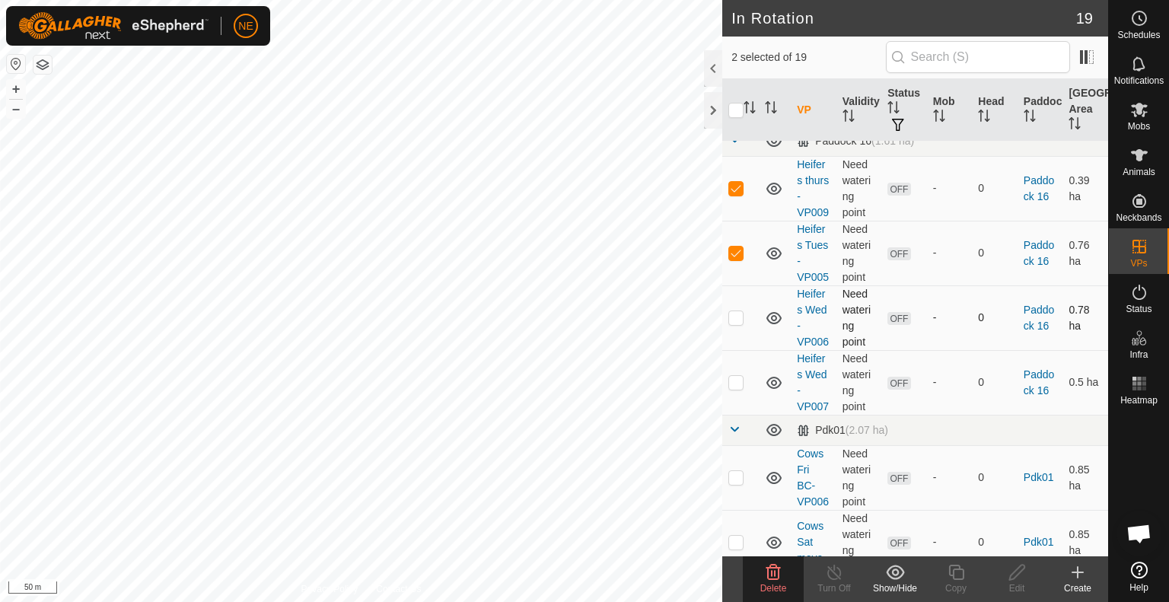
click at [734, 324] on p-checkbox at bounding box center [736, 317] width 15 height 12
checkbox input "true"
click at [734, 388] on p-checkbox at bounding box center [736, 382] width 15 height 12
checkbox input "true"
click at [770, 583] on span "Delete" at bounding box center [773, 588] width 27 height 11
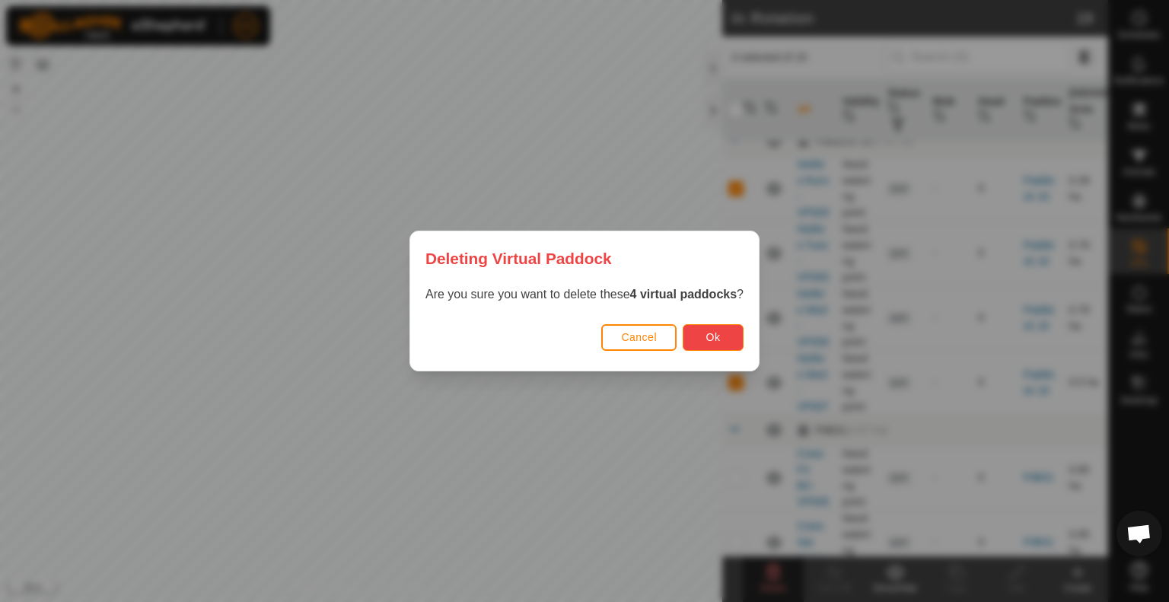
click at [714, 327] on button "Ok" at bounding box center [713, 337] width 61 height 27
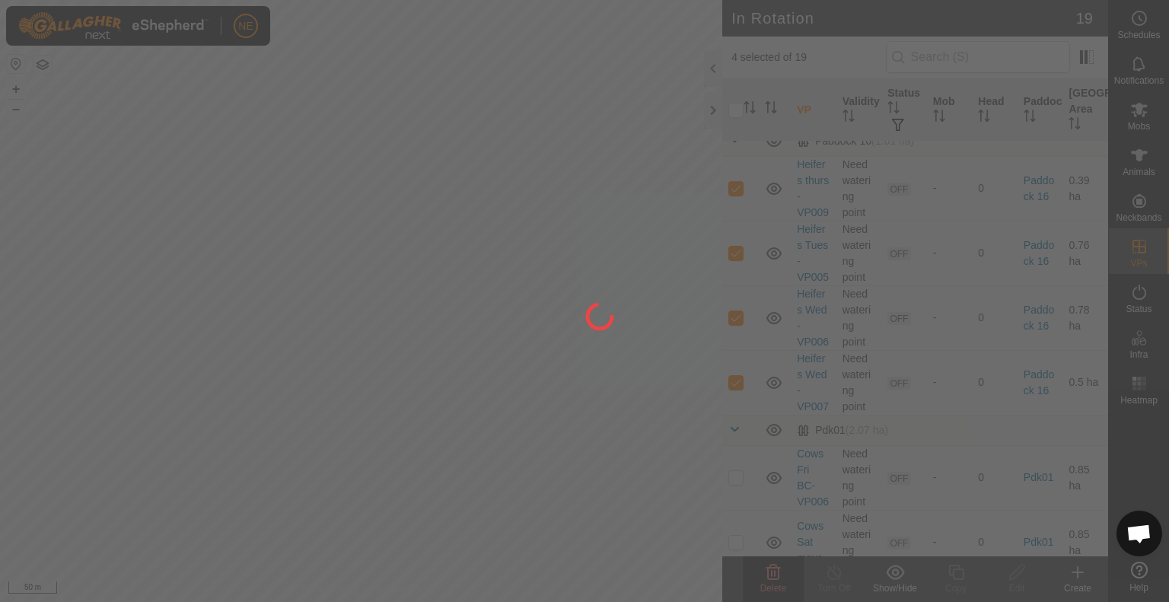
checkbox input "false"
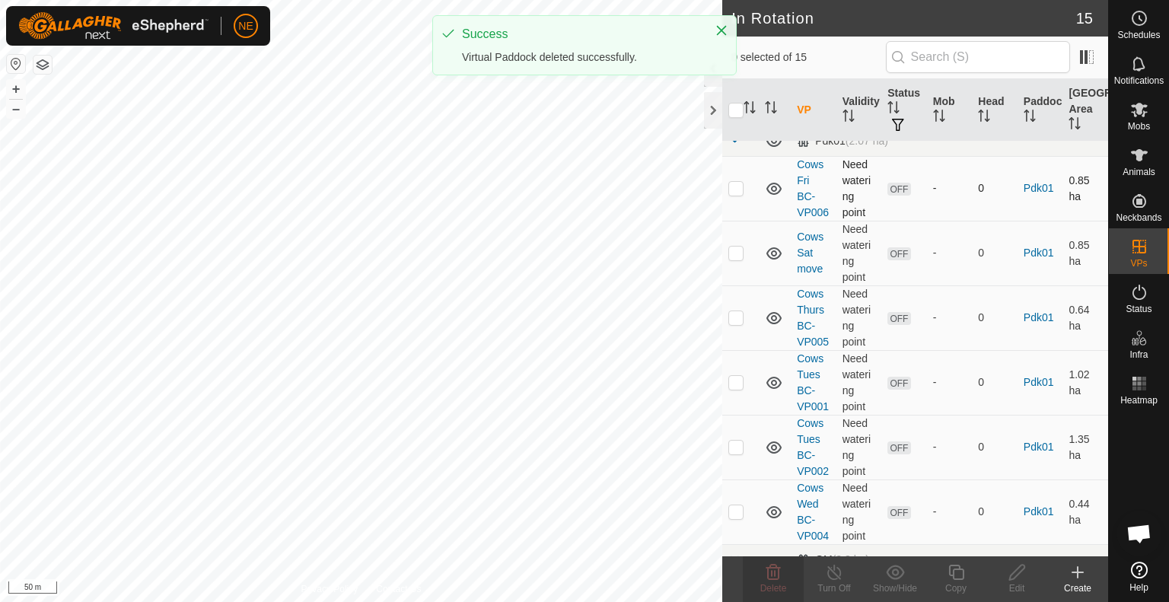
click at [739, 204] on td at bounding box center [740, 188] width 37 height 65
checkbox input "true"
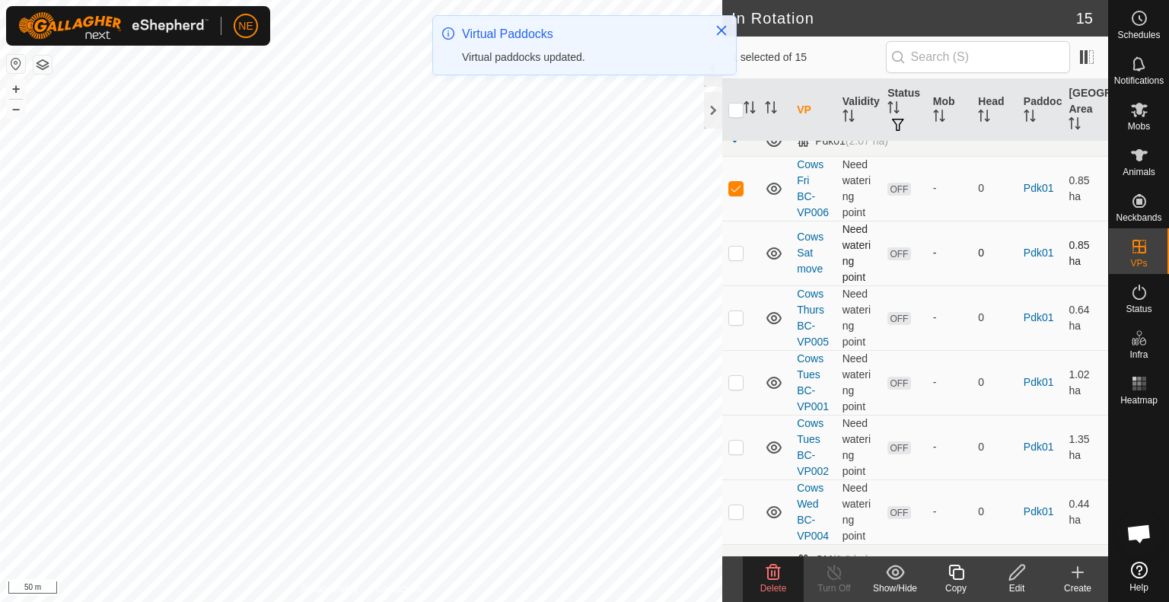
click at [737, 259] on p-checkbox at bounding box center [736, 253] width 15 height 12
checkbox input "true"
click at [740, 324] on p-checkbox at bounding box center [736, 317] width 15 height 12
checkbox input "true"
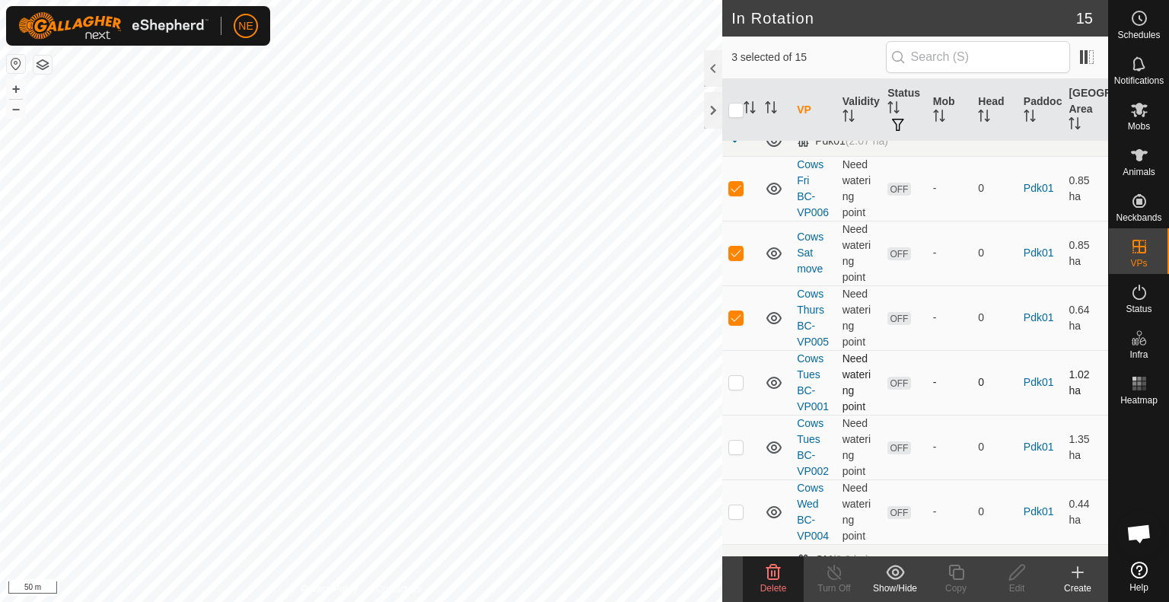
click at [737, 388] on p-checkbox at bounding box center [736, 382] width 15 height 12
checkbox input "true"
click at [735, 480] on td at bounding box center [740, 447] width 37 height 65
checkbox input "true"
click at [773, 583] on span "Delete" at bounding box center [773, 588] width 27 height 11
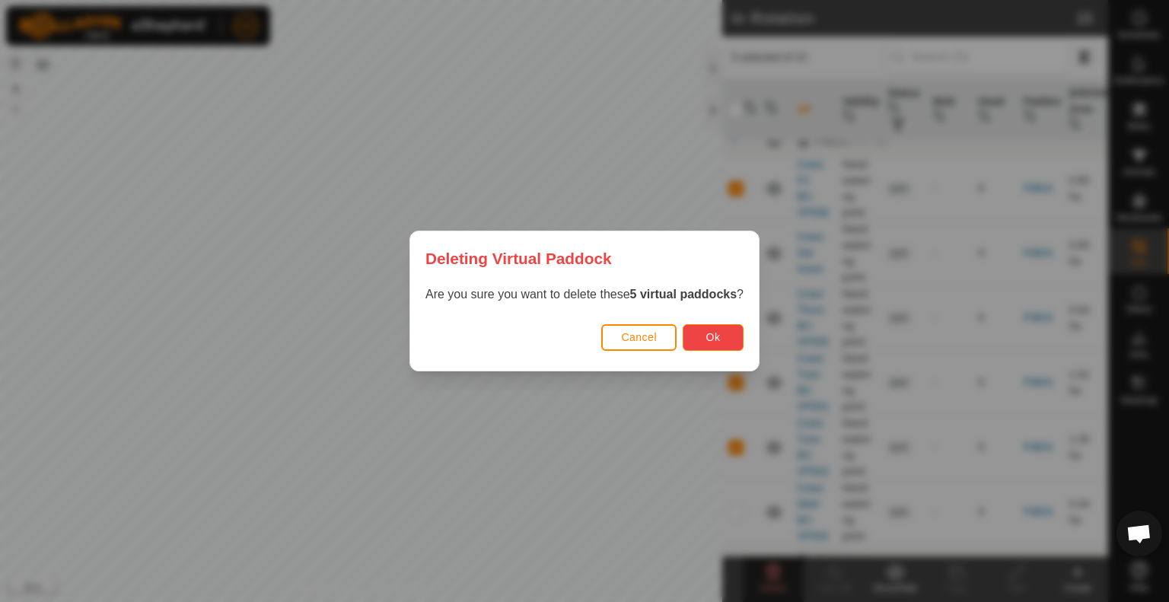
click at [719, 334] on span "Ok" at bounding box center [713, 337] width 14 height 12
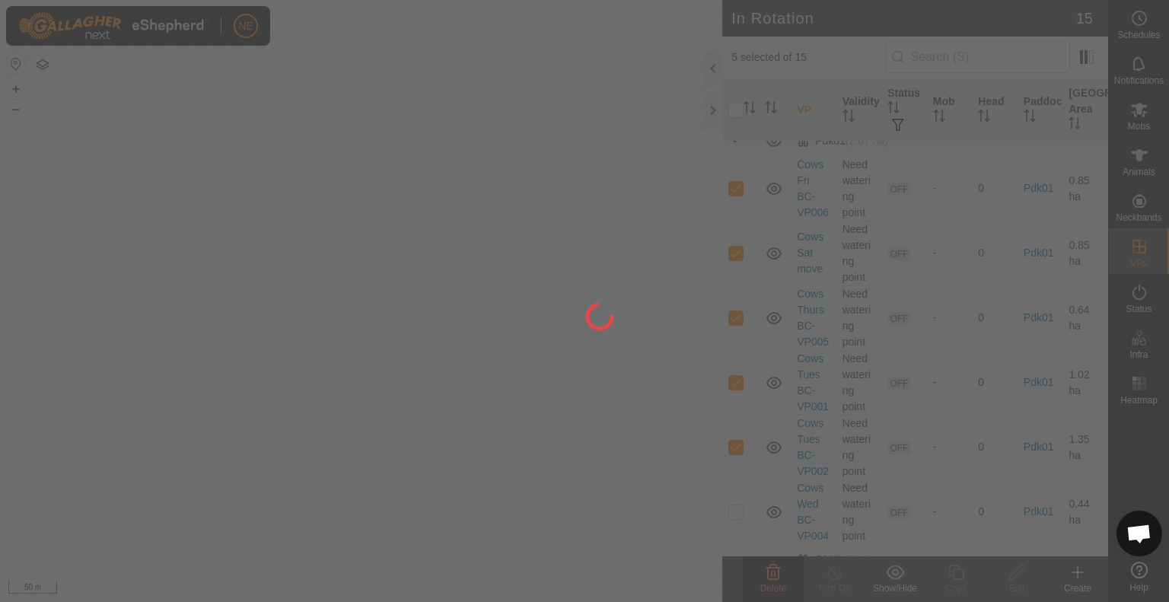
checkbox input "false"
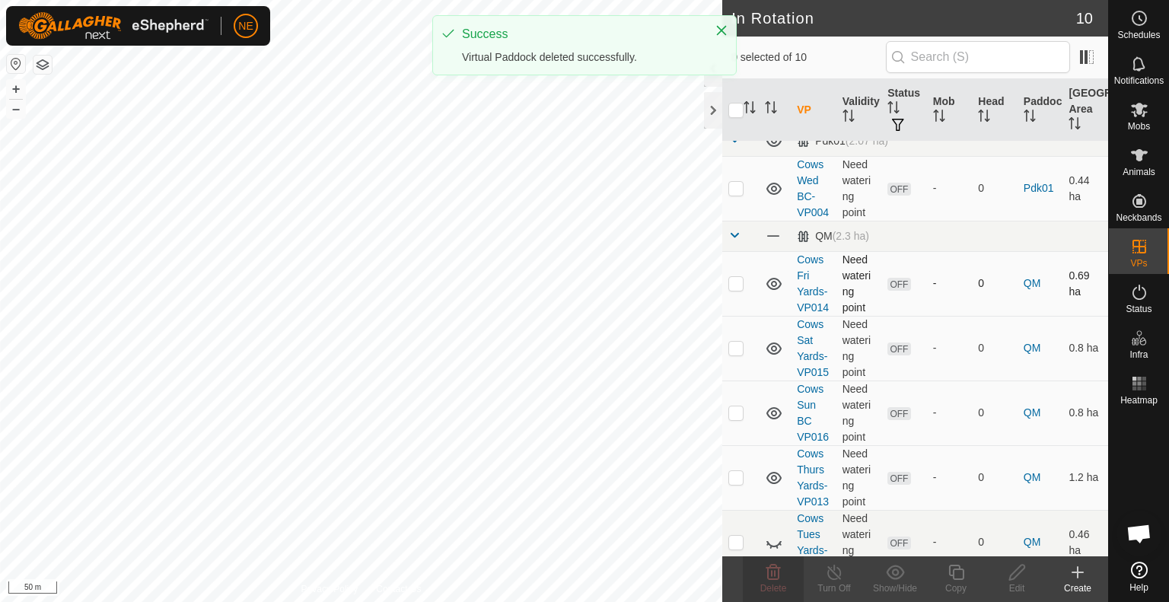
click at [738, 289] on p-checkbox at bounding box center [736, 283] width 15 height 12
checkbox input "true"
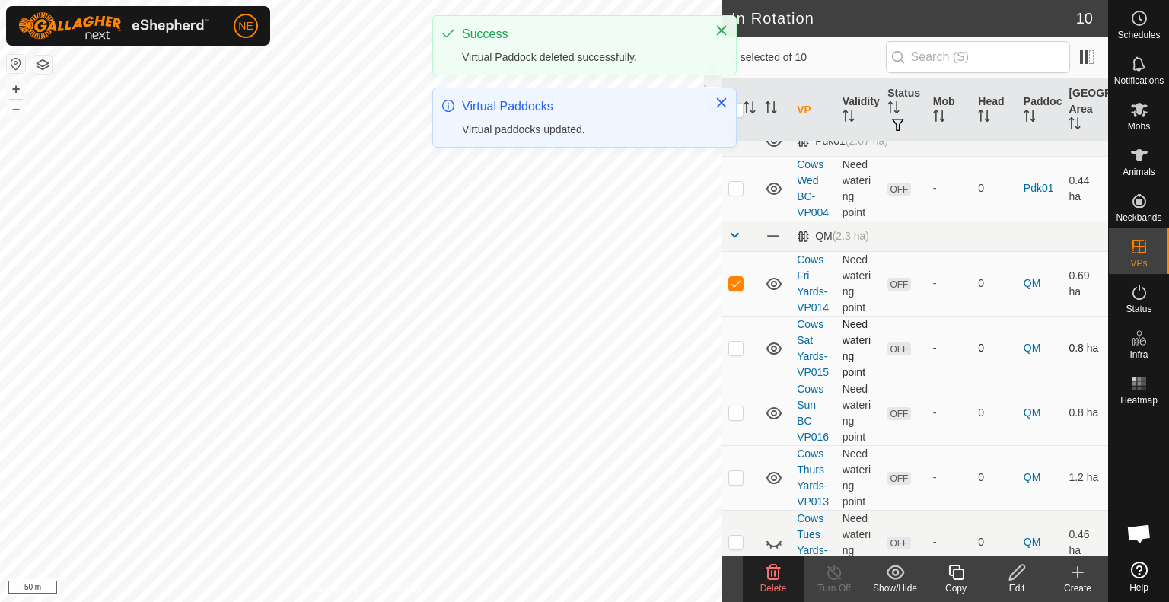
click at [735, 381] on td at bounding box center [740, 348] width 37 height 65
checkbox input "true"
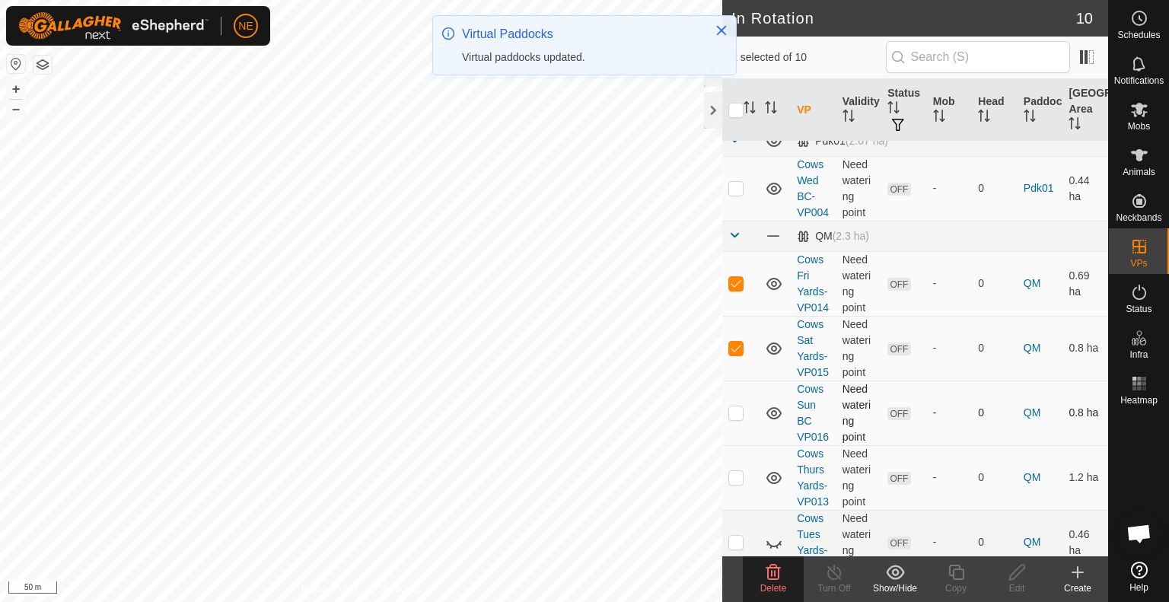
click at [734, 419] on p-checkbox at bounding box center [736, 412] width 15 height 12
checkbox input "true"
click at [733, 483] on p-checkbox at bounding box center [736, 477] width 15 height 12
checkbox input "true"
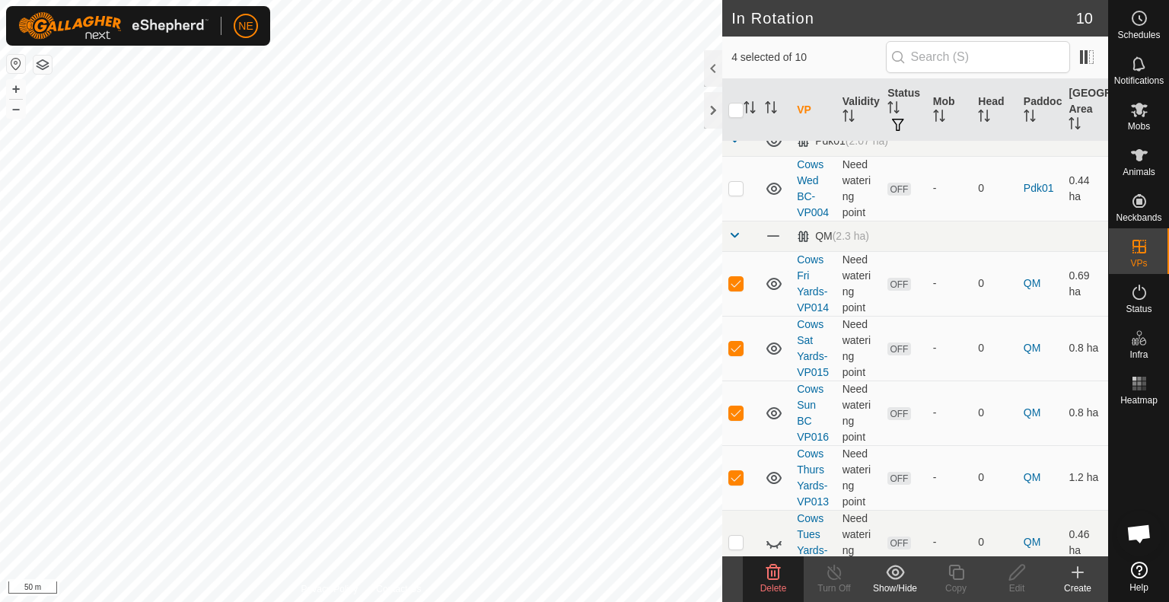
click at [773, 584] on span "Delete" at bounding box center [773, 588] width 27 height 11
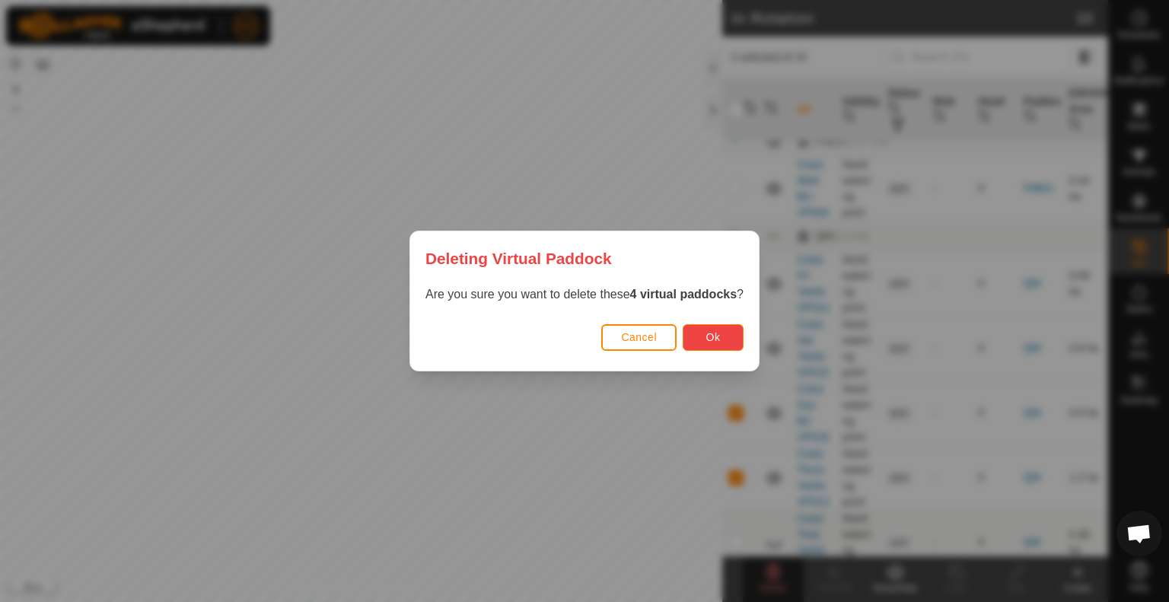
click at [728, 331] on button "Ok" at bounding box center [713, 337] width 61 height 27
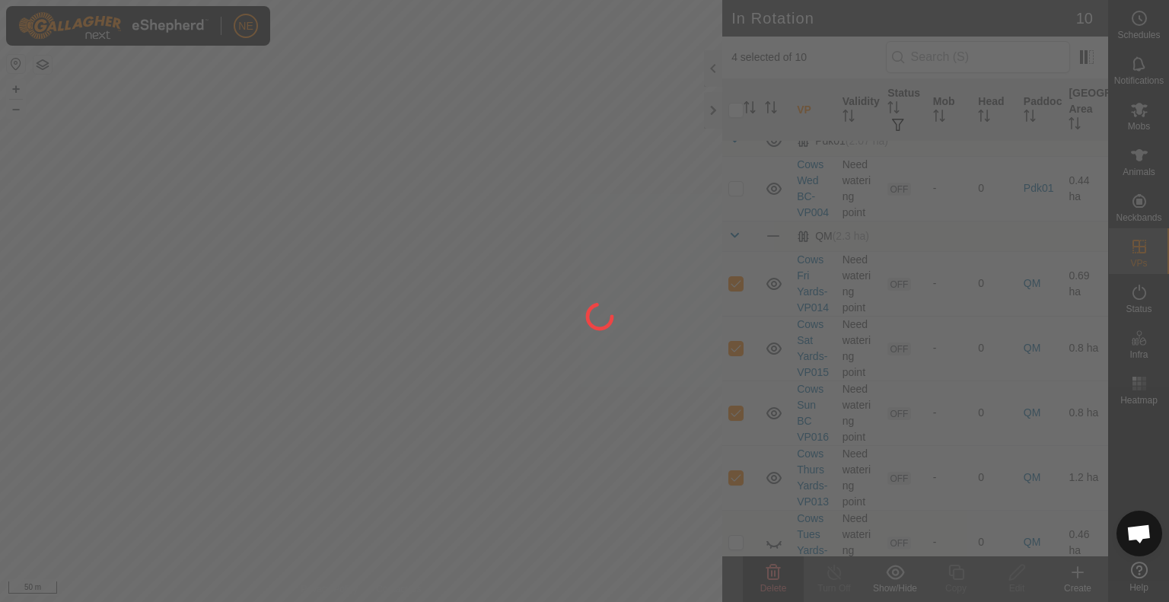
checkbox input "false"
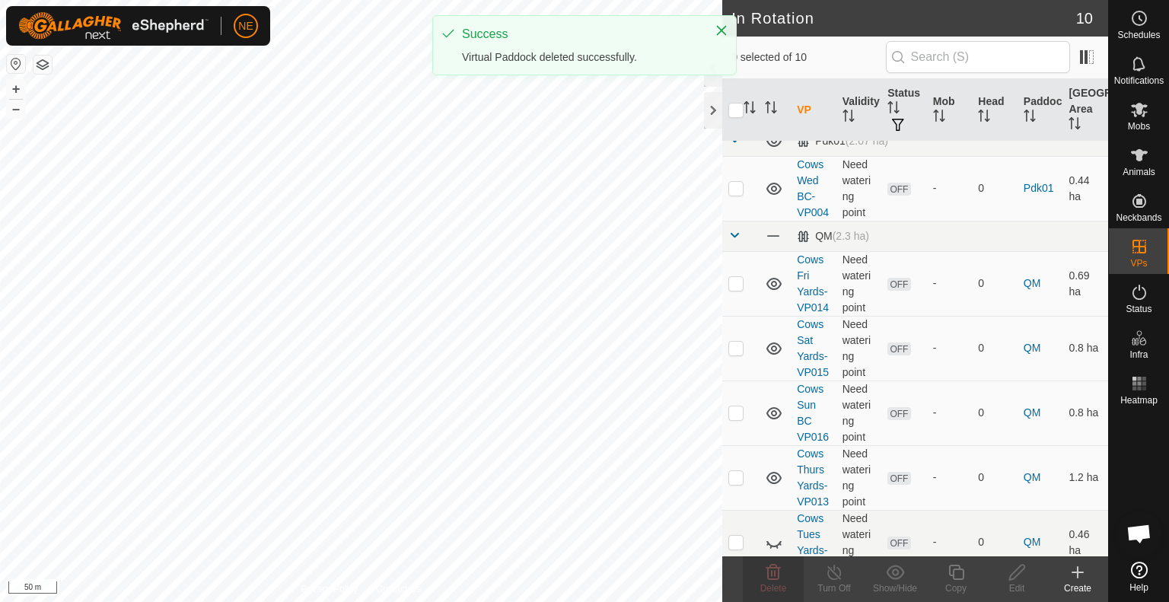
scroll to position [155, 0]
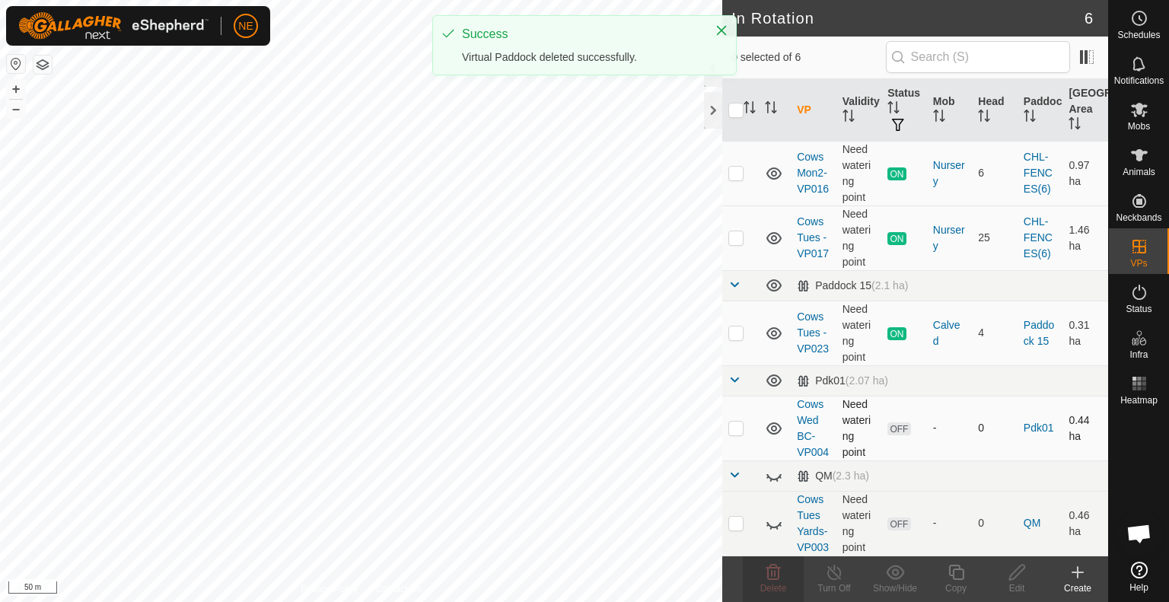
click at [736, 422] on p-checkbox at bounding box center [736, 428] width 15 height 12
checkbox input "true"
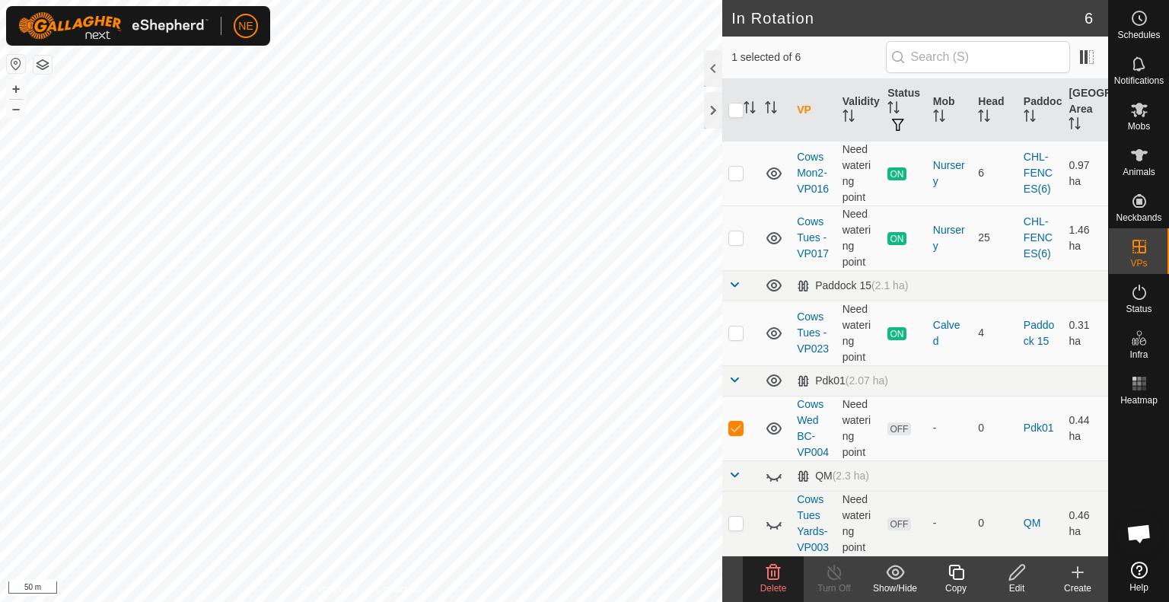
click at [773, 584] on span "Delete" at bounding box center [773, 588] width 27 height 11
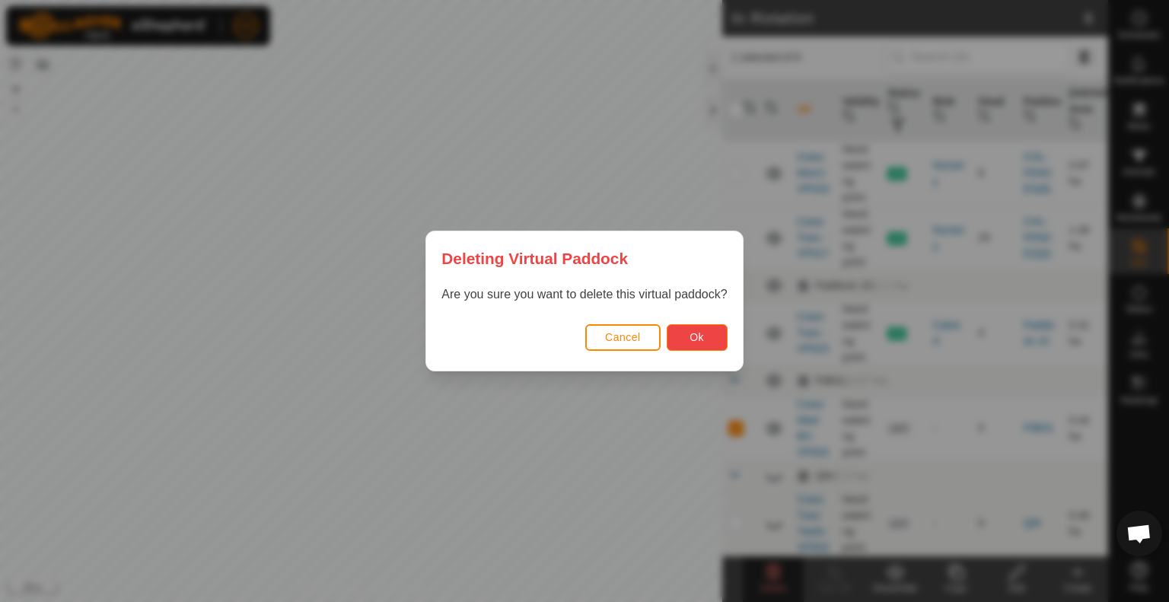
click at [702, 340] on span "Ok" at bounding box center [697, 337] width 14 height 12
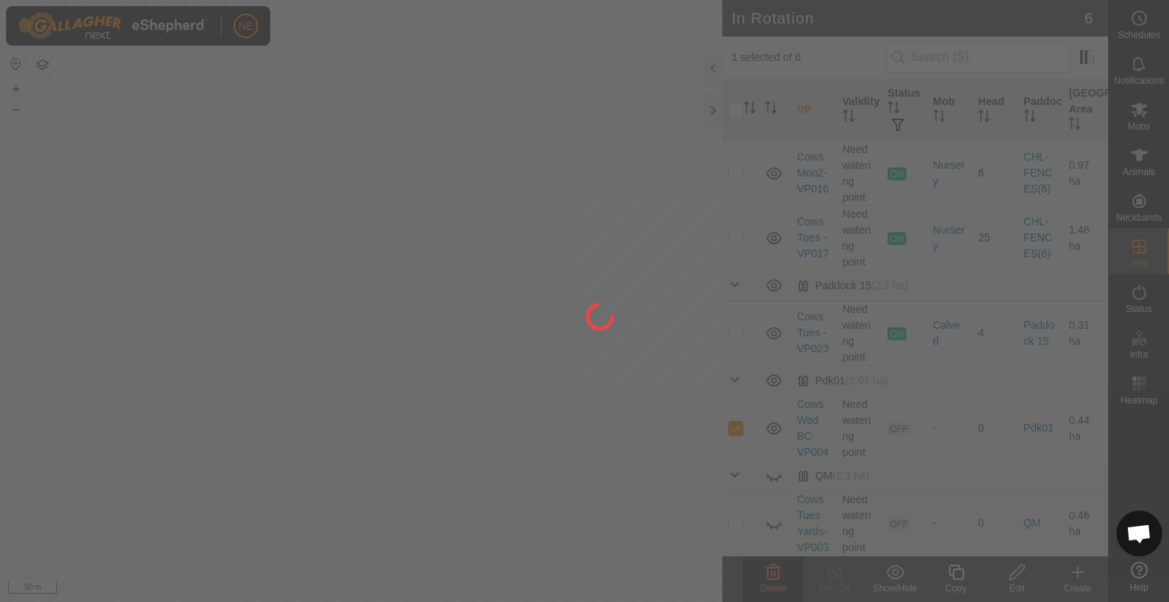
checkbox input "false"
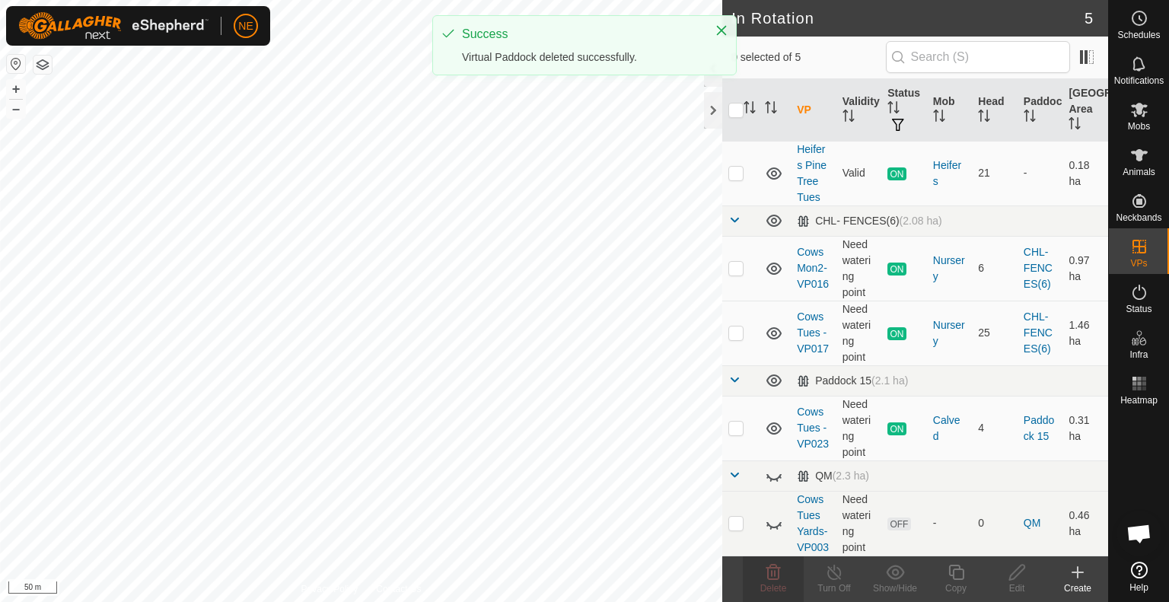
scroll to position [0, 0]
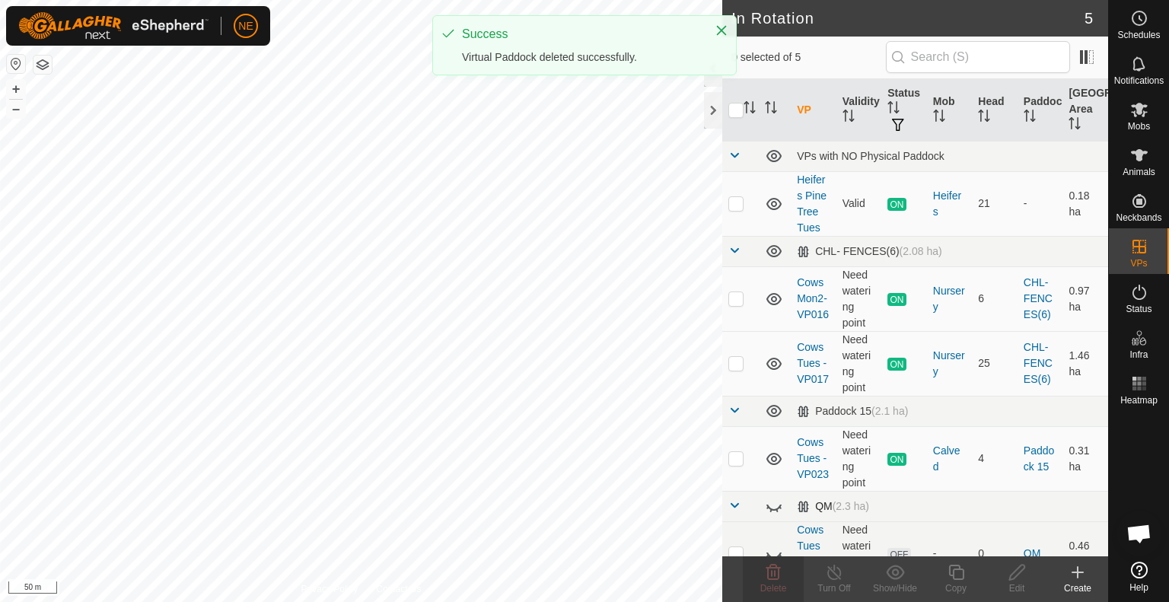
click at [732, 509] on span at bounding box center [735, 505] width 12 height 12
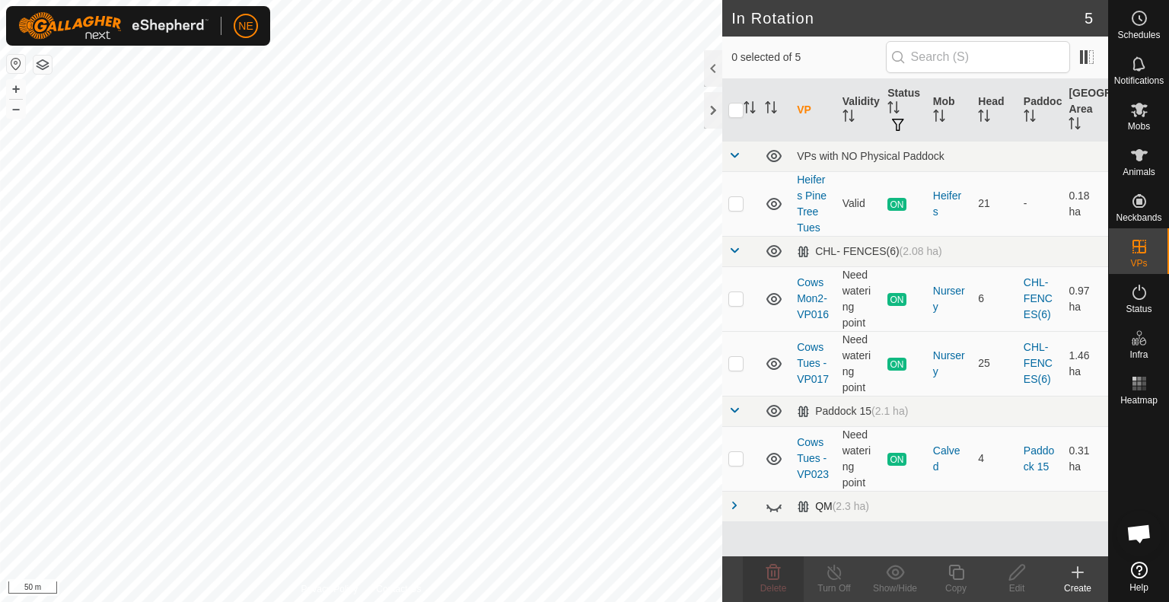
click at [732, 509] on span at bounding box center [735, 505] width 12 height 12
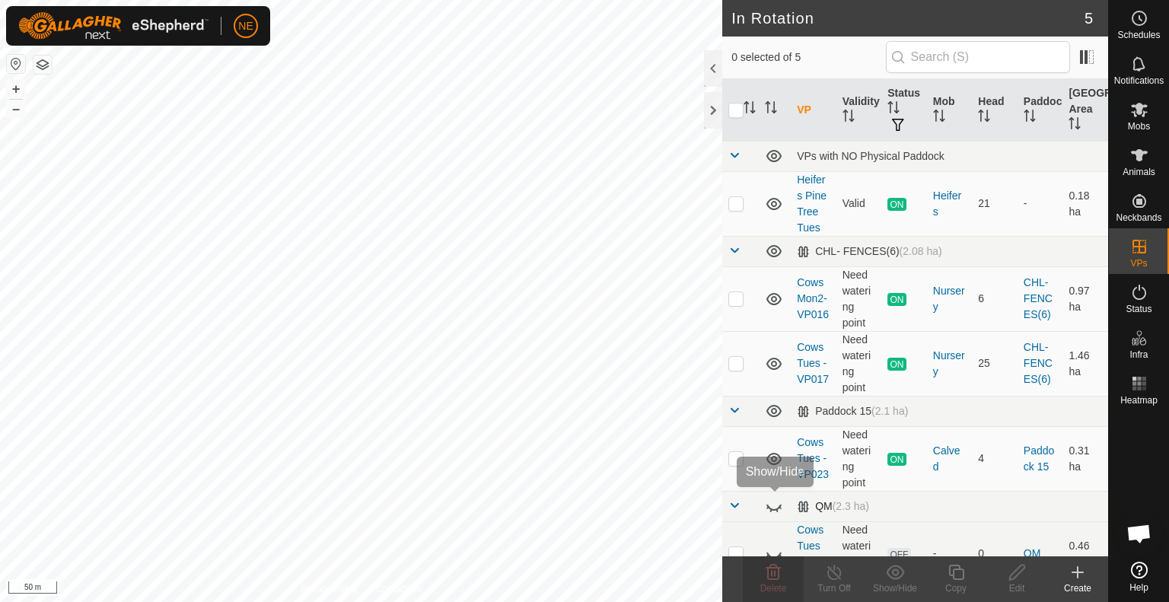
click at [767, 510] on icon at bounding box center [774, 506] width 18 height 18
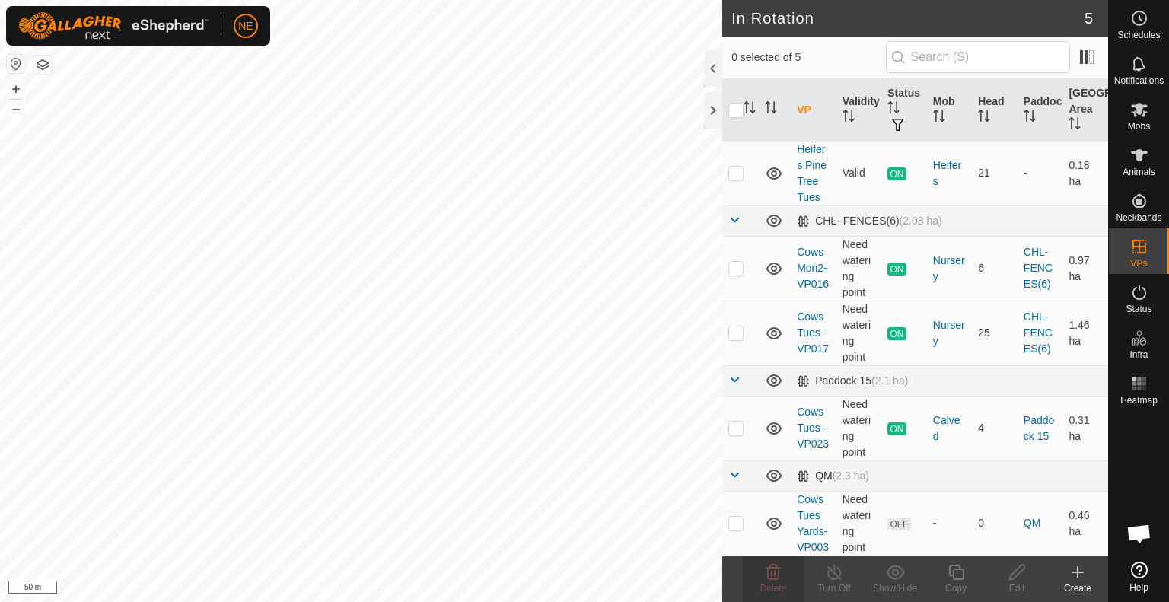
scroll to position [44, 0]
click at [738, 520] on p-checkbox at bounding box center [736, 523] width 15 height 12
checkbox input "true"
click at [761, 575] on delete-svg-icon at bounding box center [773, 572] width 61 height 18
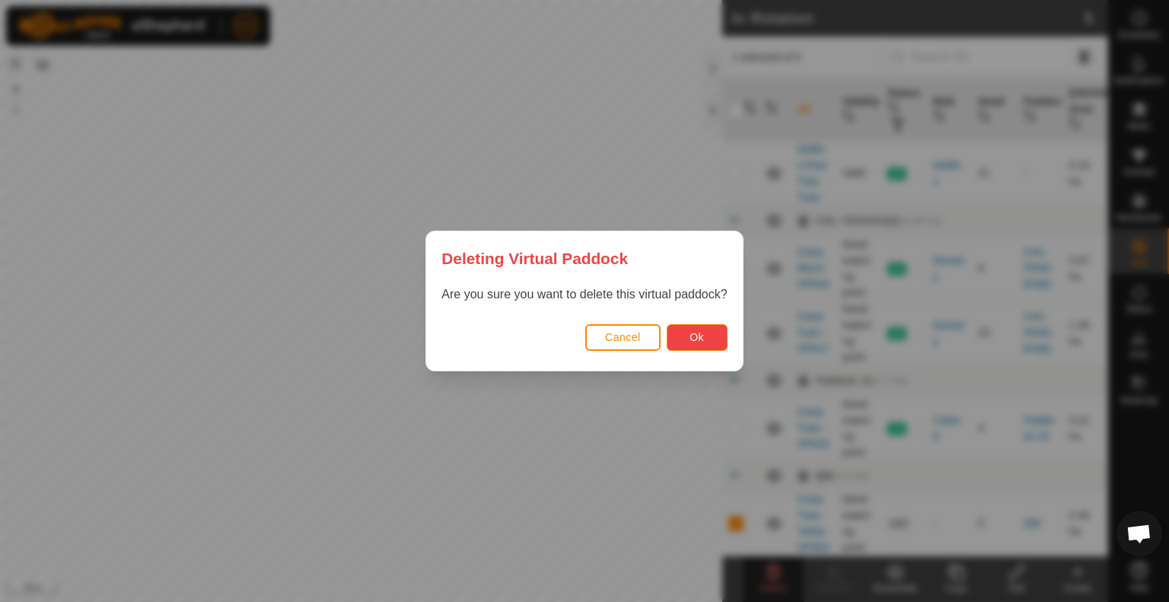
click at [716, 328] on button "Ok" at bounding box center [697, 337] width 61 height 27
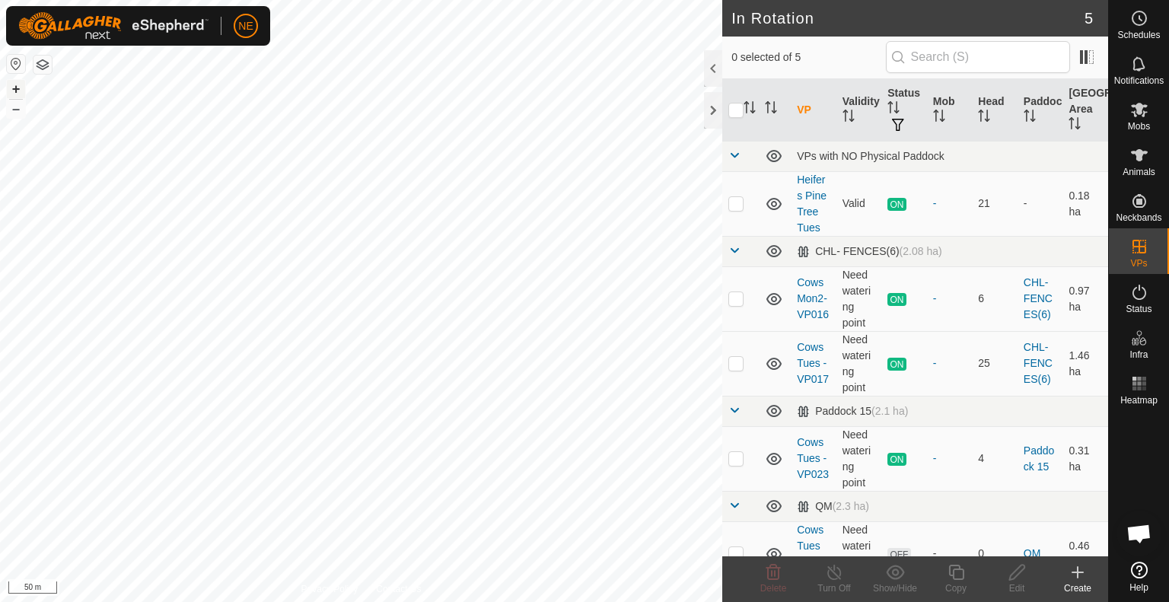
click at [18, 92] on button "+" at bounding box center [16, 89] width 18 height 18
click at [1133, 118] on icon at bounding box center [1139, 109] width 18 height 18
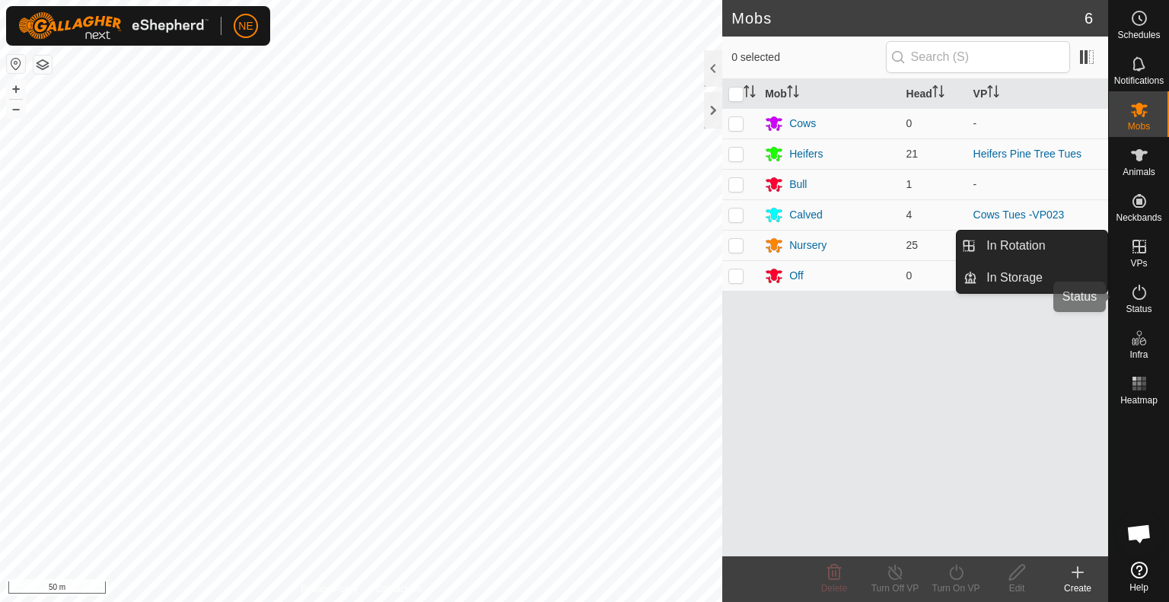
click at [1136, 298] on icon at bounding box center [1140, 292] width 14 height 15
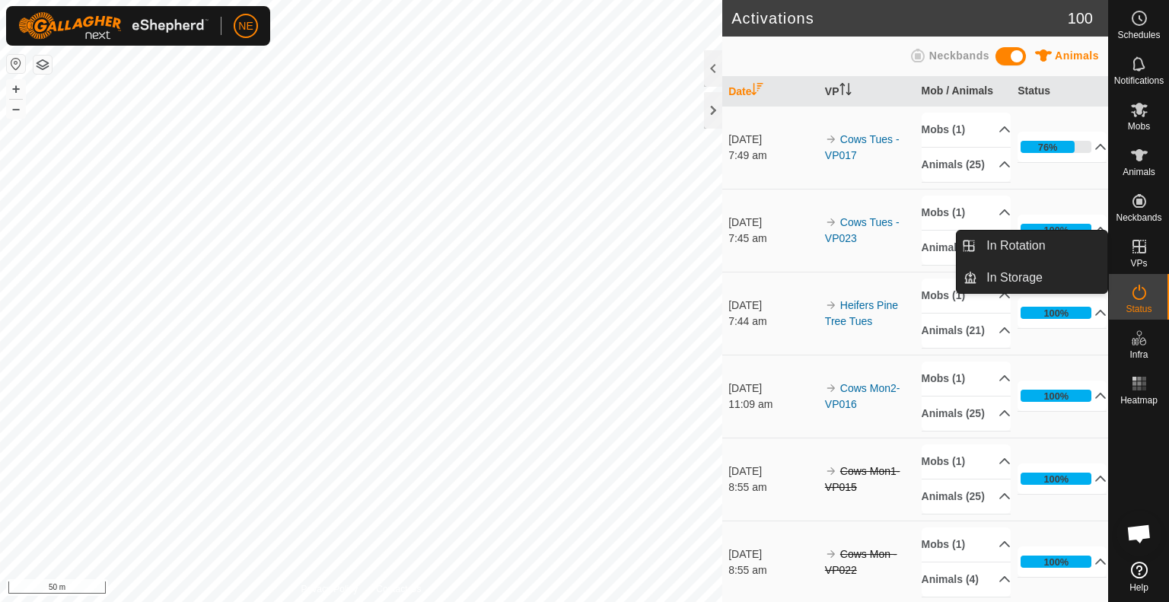
click at [1143, 297] on icon at bounding box center [1140, 292] width 14 height 15
